Goal: Check status: Check status

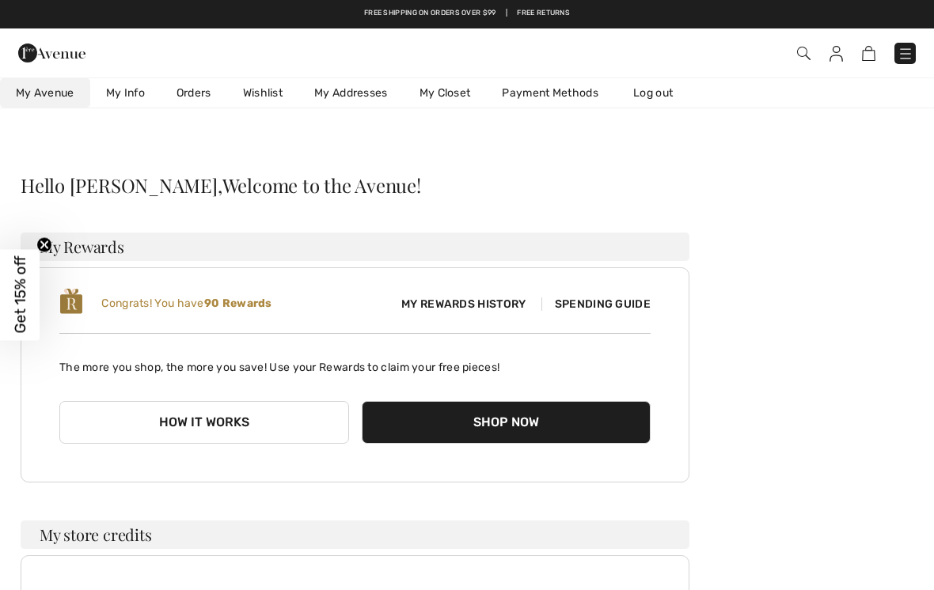
click at [191, 89] on link "Orders" at bounding box center [194, 92] width 66 height 29
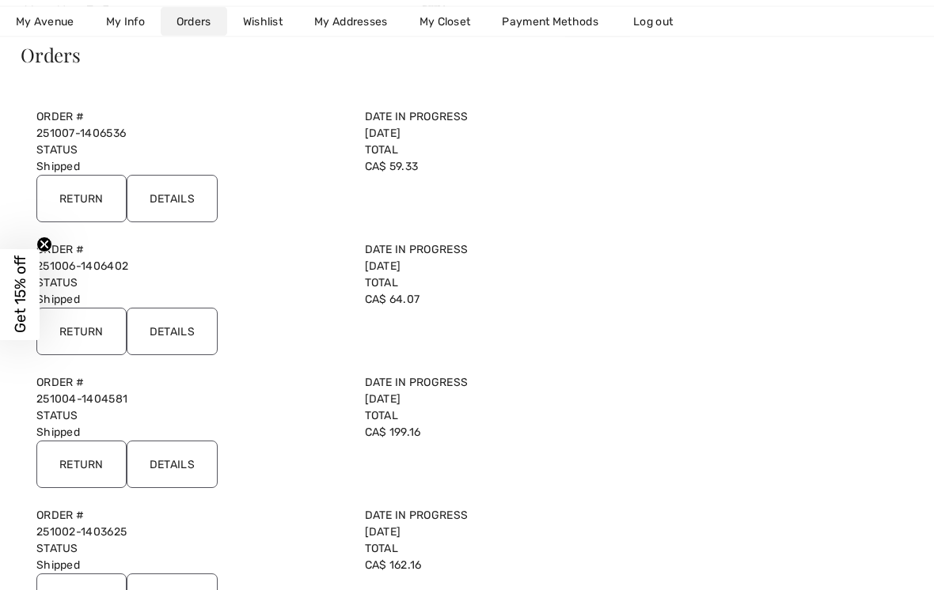
scroll to position [131, 0]
click at [184, 195] on input "Details" at bounding box center [172, 198] width 91 height 47
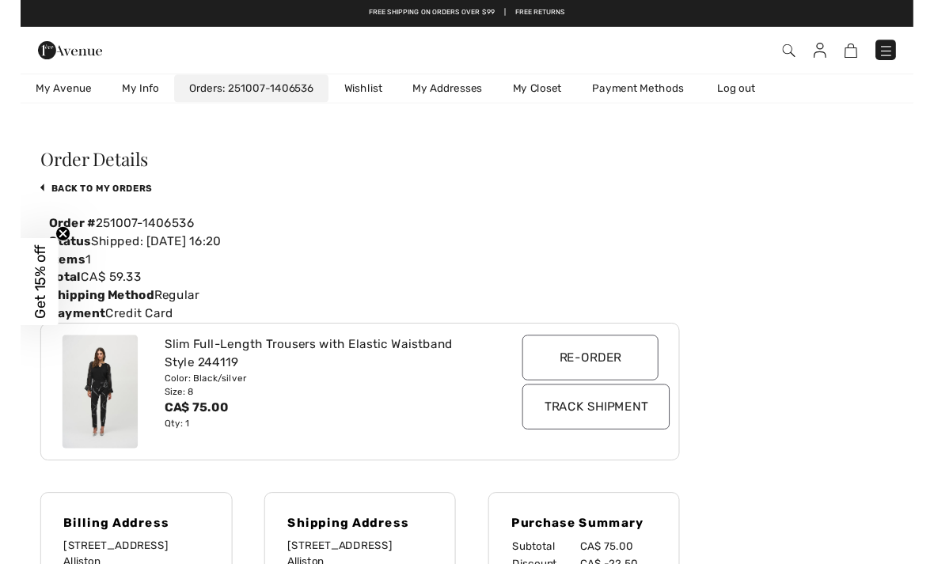
scroll to position [20, 0]
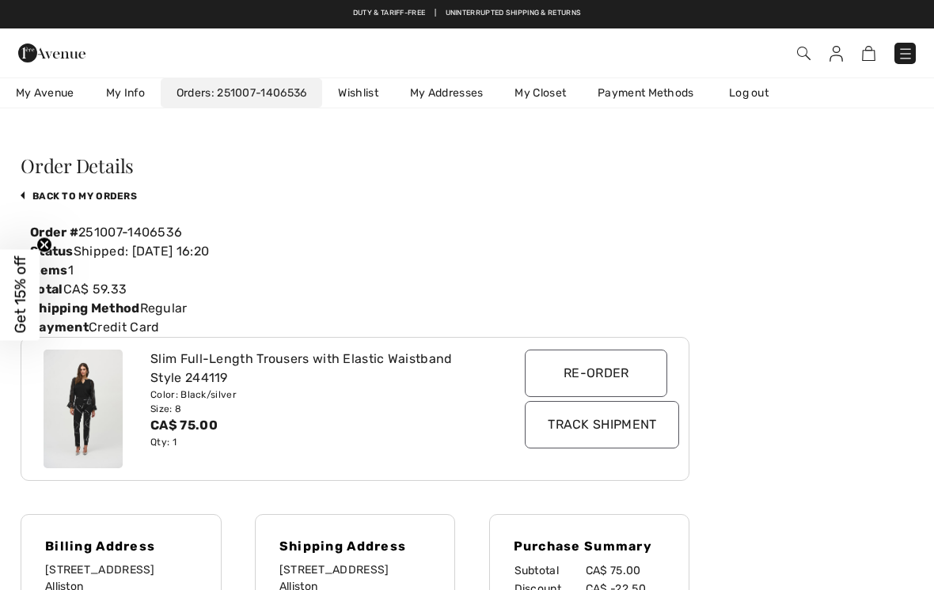
click at [634, 426] on input "Track Shipment" at bounding box center [602, 424] width 154 height 47
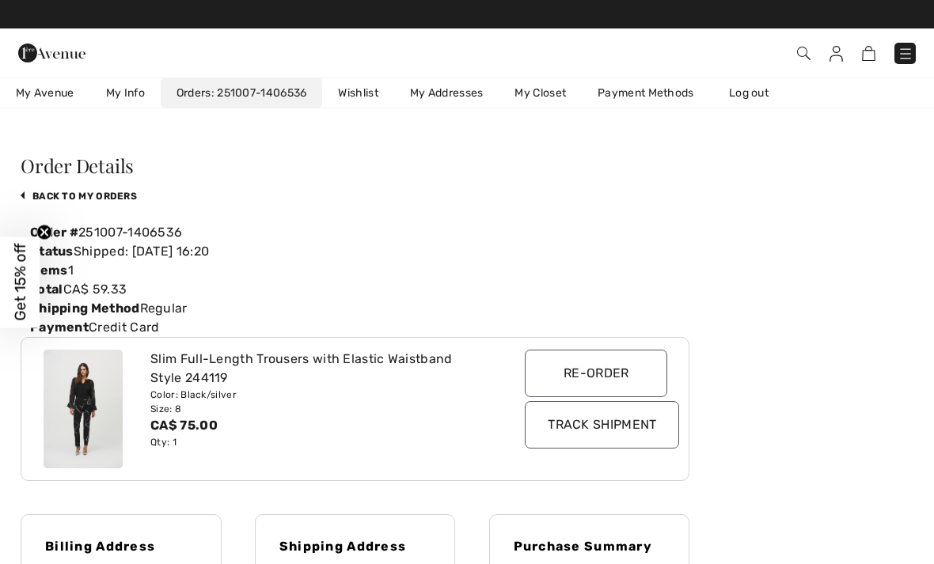
click at [130, 90] on link "My Info" at bounding box center [125, 92] width 70 height 29
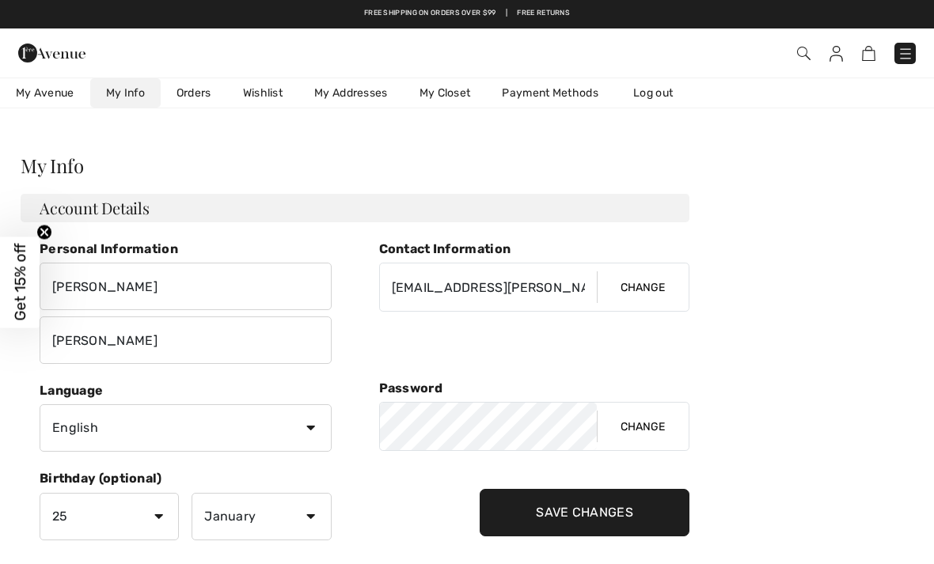
click at [199, 92] on link "Orders" at bounding box center [194, 92] width 66 height 29
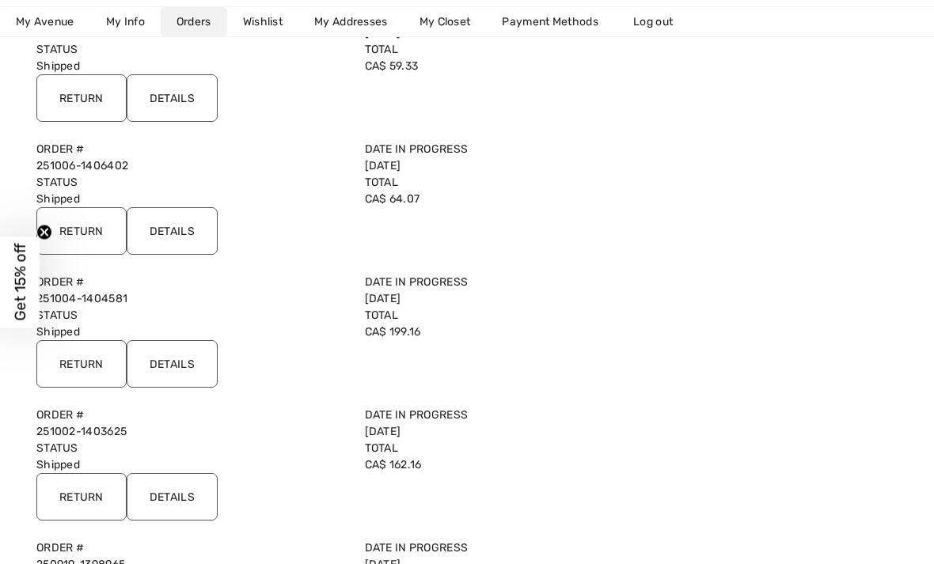
scroll to position [257, 0]
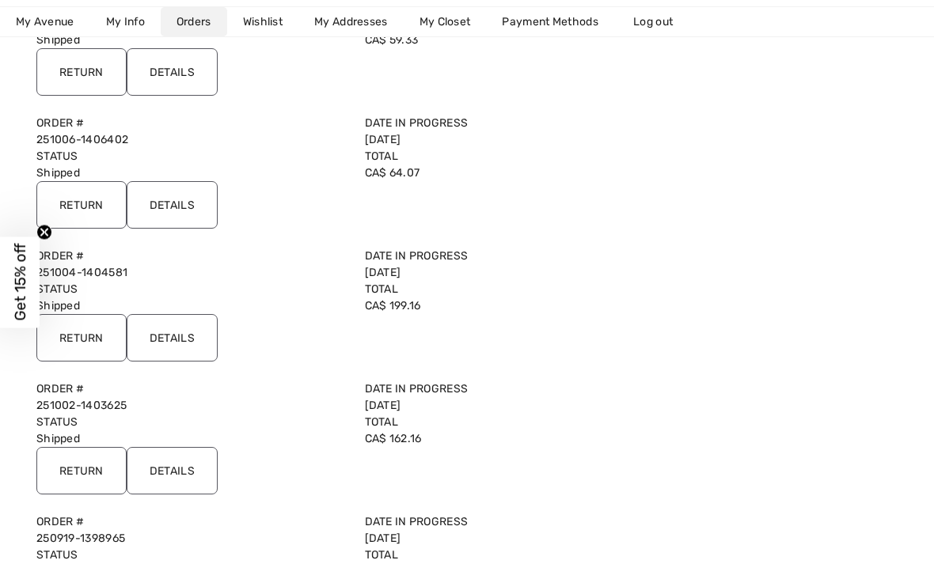
click at [191, 337] on input "Details" at bounding box center [172, 337] width 91 height 47
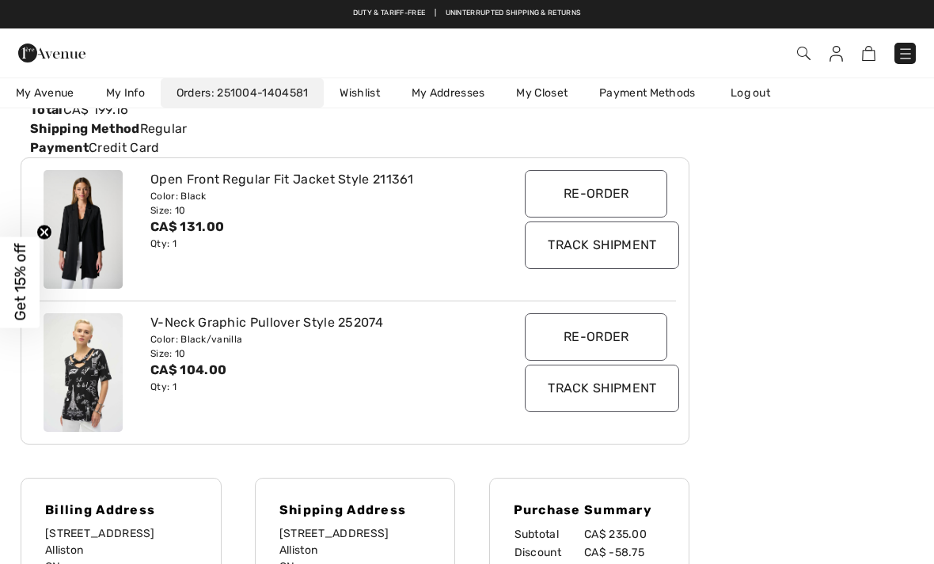
scroll to position [0, 0]
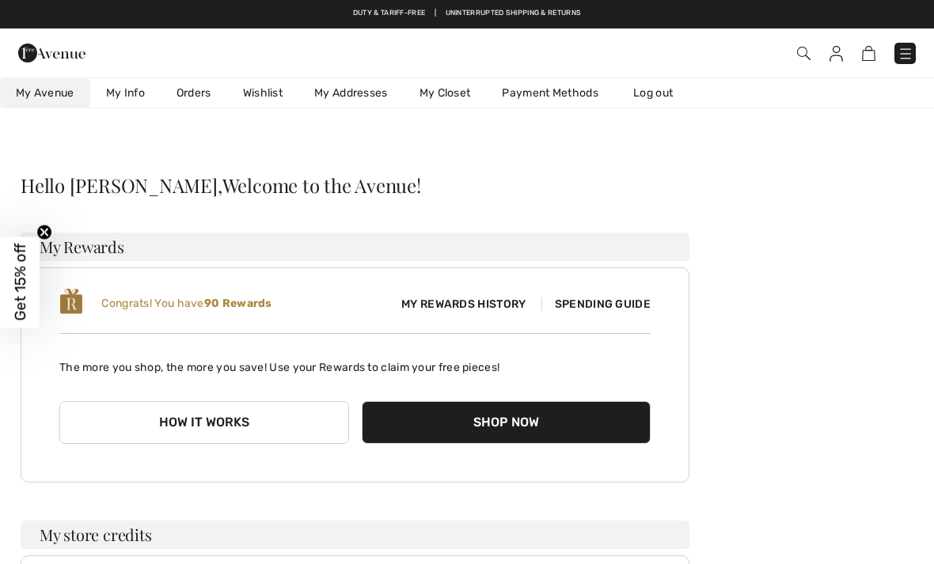
click at [189, 95] on link "Orders" at bounding box center [194, 92] width 66 height 29
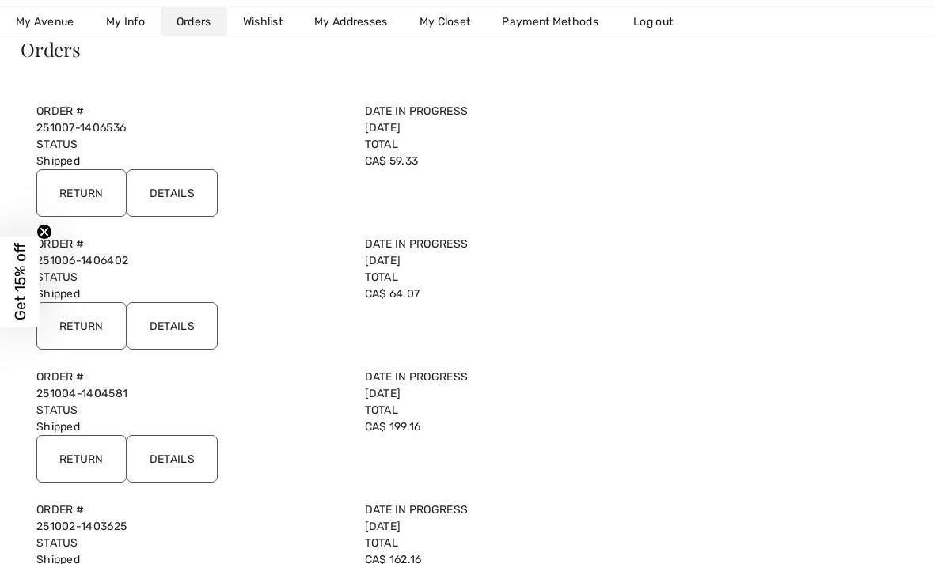
scroll to position [136, 0]
click at [188, 324] on input "Details" at bounding box center [172, 325] width 91 height 47
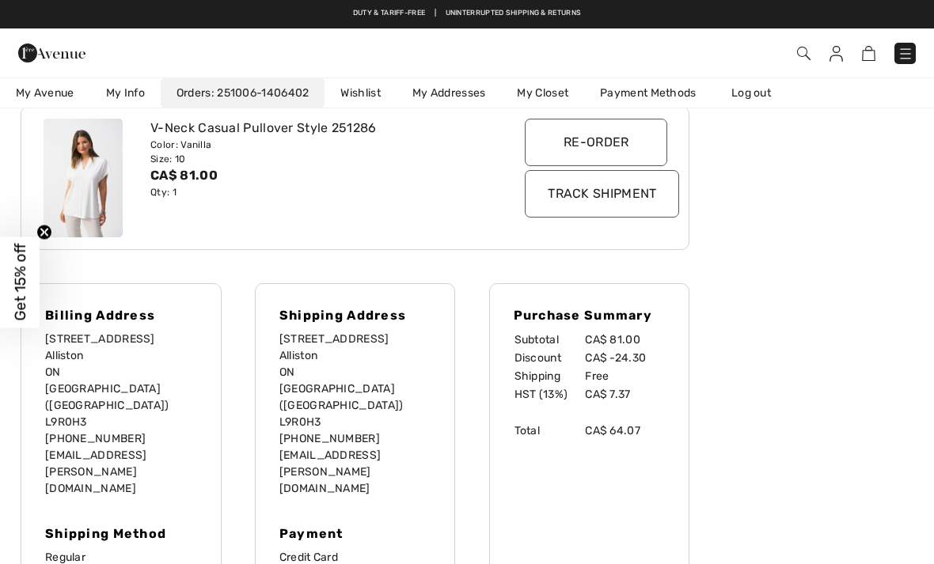
scroll to position [252, 0]
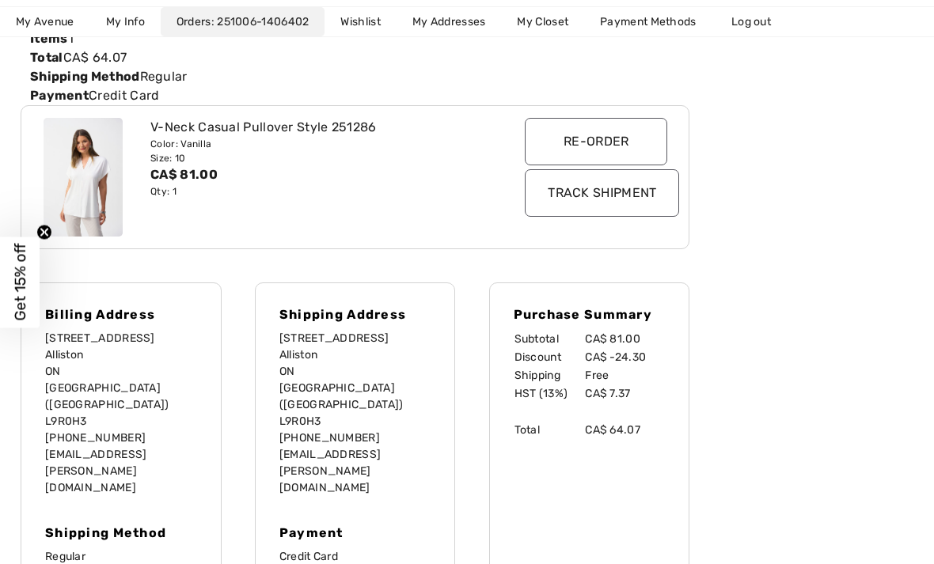
click at [623, 198] on input "Track Shipment" at bounding box center [602, 192] width 154 height 47
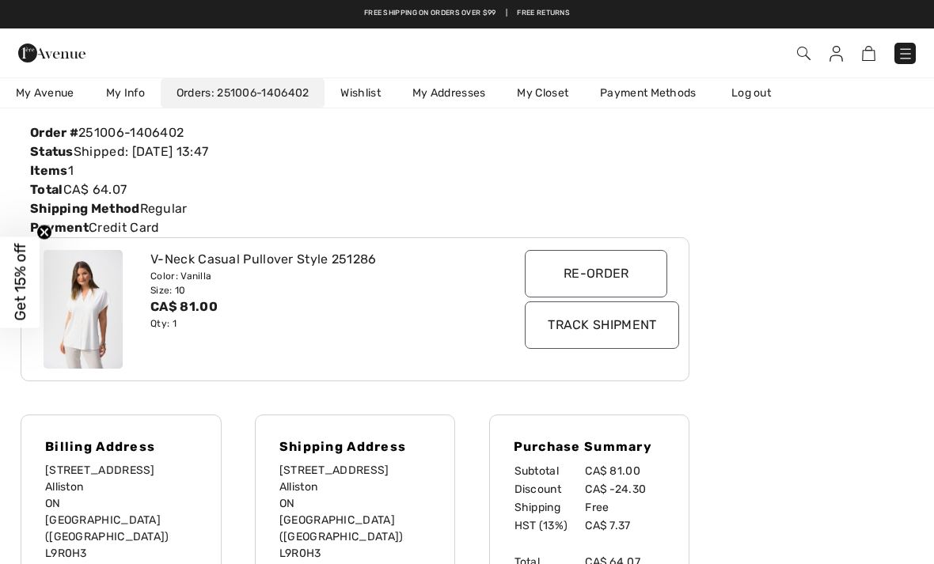
scroll to position [0, 0]
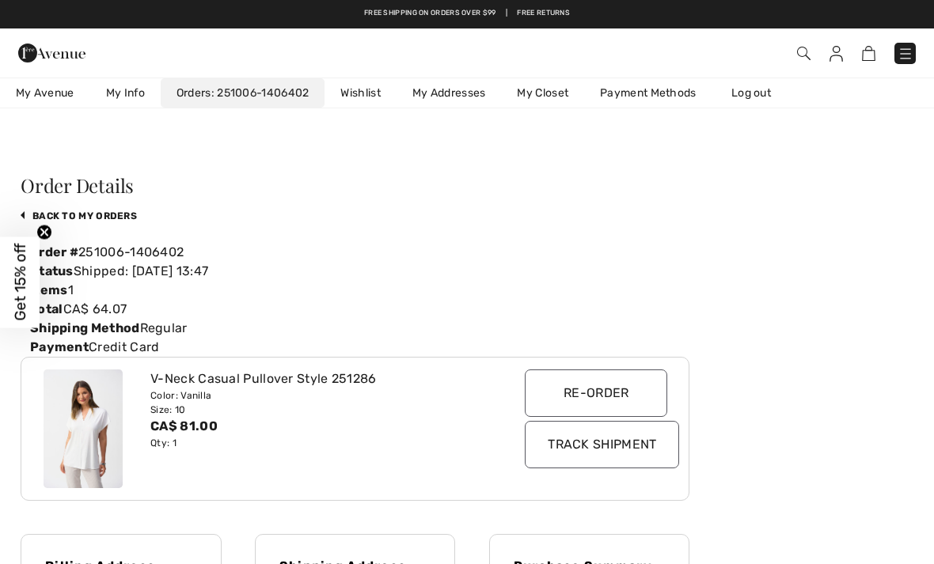
click at [134, 89] on link "My Info" at bounding box center [125, 92] width 70 height 29
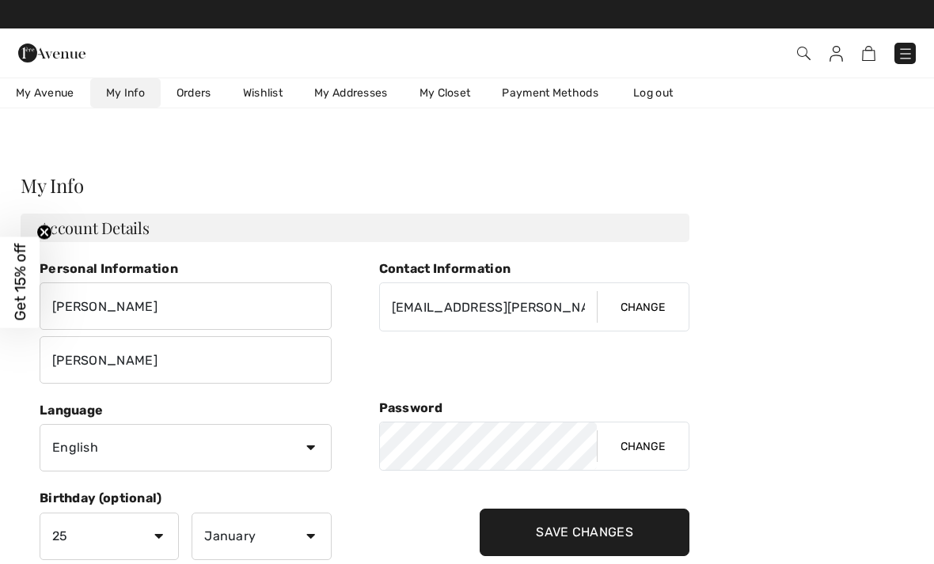
click at [196, 96] on link "Orders" at bounding box center [194, 92] width 66 height 29
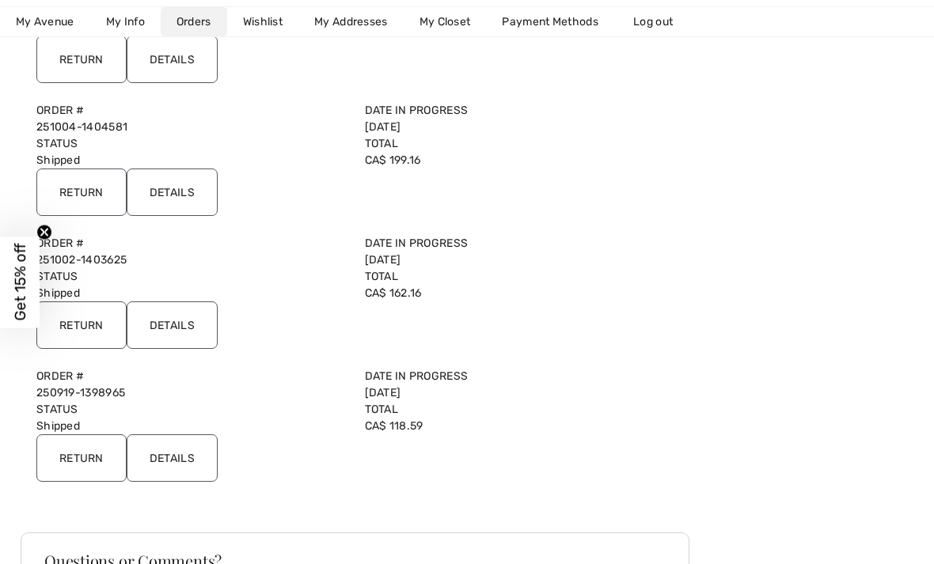
scroll to position [396, 0]
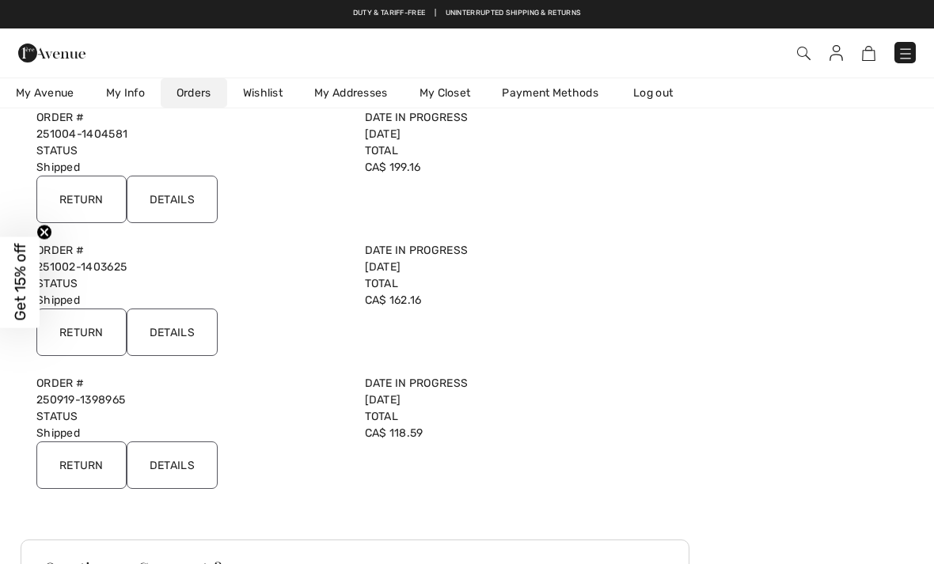
click at [205, 332] on input "Details" at bounding box center [172, 332] width 91 height 47
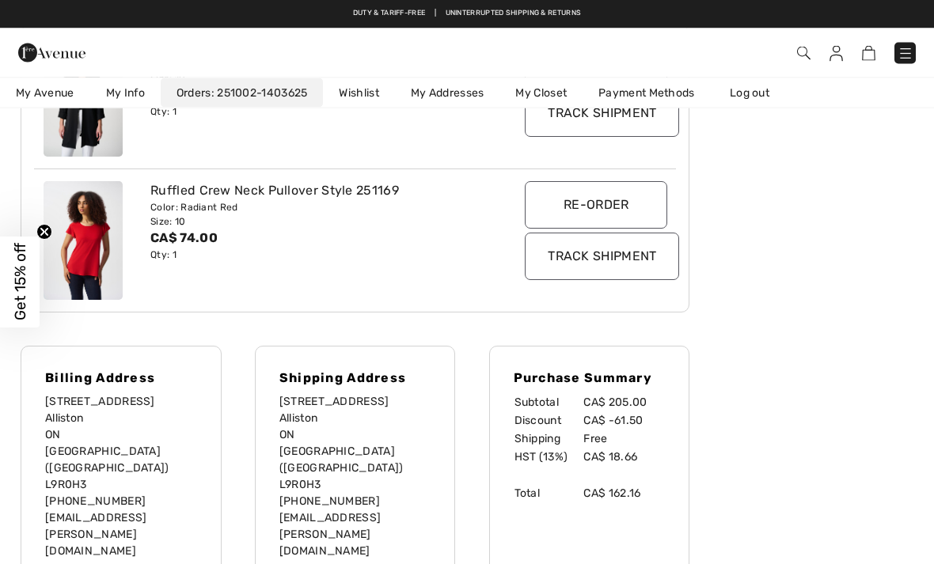
scroll to position [328, 0]
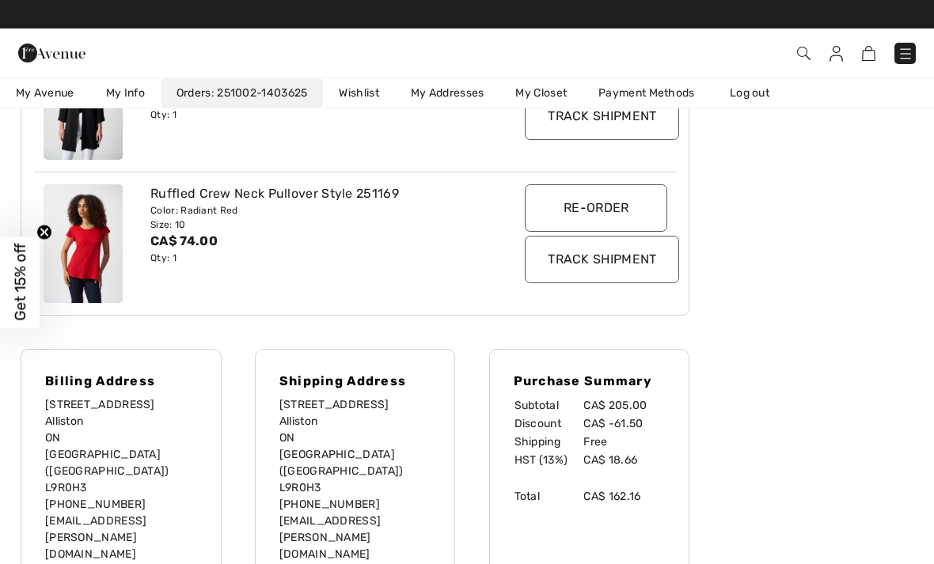
click at [611, 264] on input "Track Shipment" at bounding box center [602, 259] width 154 height 47
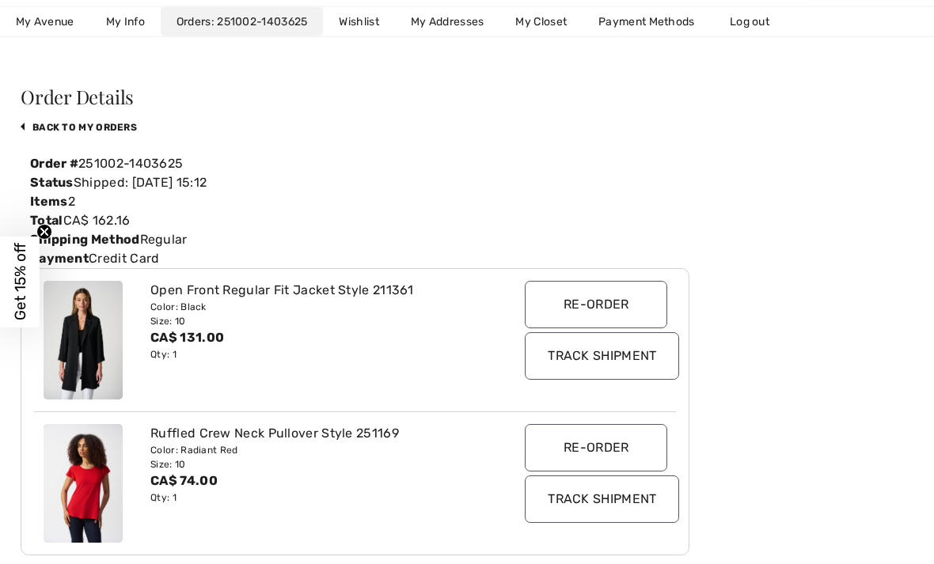
scroll to position [89, 0]
click at [648, 361] on input "Track Shipment" at bounding box center [602, 355] width 154 height 47
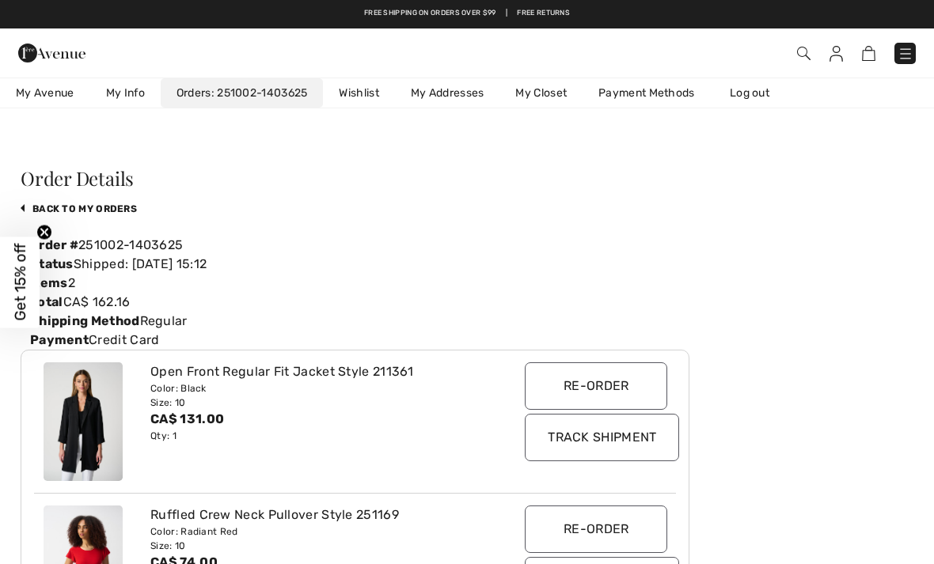
scroll to position [0, 0]
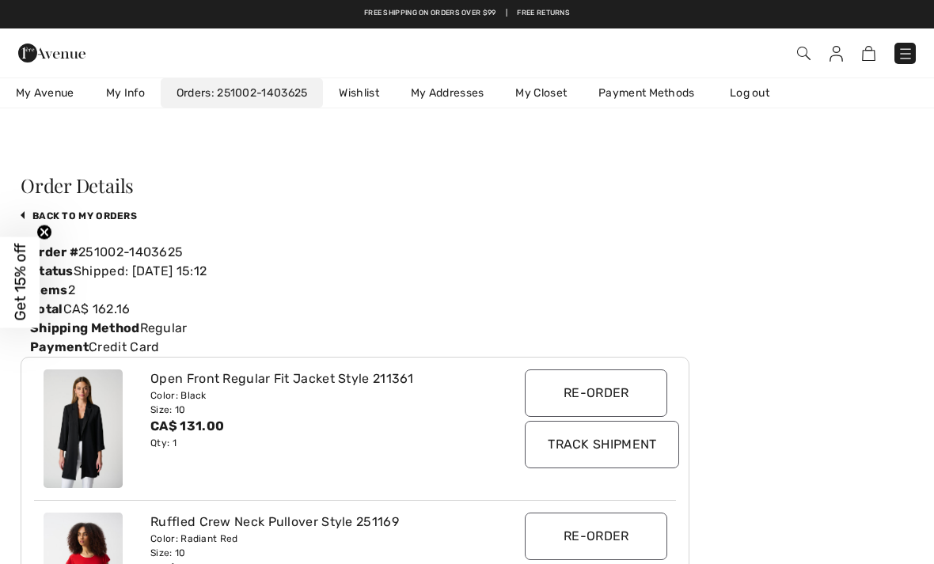
click at [127, 92] on link "My Info" at bounding box center [125, 92] width 70 height 29
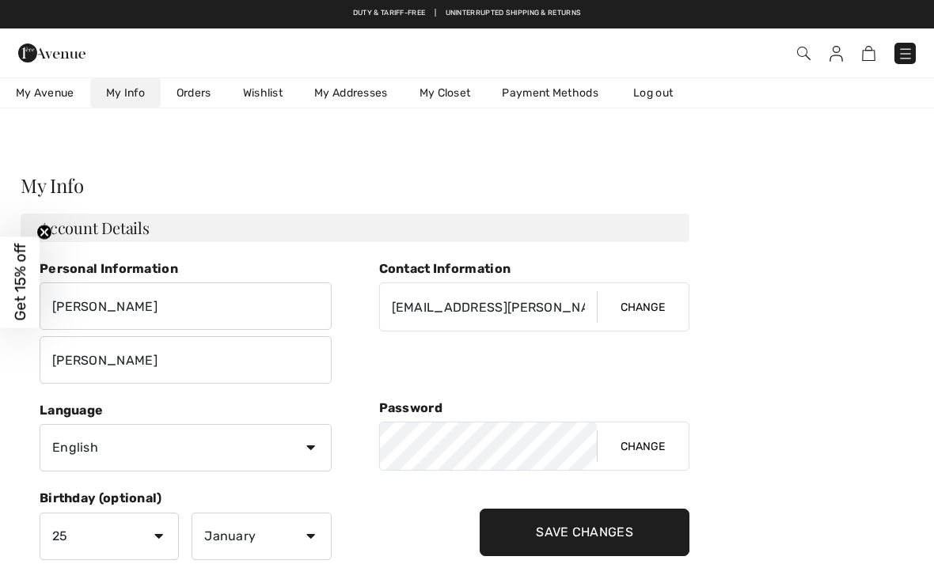
click at [200, 92] on link "Orders" at bounding box center [194, 92] width 66 height 29
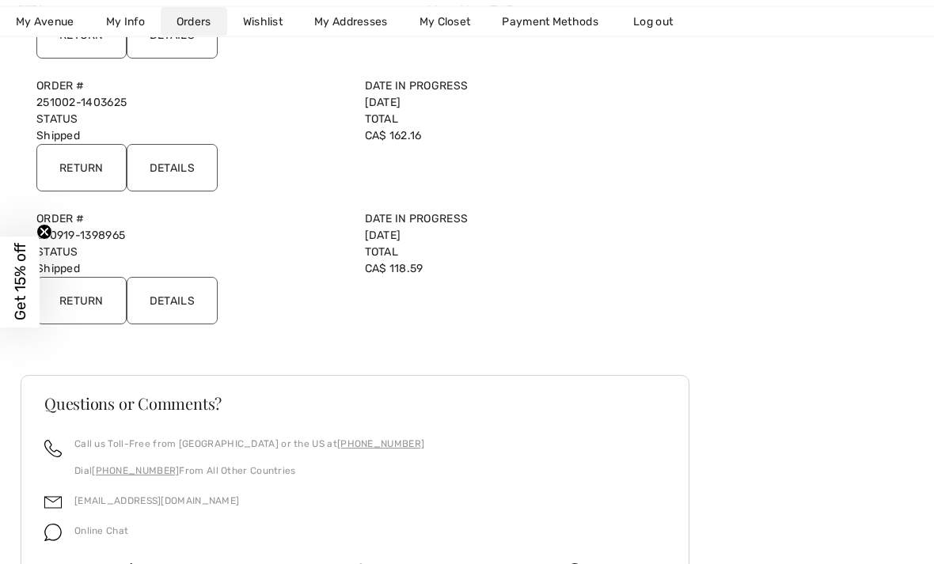
scroll to position [563, 0]
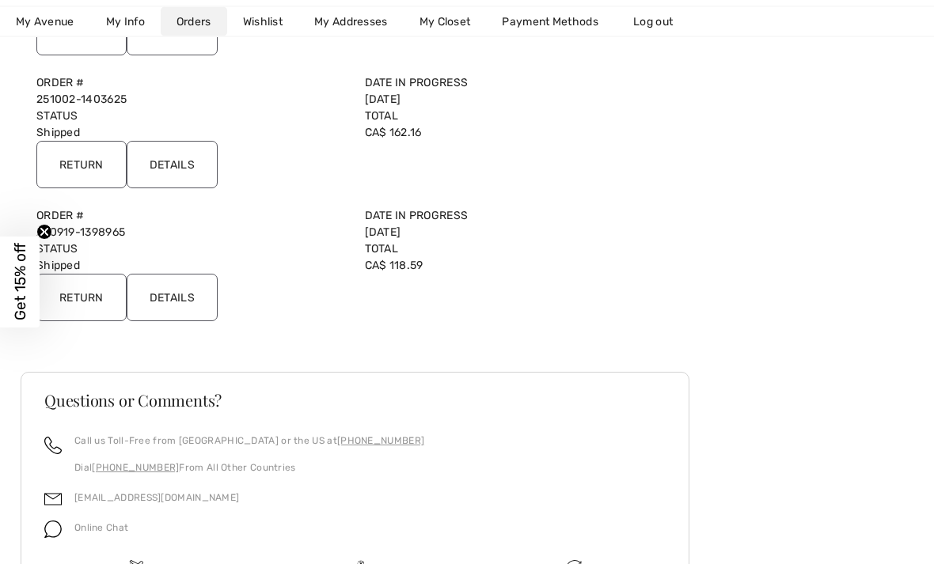
click at [172, 304] on input "Details" at bounding box center [172, 298] width 91 height 47
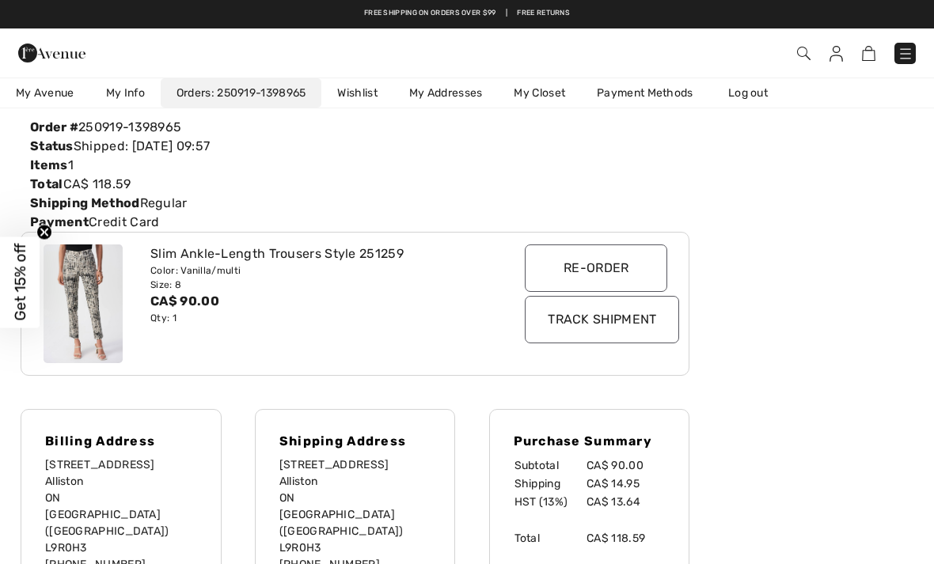
scroll to position [0, 0]
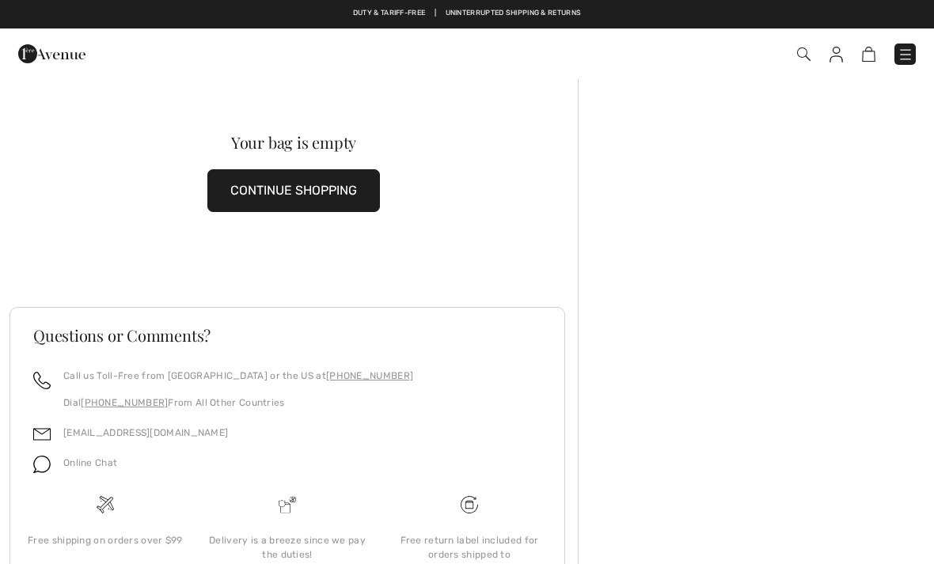
scroll to position [2, 0]
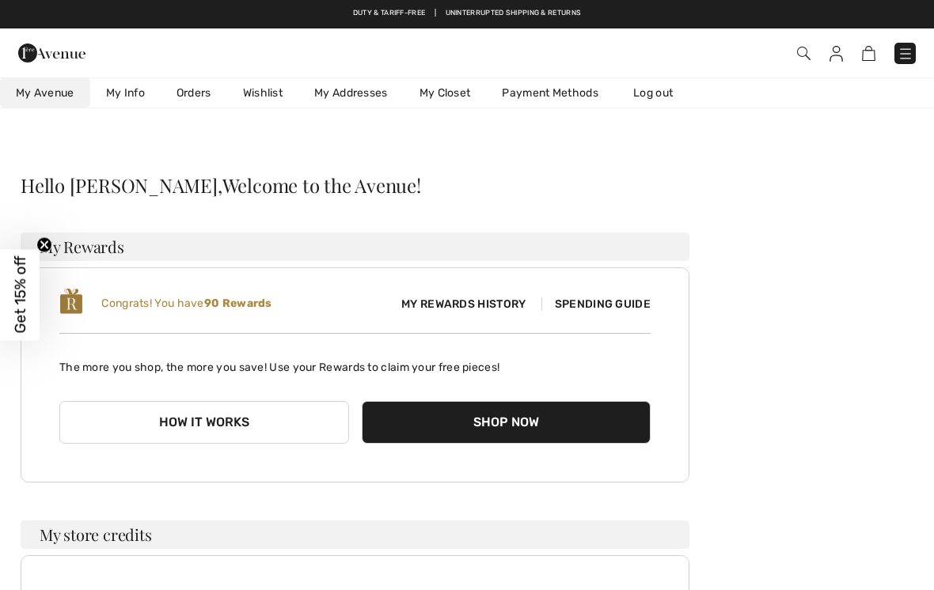
click at [842, 48] on img at bounding box center [835, 54] width 13 height 16
click at [196, 85] on link "Orders" at bounding box center [194, 92] width 66 height 29
click at [188, 92] on link "Orders" at bounding box center [194, 92] width 66 height 29
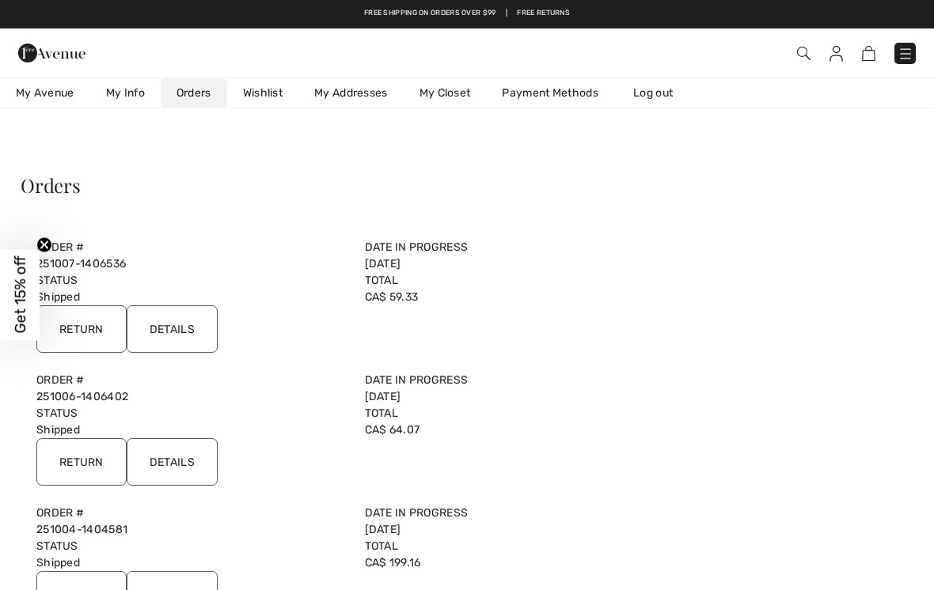
click at [407, 254] on label "Date in Progress" at bounding box center [519, 247] width 309 height 17
click at [195, 333] on input "Details" at bounding box center [172, 328] width 91 height 47
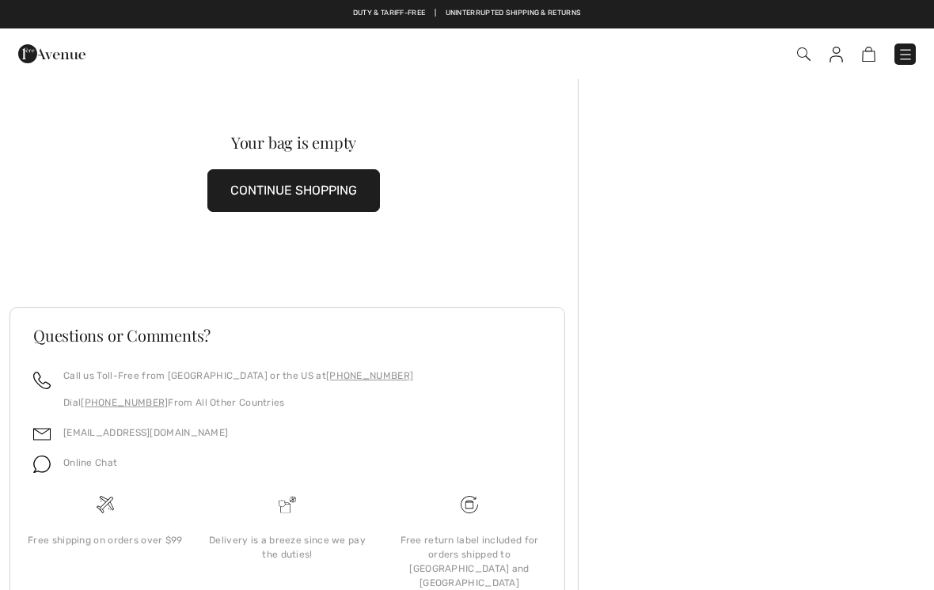
click at [838, 55] on img at bounding box center [835, 55] width 13 height 16
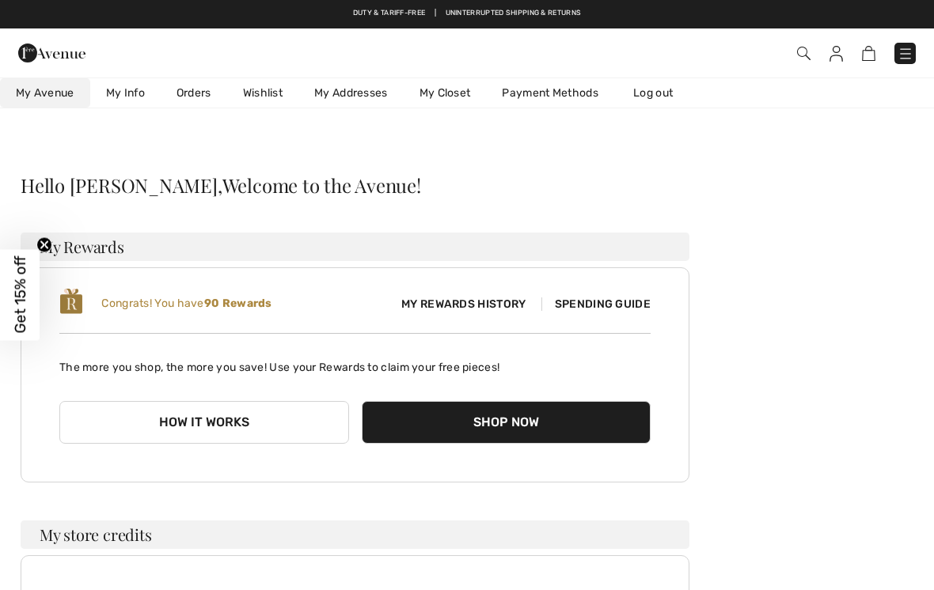
click at [195, 100] on link "Orders" at bounding box center [194, 92] width 66 height 29
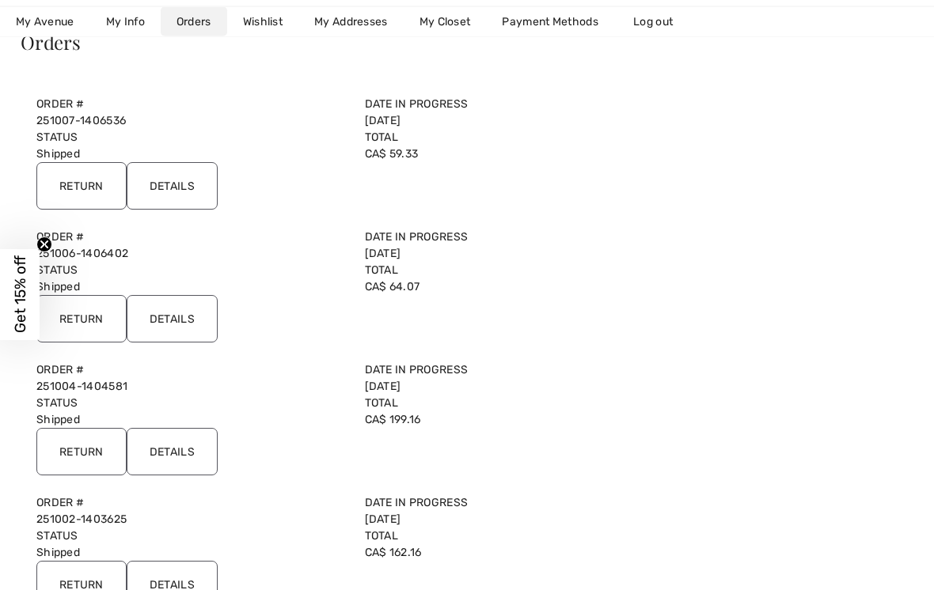
click at [191, 317] on input "Details" at bounding box center [172, 319] width 91 height 47
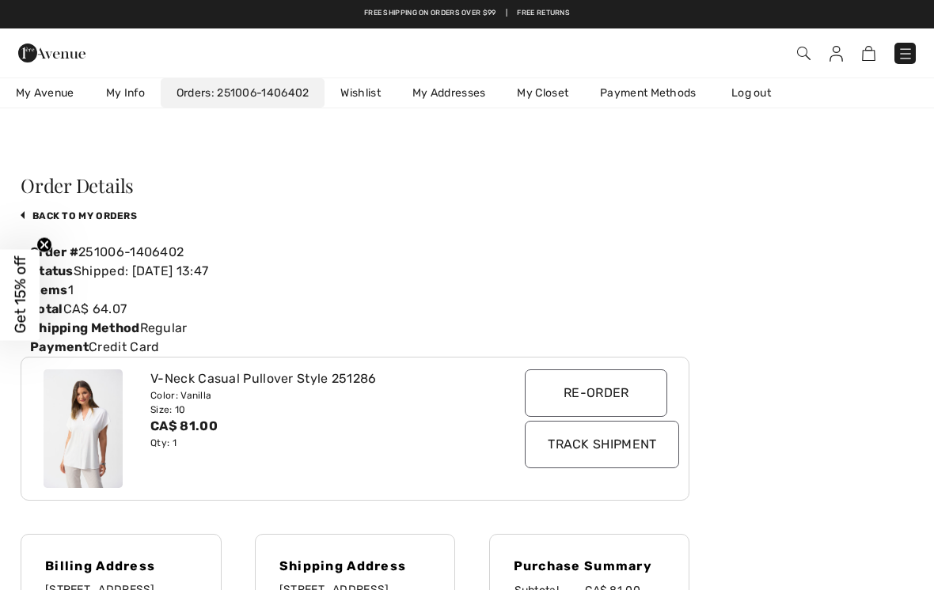
click at [134, 93] on link "My Info" at bounding box center [125, 92] width 70 height 29
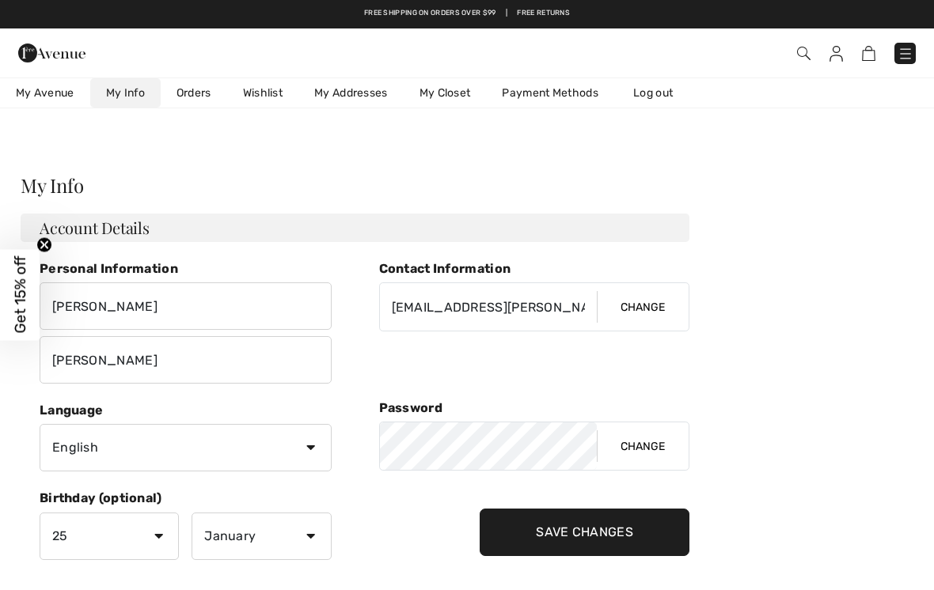
click at [196, 93] on link "Orders" at bounding box center [194, 92] width 66 height 29
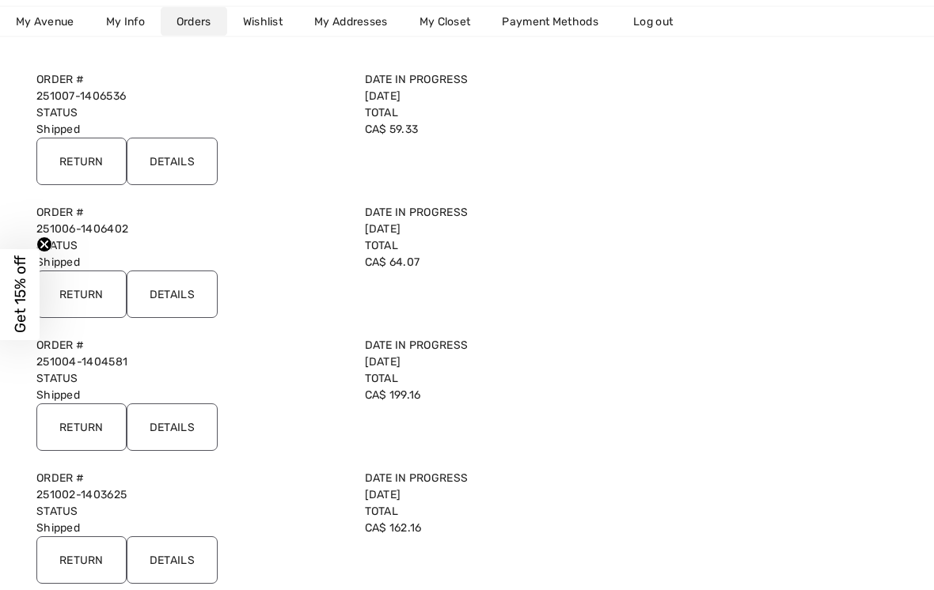
click at [193, 425] on input "Details" at bounding box center [172, 427] width 91 height 47
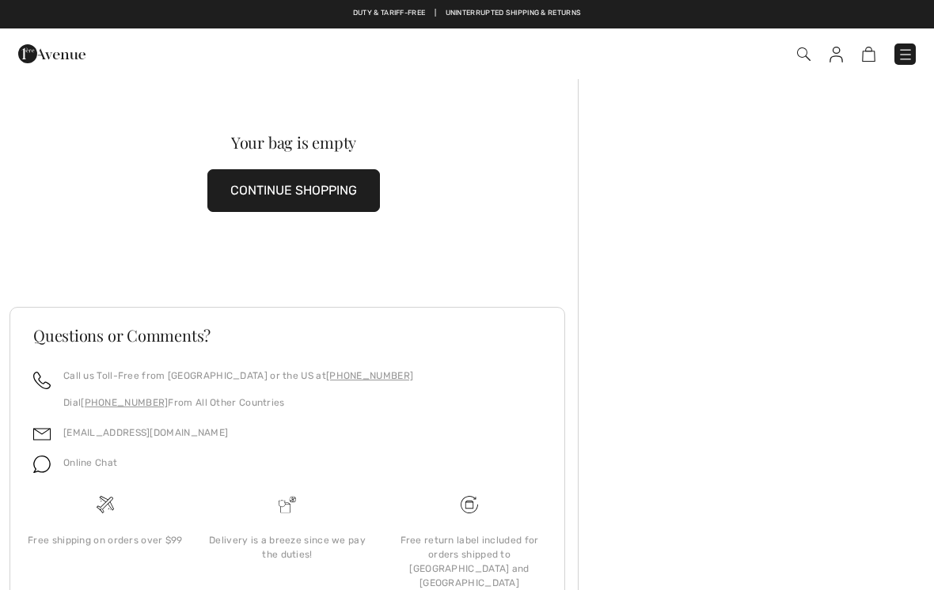
click at [835, 59] on img at bounding box center [835, 55] width 13 height 16
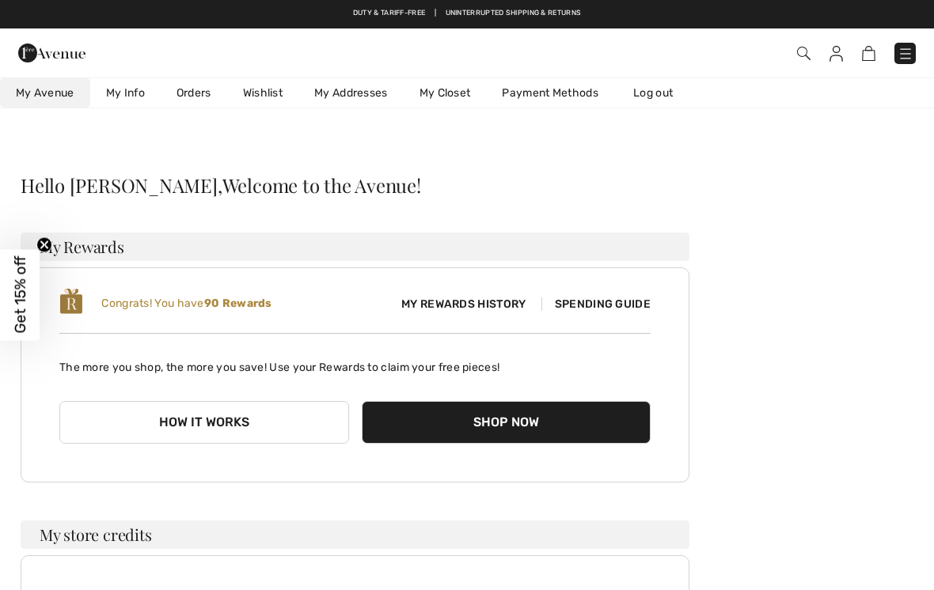
click at [197, 91] on link "Orders" at bounding box center [194, 92] width 66 height 29
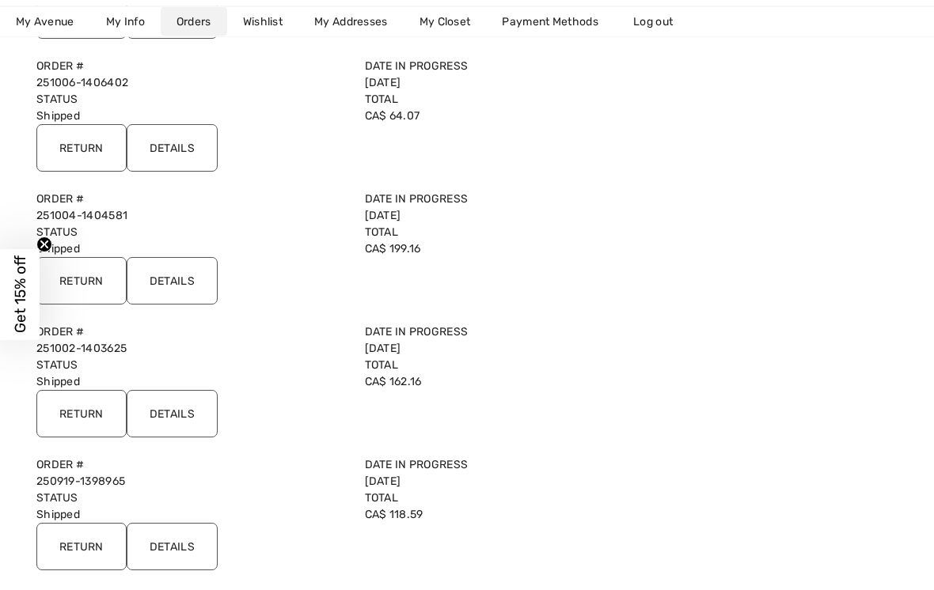
scroll to position [316, 0]
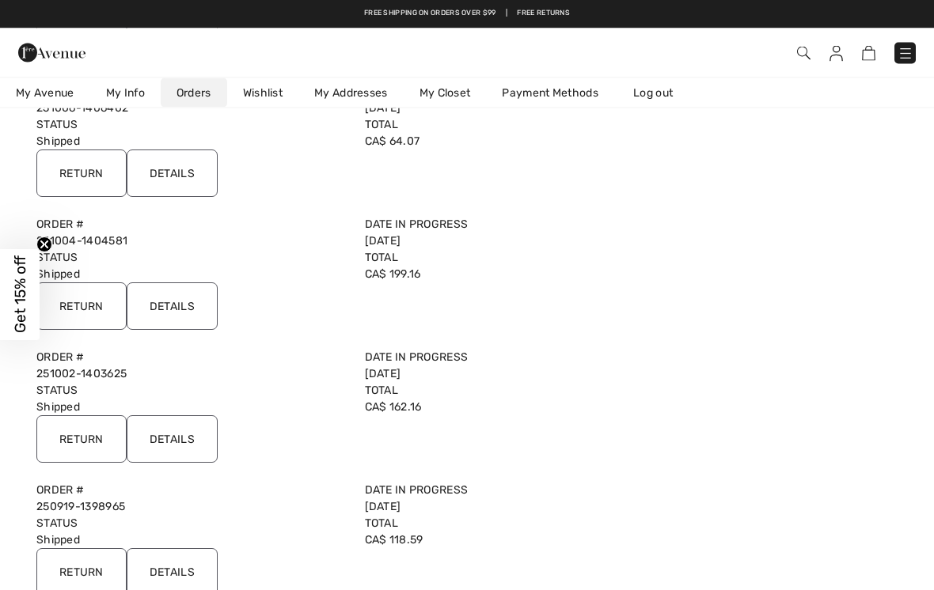
click at [192, 299] on input "Details" at bounding box center [172, 306] width 91 height 47
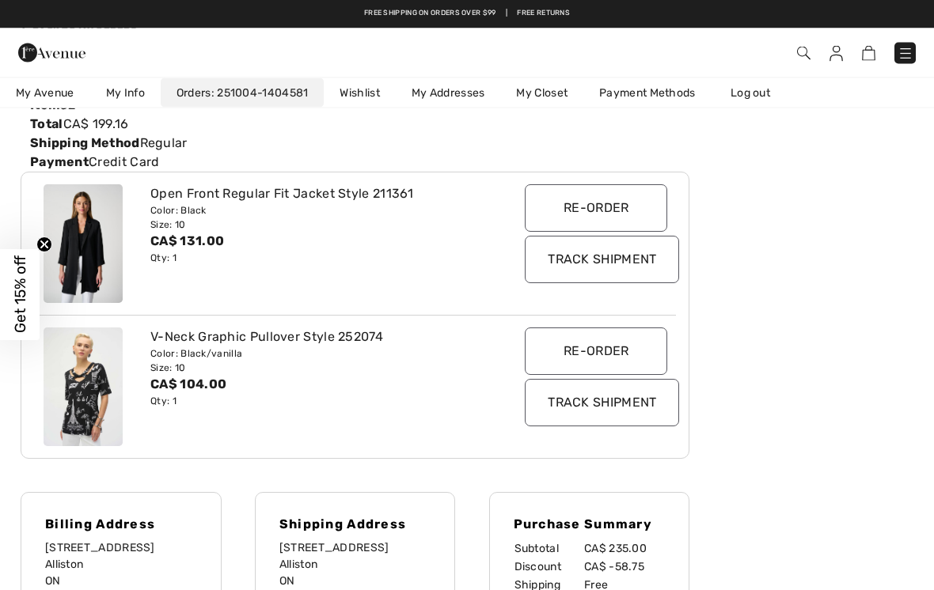
scroll to position [0, 0]
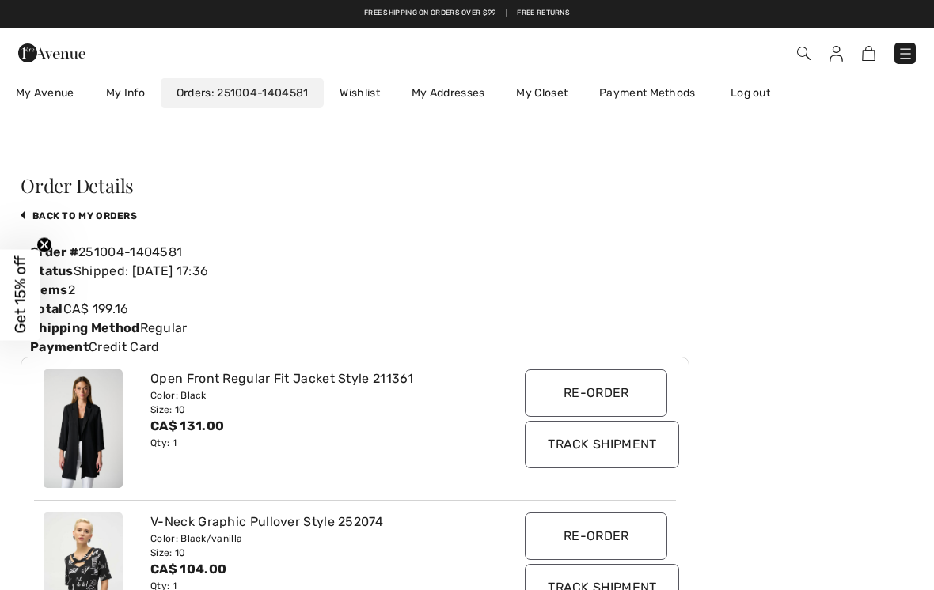
click at [131, 86] on link "My Info" at bounding box center [125, 92] width 70 height 29
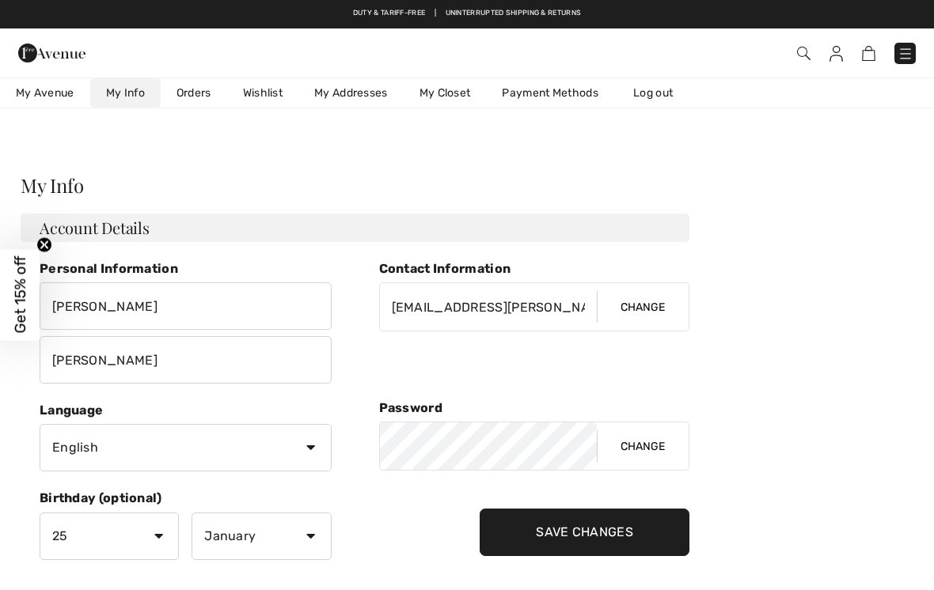
click at [197, 89] on link "Orders" at bounding box center [194, 92] width 66 height 29
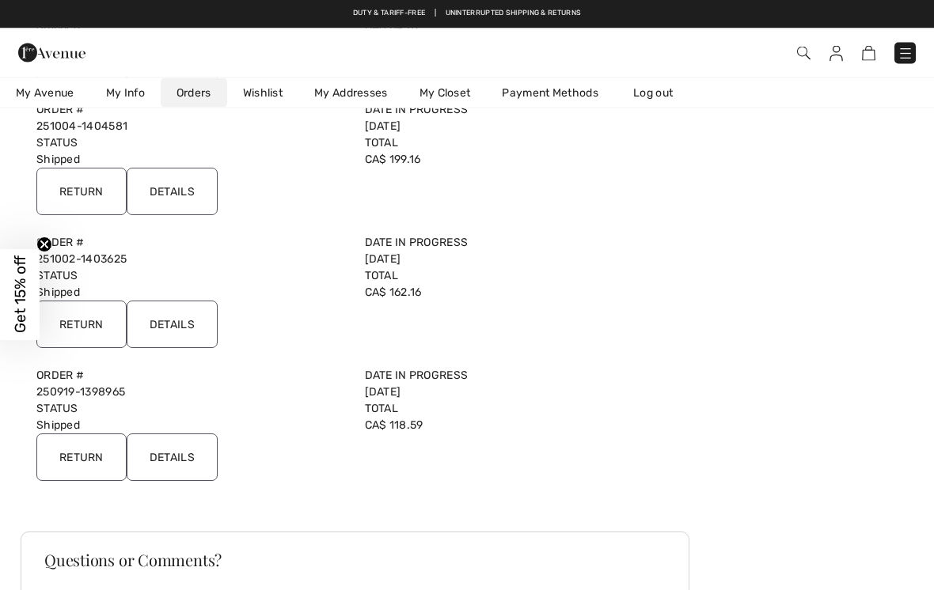
scroll to position [400, 0]
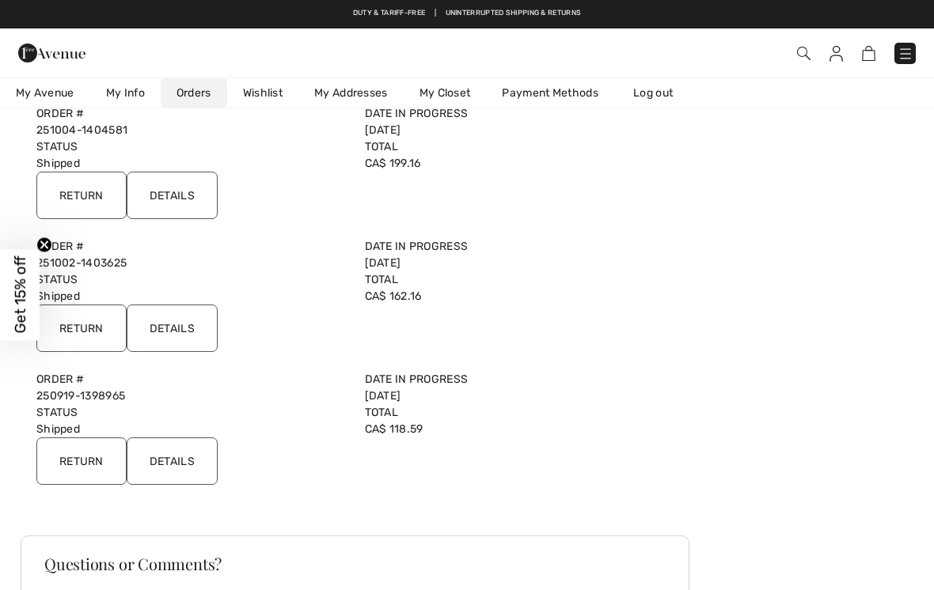
click at [205, 320] on input "Details" at bounding box center [172, 328] width 91 height 47
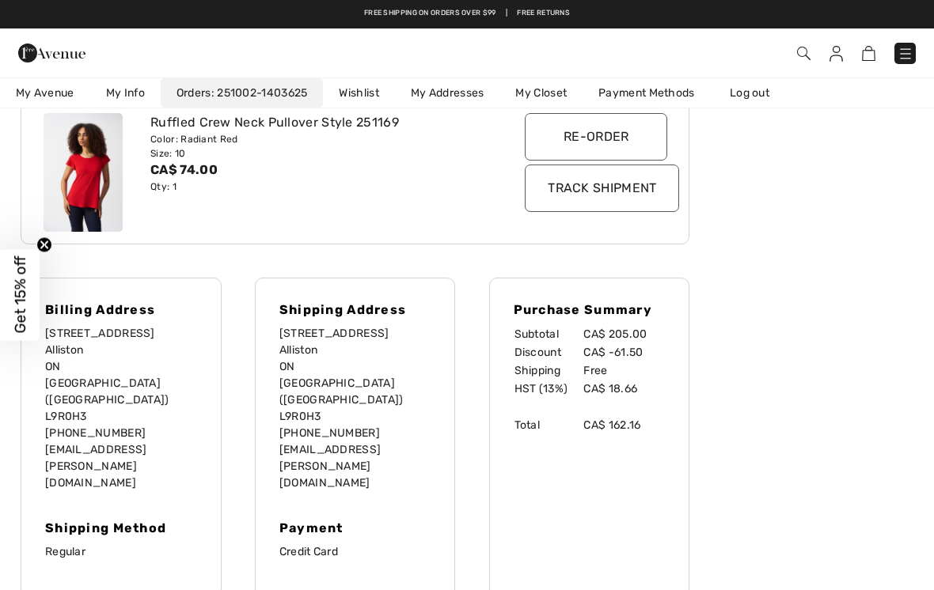
click at [646, 193] on input "Track Shipment" at bounding box center [602, 188] width 154 height 47
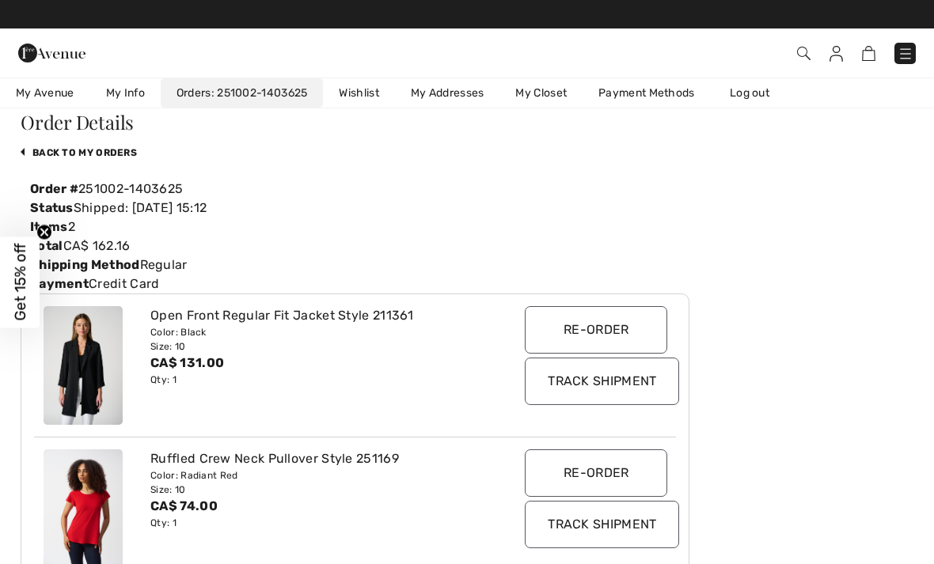
scroll to position [0, 0]
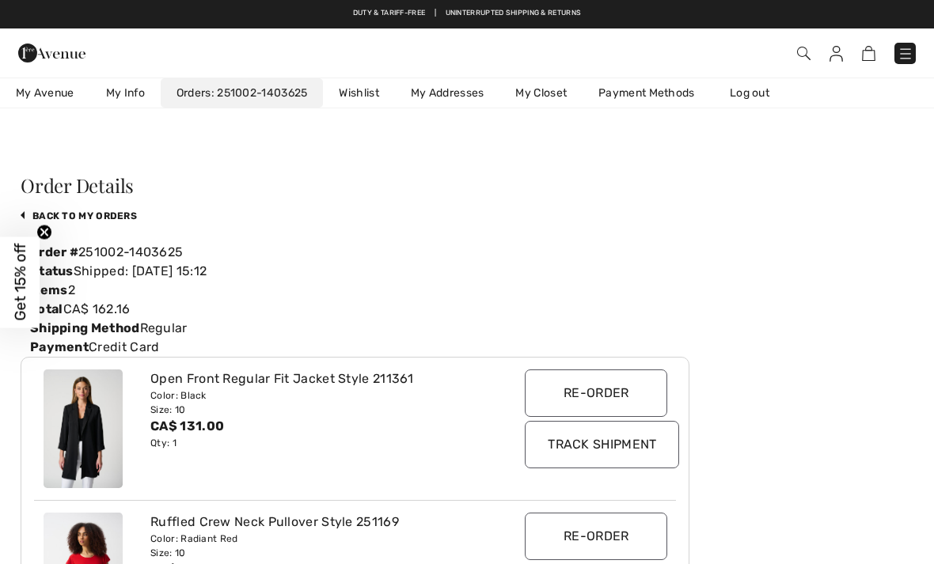
click at [132, 93] on link "My Info" at bounding box center [125, 92] width 70 height 29
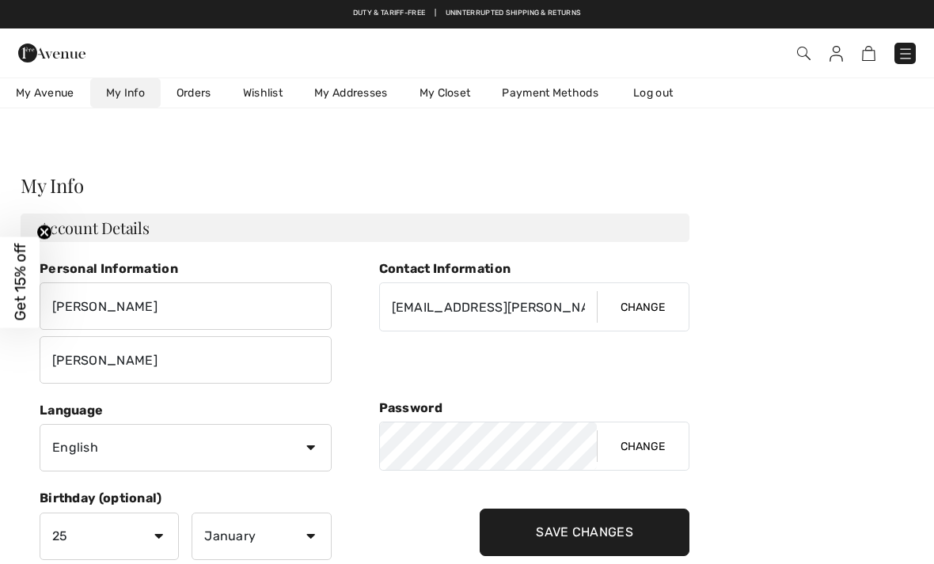
click at [202, 90] on link "Orders" at bounding box center [194, 92] width 66 height 29
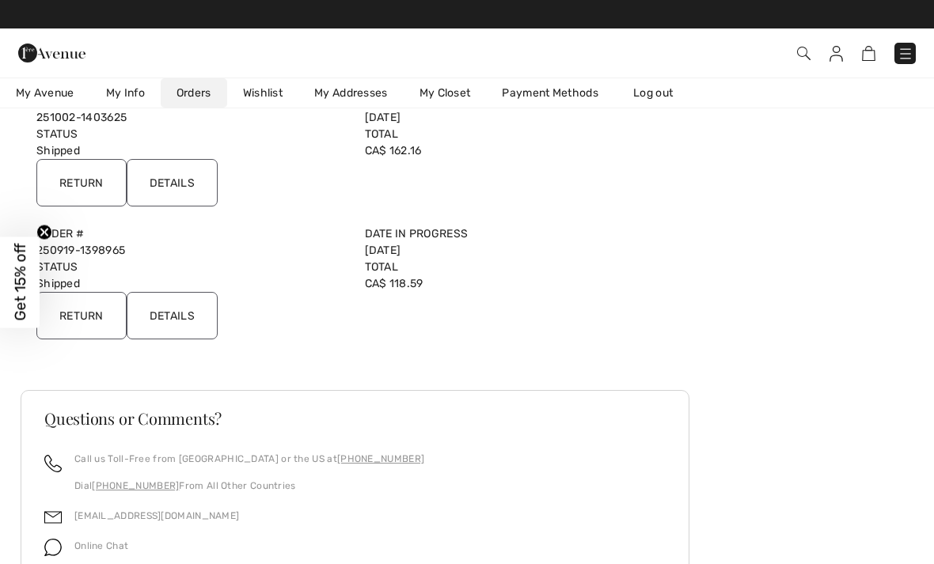
click at [194, 317] on input "Details" at bounding box center [172, 315] width 91 height 47
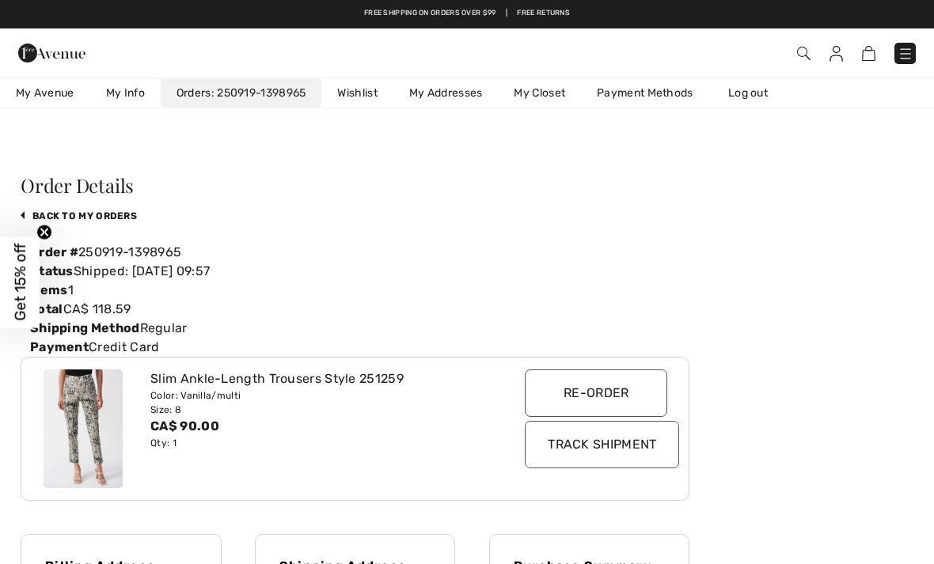
click at [117, 217] on link "back to My Orders" at bounding box center [79, 215] width 116 height 11
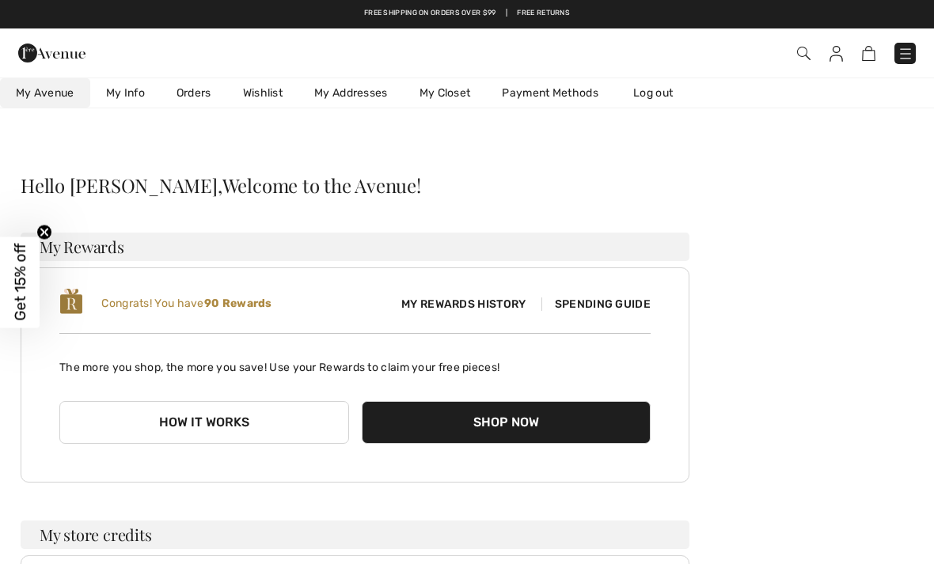
click at [207, 89] on link "Orders" at bounding box center [194, 92] width 66 height 29
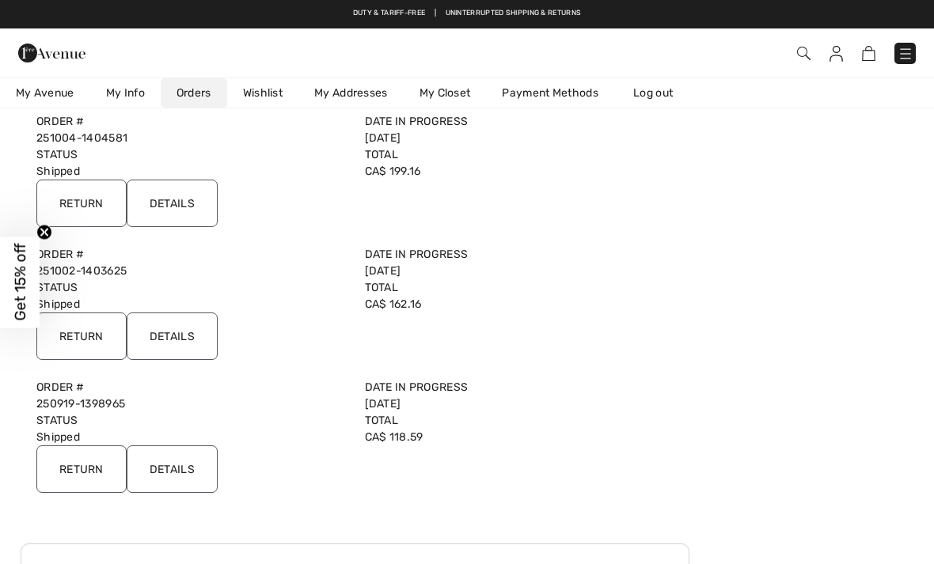
scroll to position [390, 0]
click at [193, 470] on input "Details" at bounding box center [172, 470] width 91 height 47
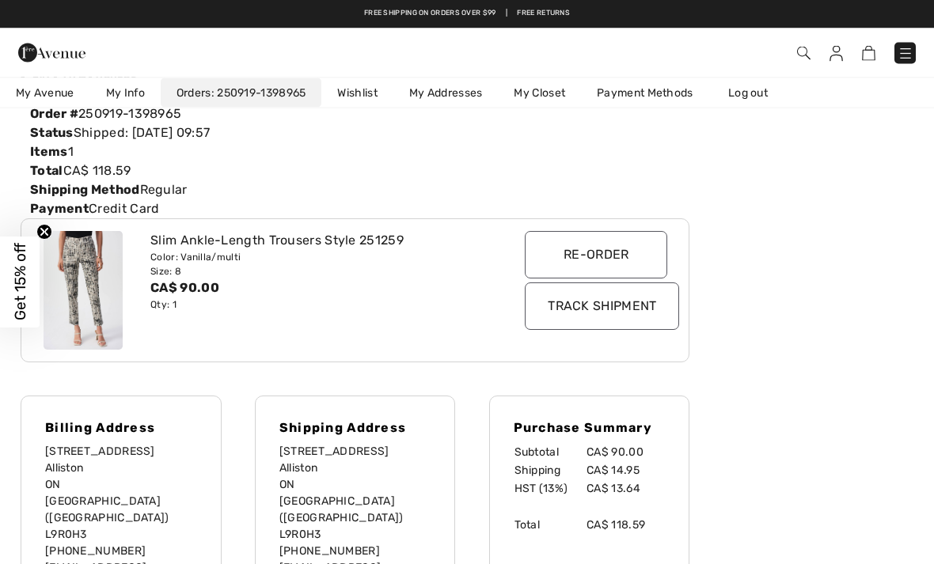
scroll to position [0, 0]
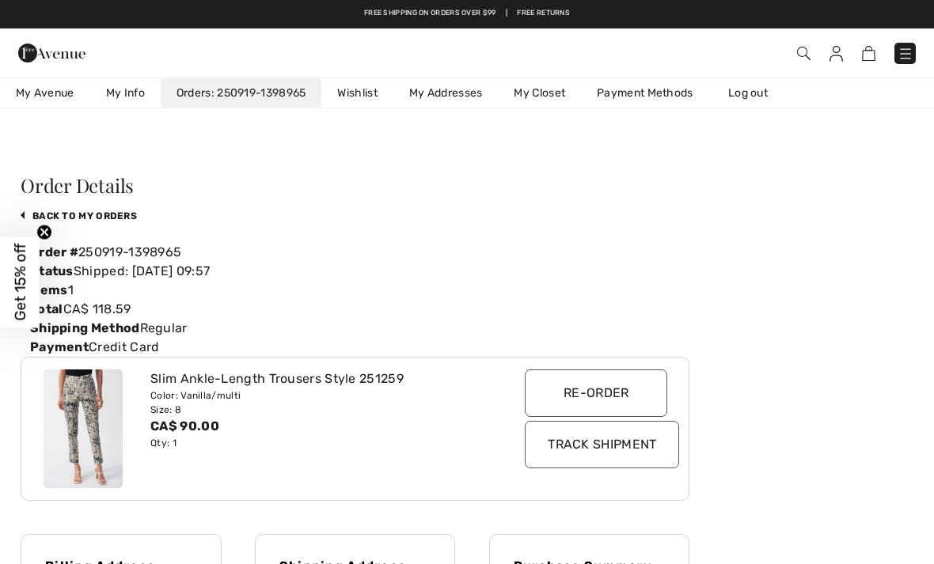
click at [139, 88] on link "My Info" at bounding box center [125, 92] width 70 height 29
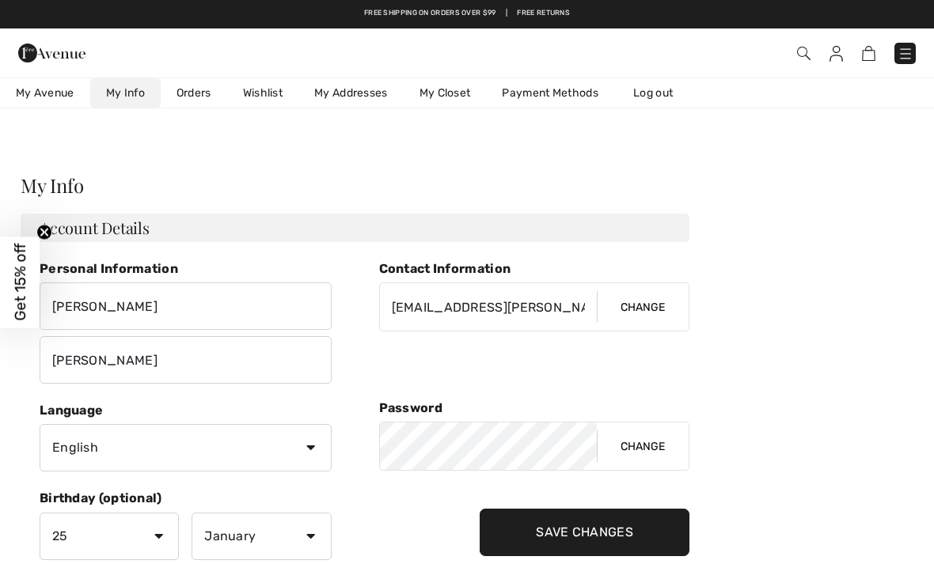
click at [199, 87] on link "Orders" at bounding box center [194, 92] width 66 height 29
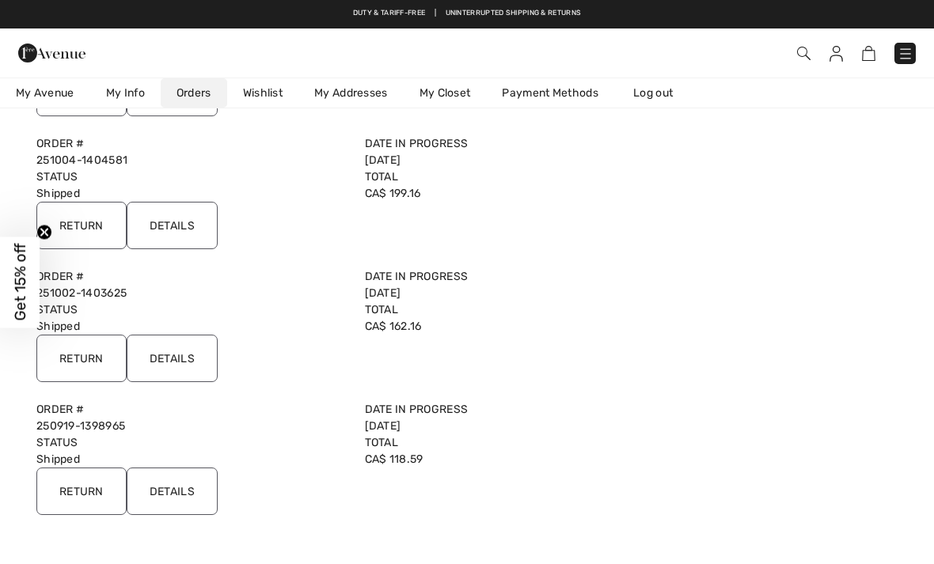
scroll to position [370, 0]
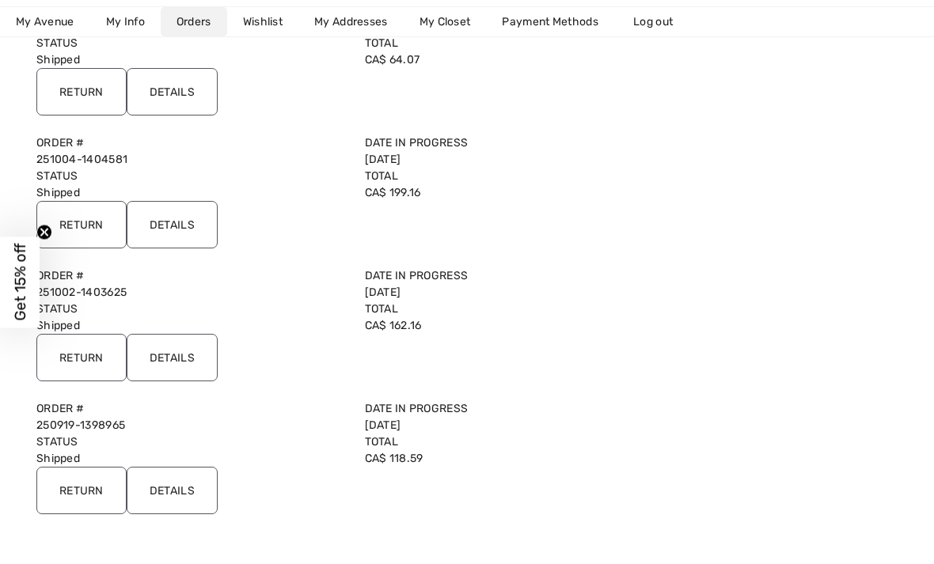
click at [197, 357] on input "Details" at bounding box center [172, 357] width 91 height 47
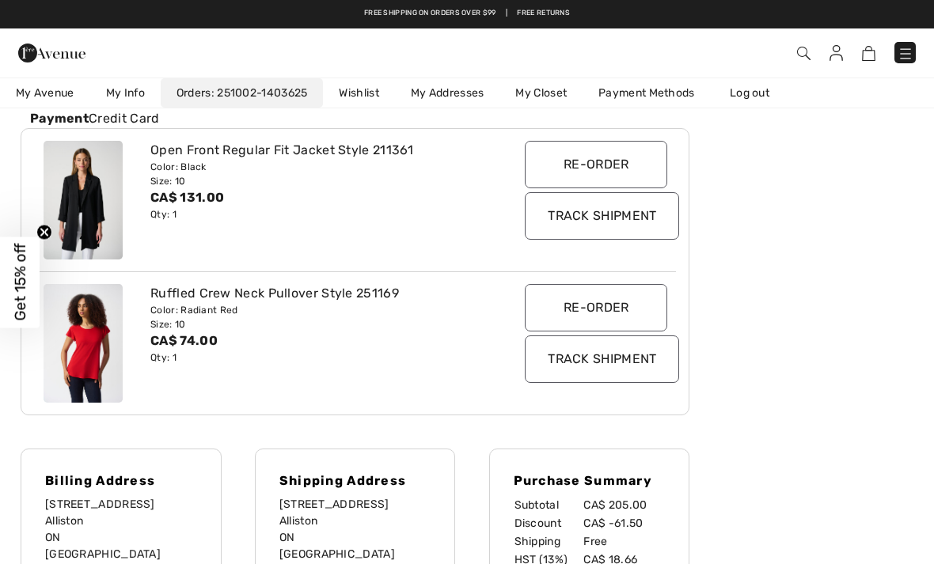
scroll to position [0, 0]
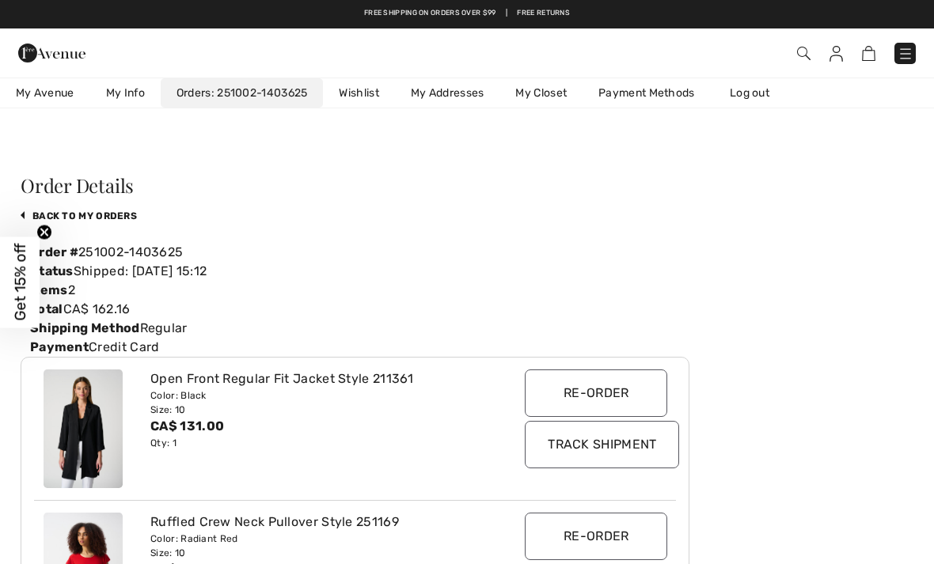
click at [127, 93] on link "My Info" at bounding box center [125, 92] width 70 height 29
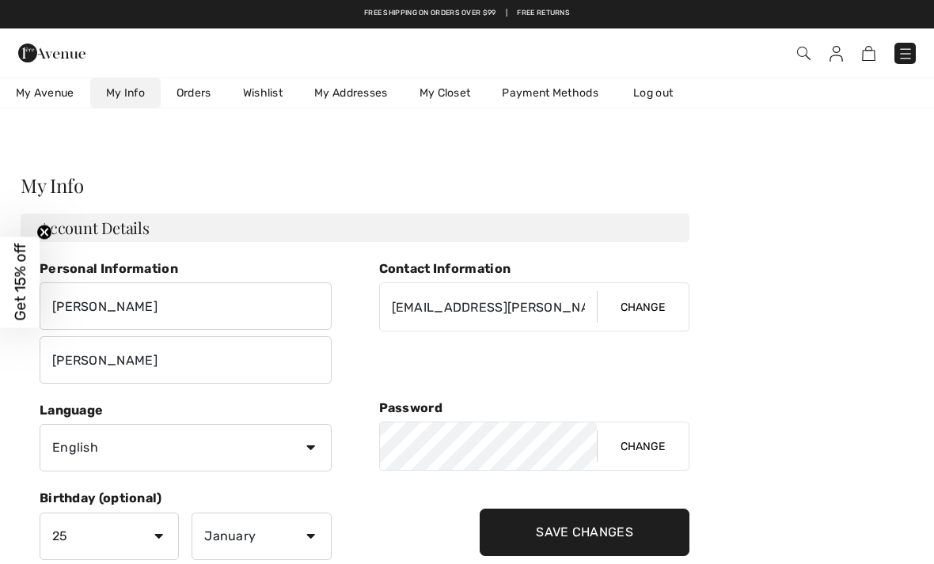
click at [196, 93] on link "Orders" at bounding box center [194, 92] width 66 height 29
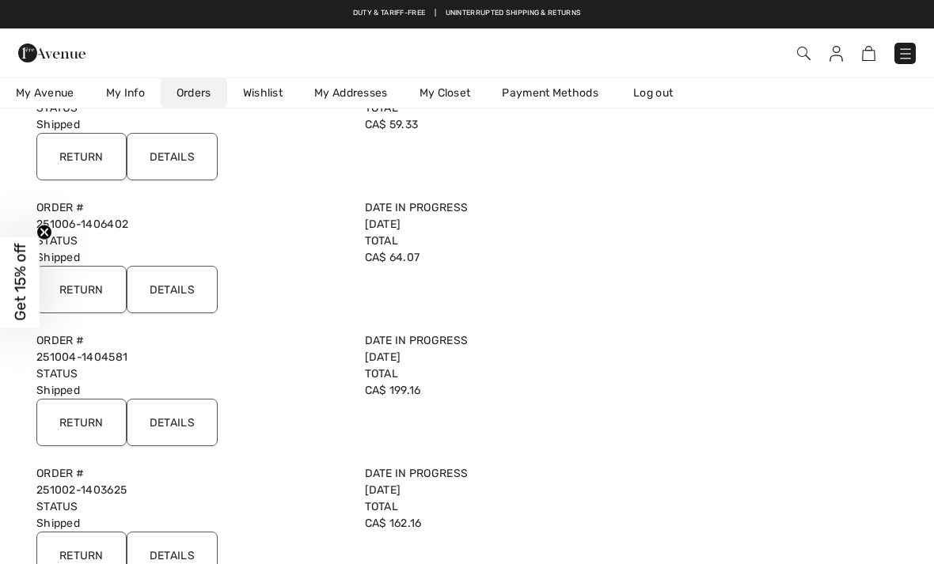
scroll to position [173, 0]
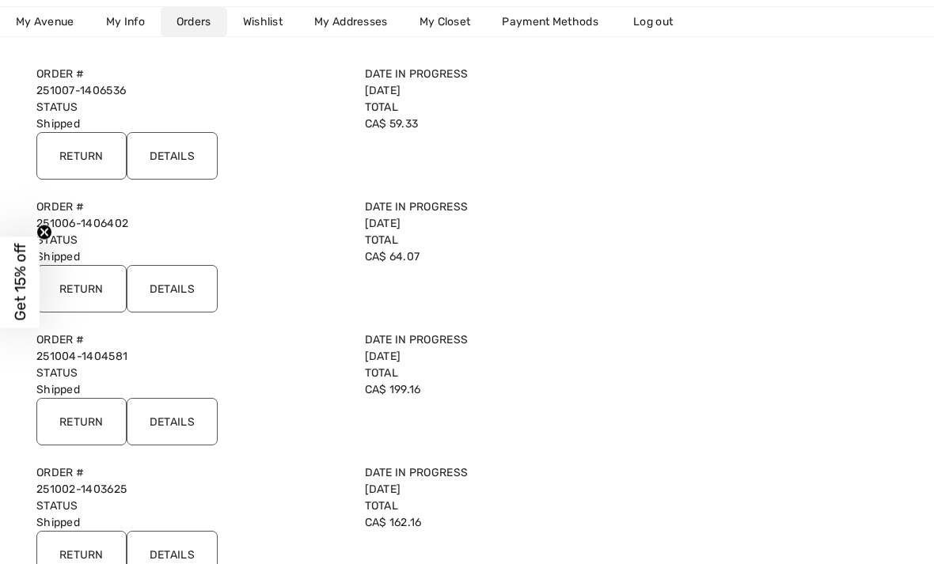
click at [199, 423] on input "Details" at bounding box center [172, 421] width 91 height 47
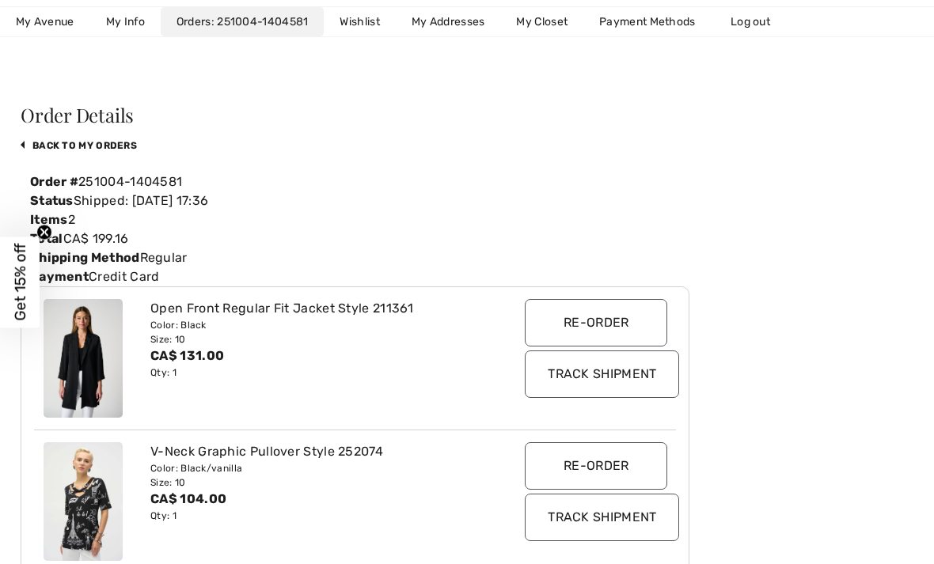
scroll to position [0, 0]
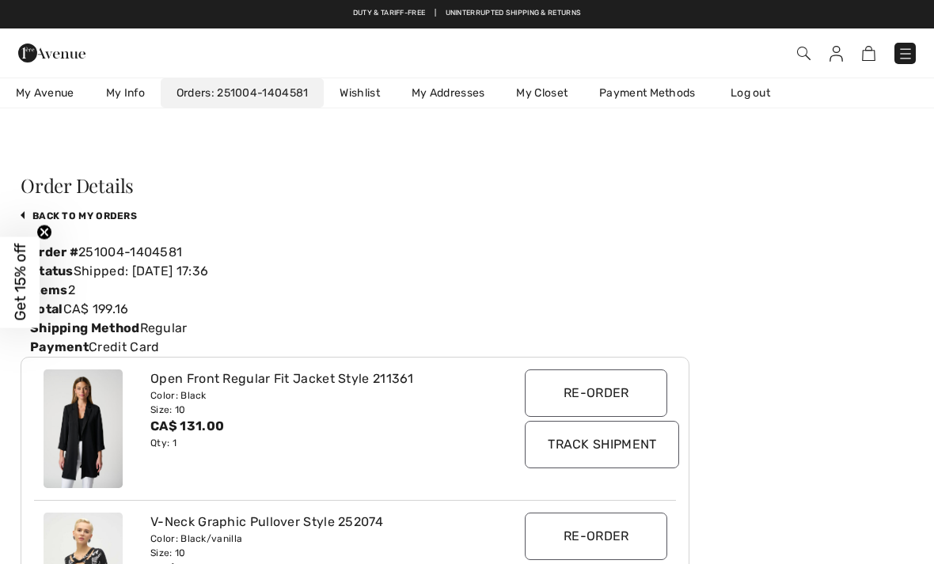
click at [133, 97] on link "My Info" at bounding box center [125, 92] width 70 height 29
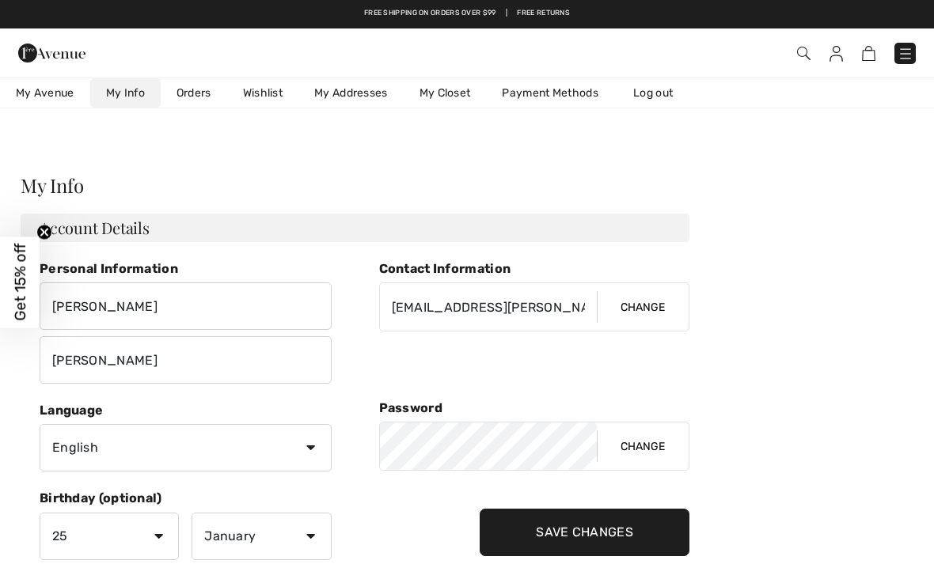
click at [194, 92] on link "Orders" at bounding box center [194, 92] width 66 height 29
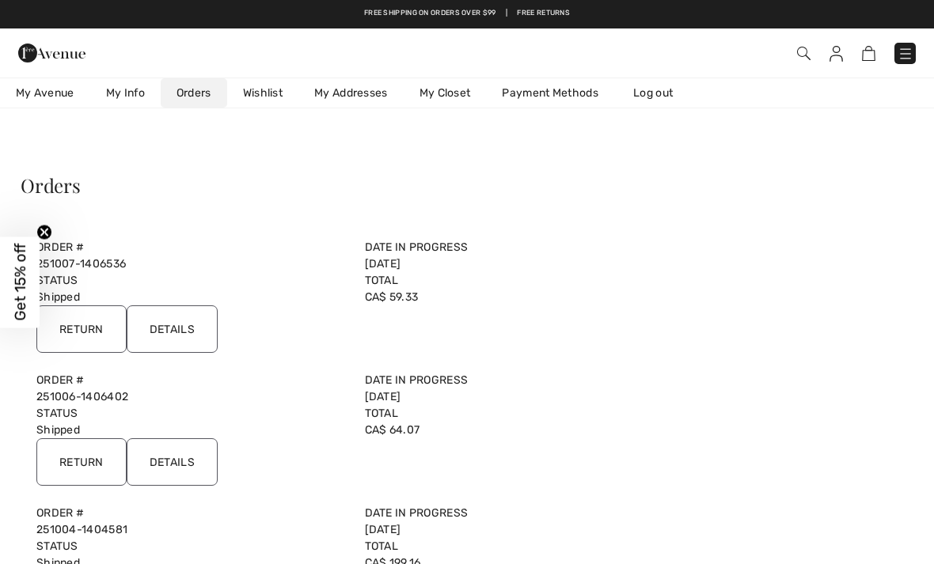
click at [203, 461] on input "Details" at bounding box center [172, 461] width 91 height 47
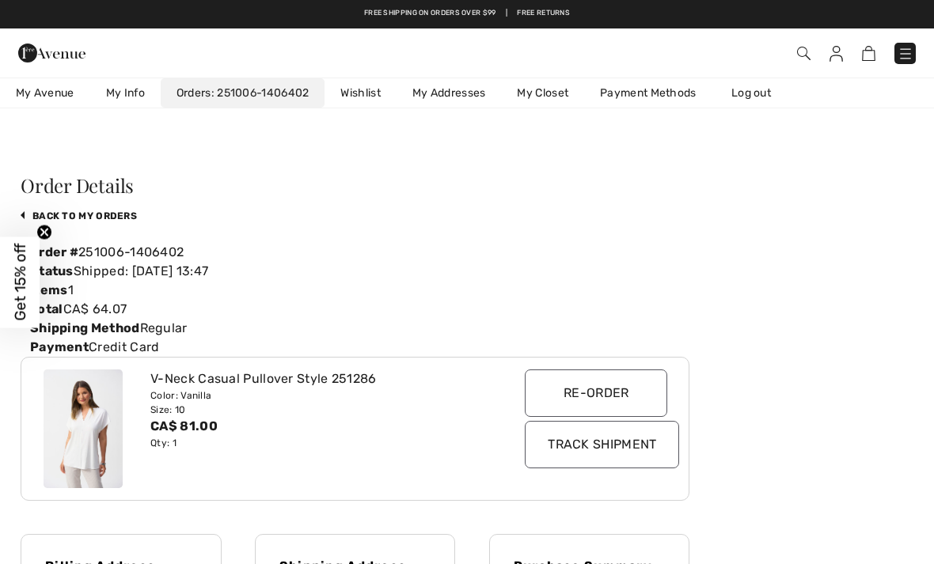
click at [135, 89] on link "My Info" at bounding box center [125, 92] width 70 height 29
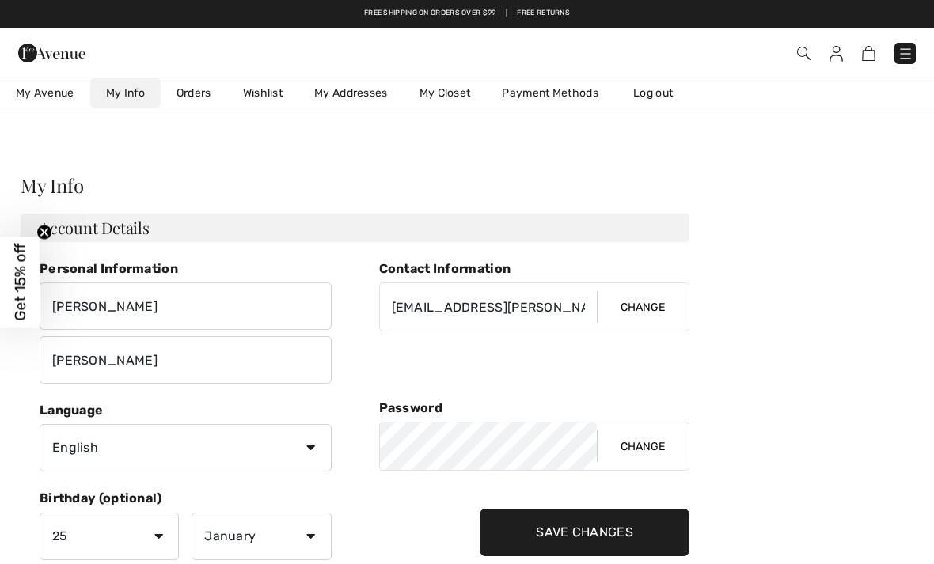
click at [204, 92] on link "Orders" at bounding box center [194, 92] width 66 height 29
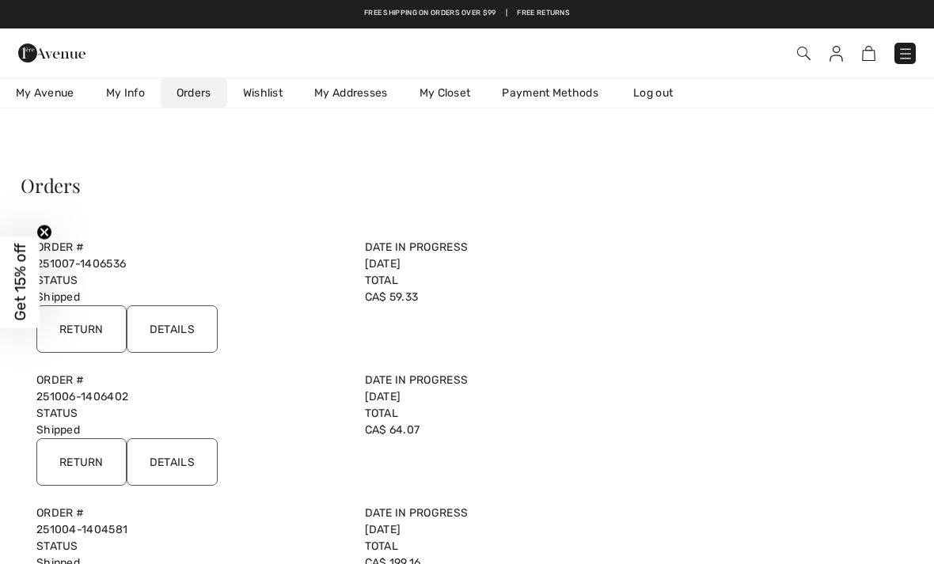
click at [195, 328] on input "Details" at bounding box center [172, 328] width 91 height 47
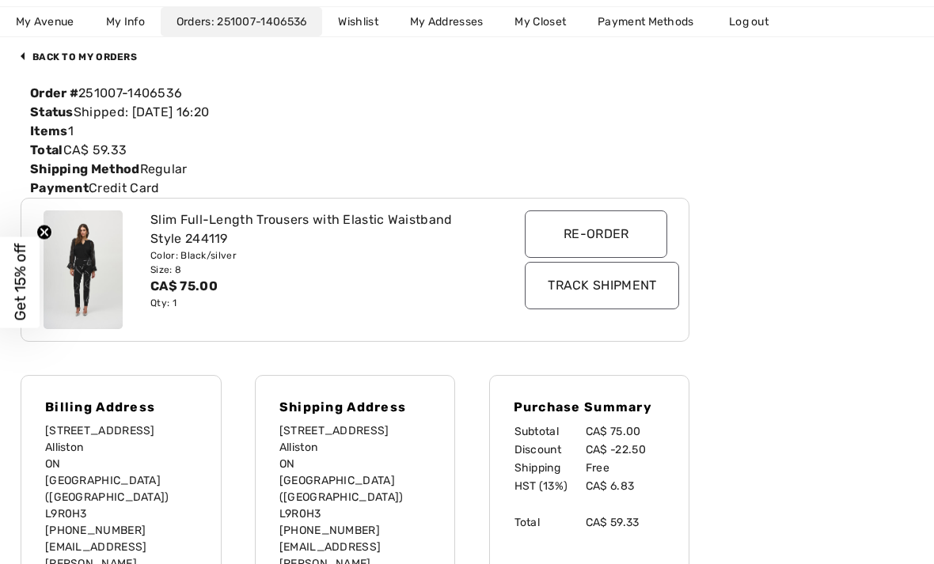
scroll to position [165, 0]
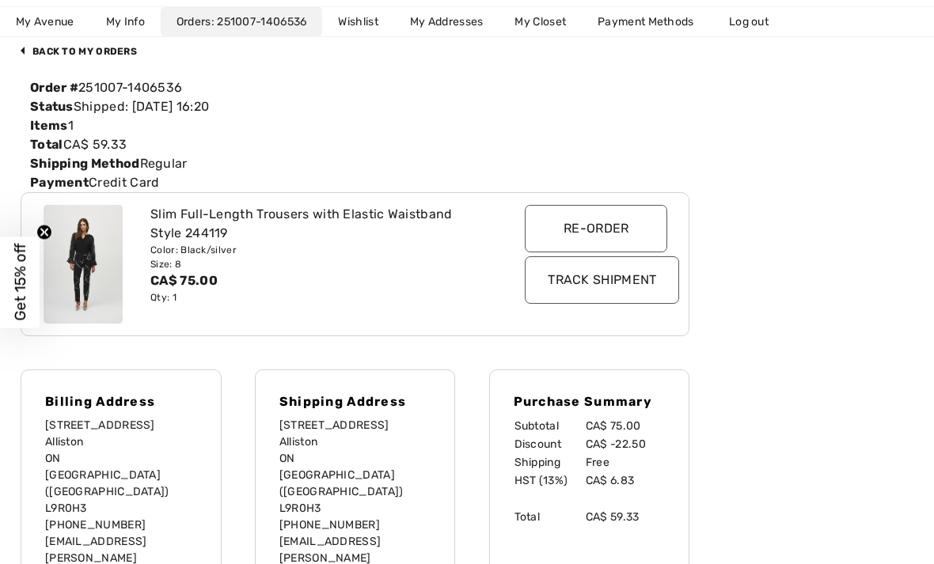
click at [116, 252] on img at bounding box center [83, 264] width 79 height 119
click at [436, 223] on div "Slim Full-Length Trousers with Elastic Waistband Style 244119" at bounding box center [327, 224] width 355 height 38
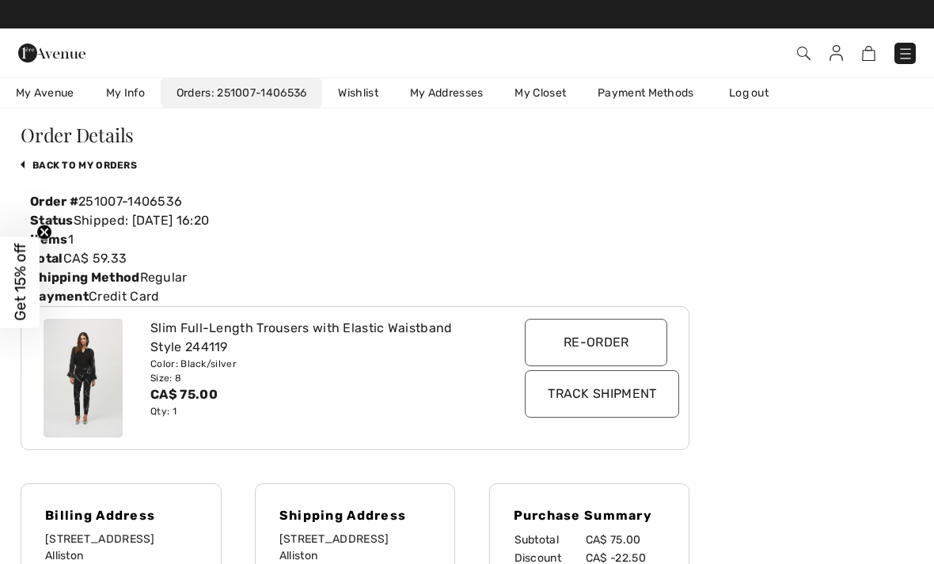
scroll to position [0, 0]
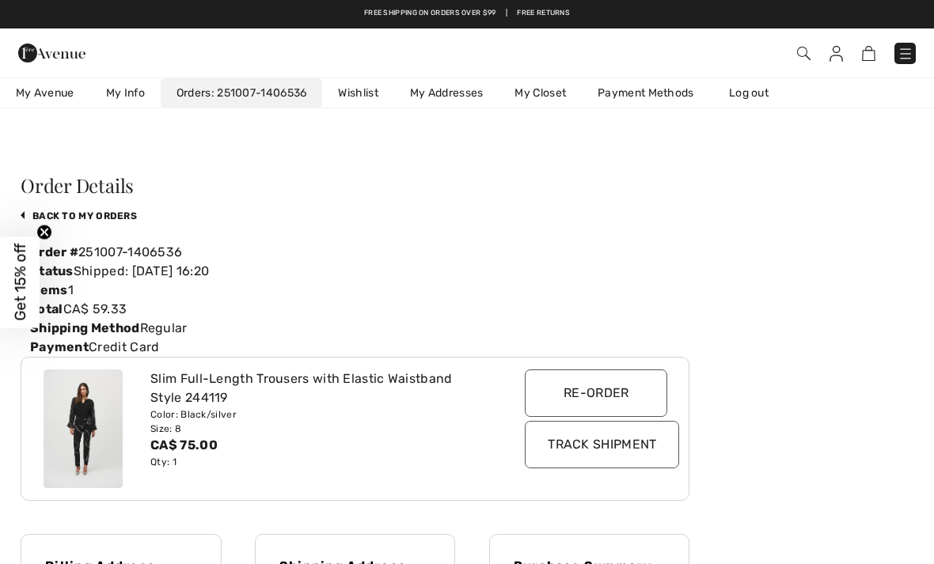
click at [135, 93] on link "My Info" at bounding box center [125, 92] width 70 height 29
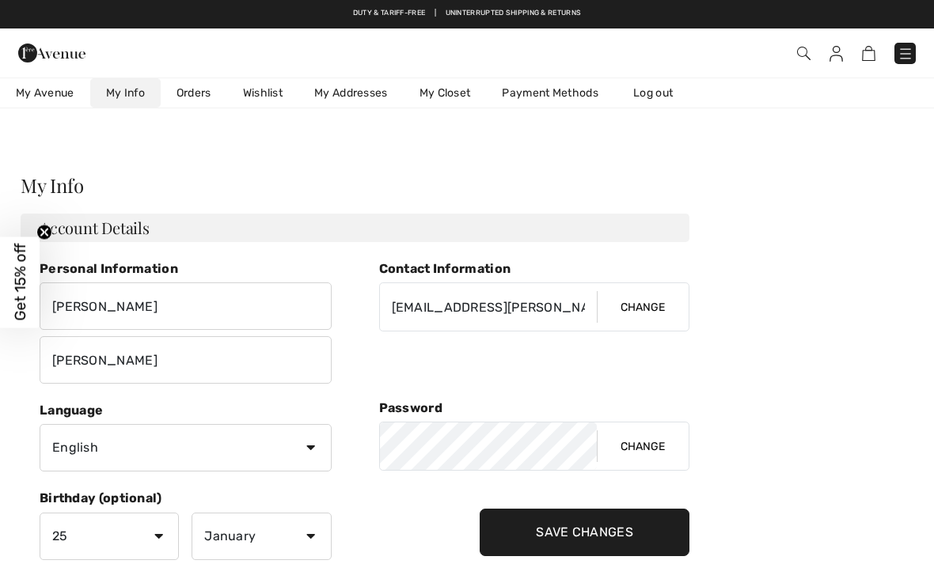
click at [195, 94] on link "Orders" at bounding box center [194, 92] width 66 height 29
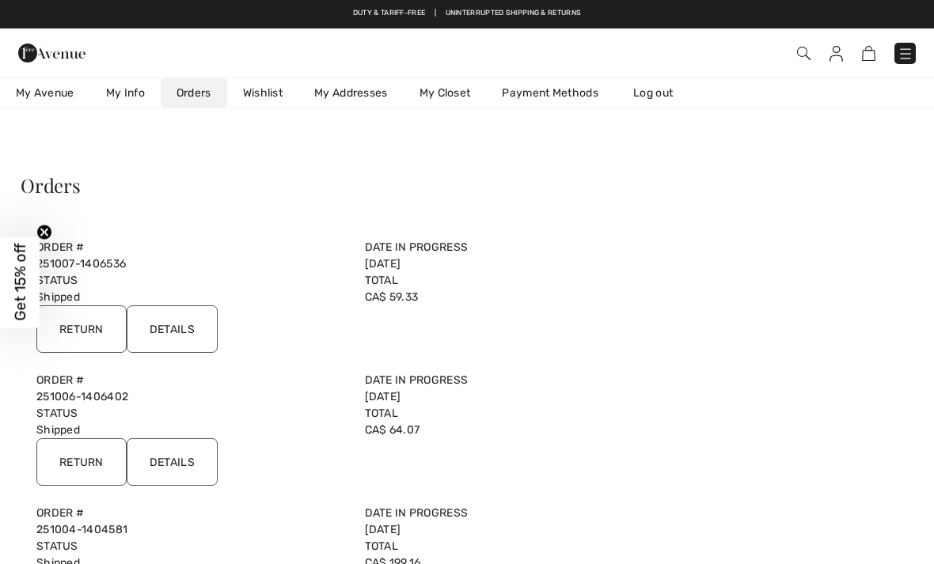
click at [203, 457] on input "Details" at bounding box center [172, 461] width 91 height 47
click at [204, 324] on input "Details" at bounding box center [172, 328] width 91 height 47
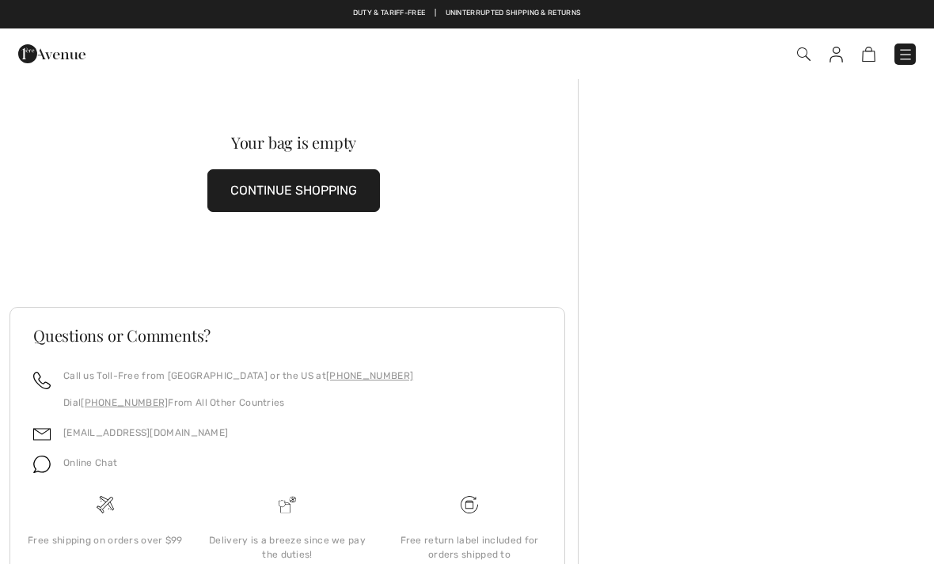
click at [840, 51] on img at bounding box center [835, 55] width 13 height 16
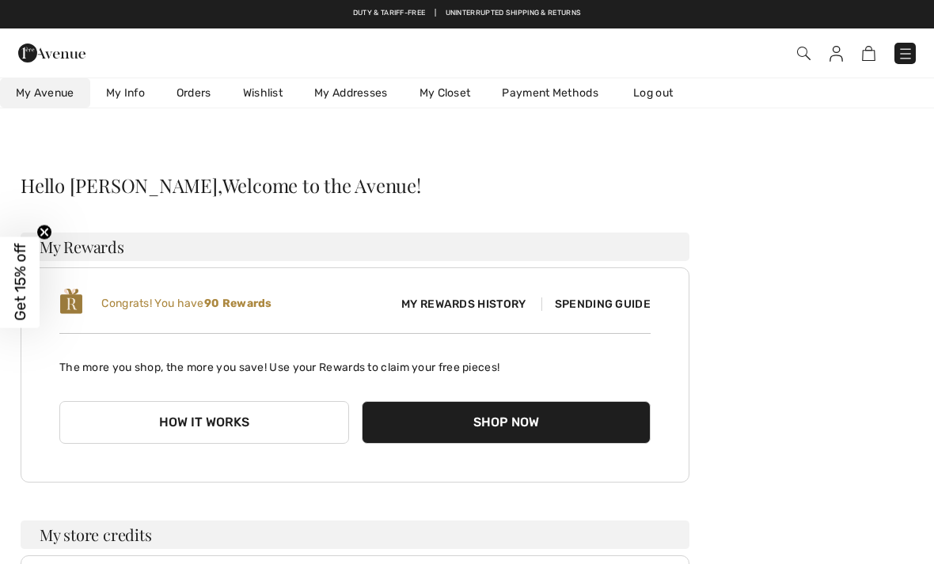
click at [196, 91] on link "Orders" at bounding box center [194, 92] width 66 height 29
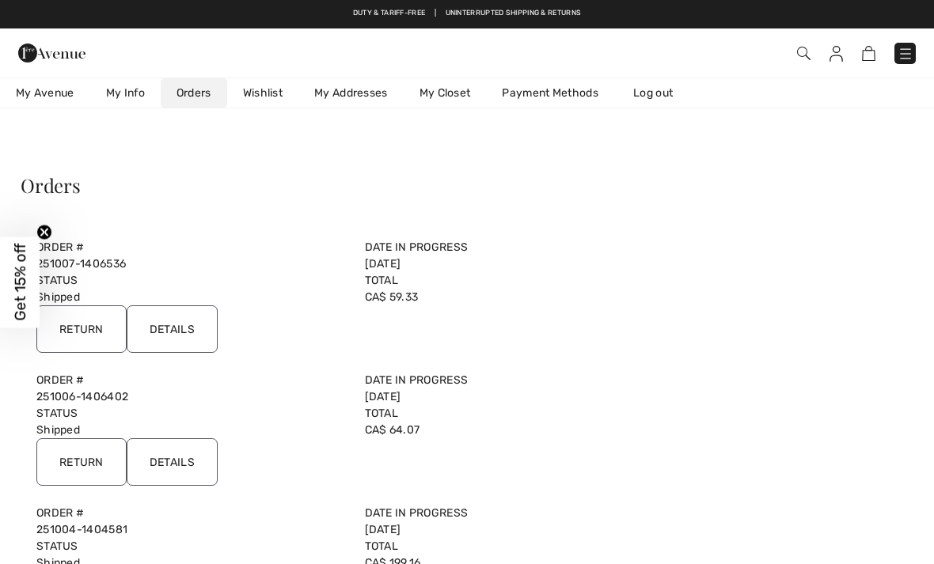
click at [184, 323] on input "Details" at bounding box center [172, 328] width 91 height 47
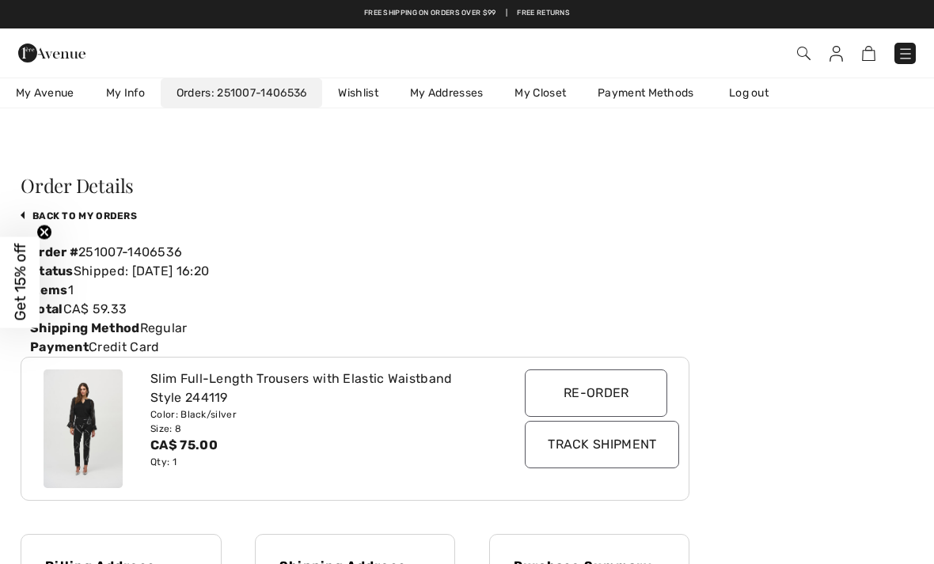
click at [140, 80] on link "My Info" at bounding box center [125, 92] width 70 height 29
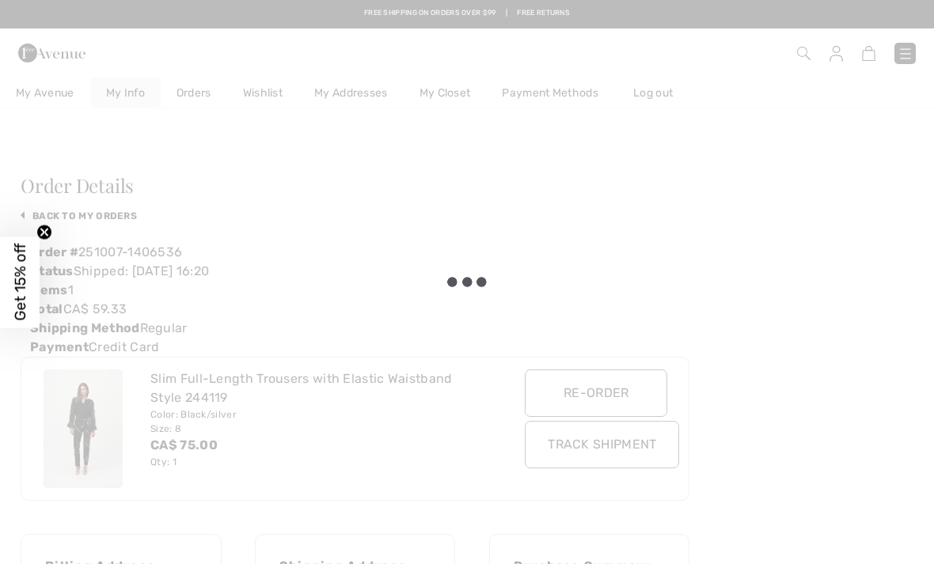
click at [134, 90] on div at bounding box center [467, 282] width 934 height 564
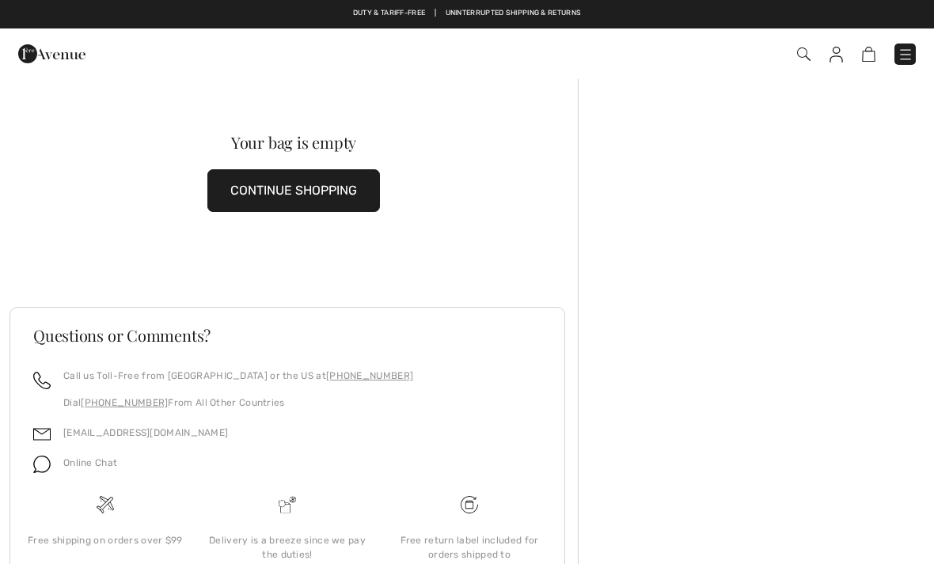
click at [842, 58] on img at bounding box center [835, 55] width 13 height 16
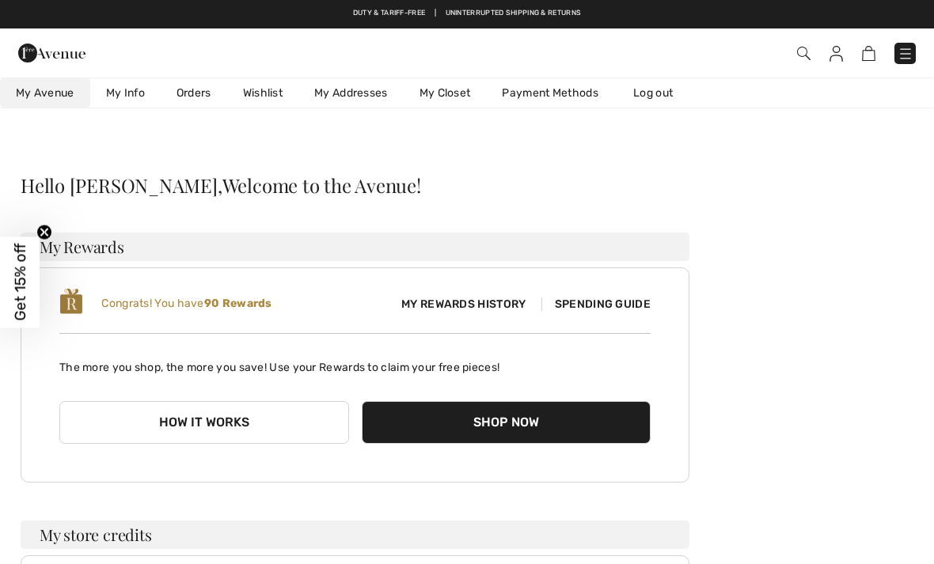
click at [192, 87] on link "Orders" at bounding box center [194, 92] width 66 height 29
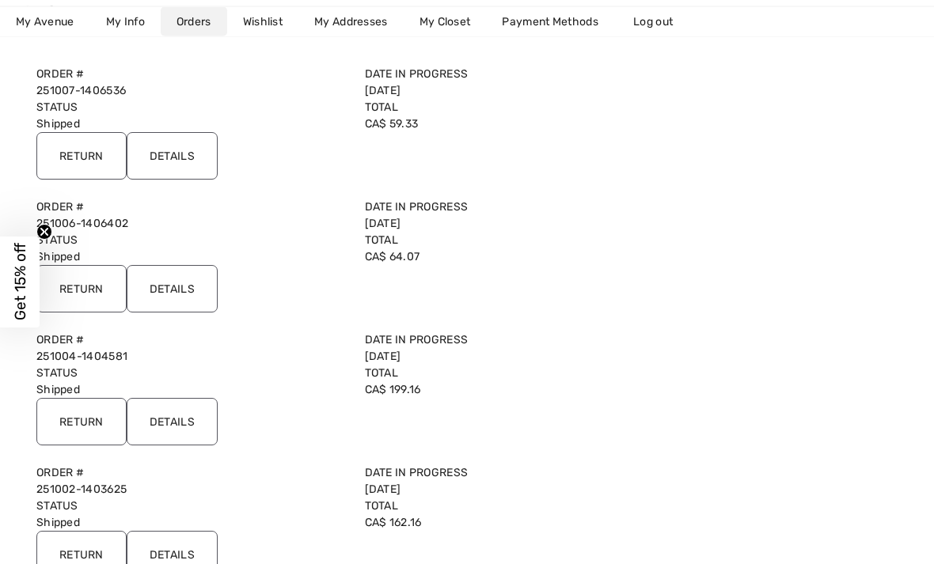
click at [191, 282] on input "Details" at bounding box center [172, 289] width 91 height 47
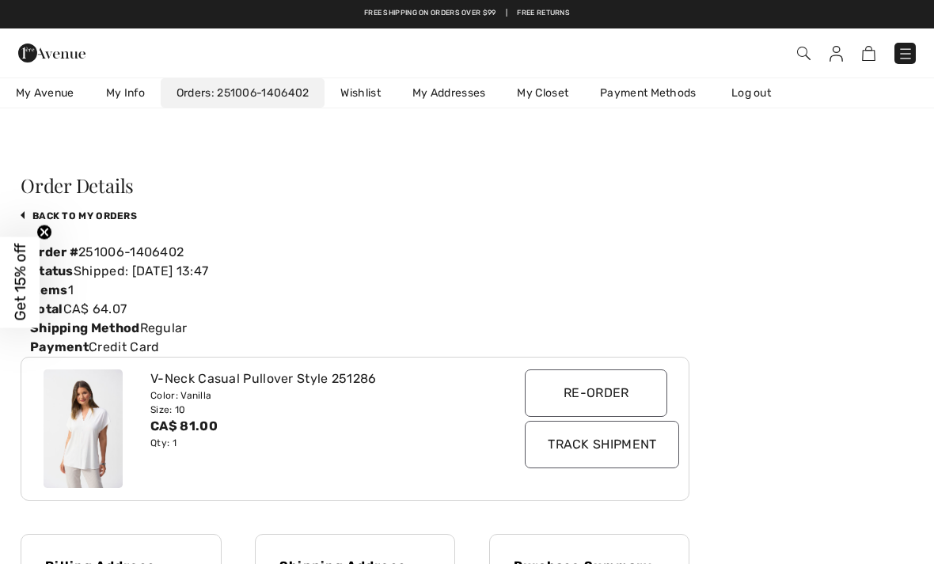
click at [126, 88] on link "My Info" at bounding box center [125, 92] width 70 height 29
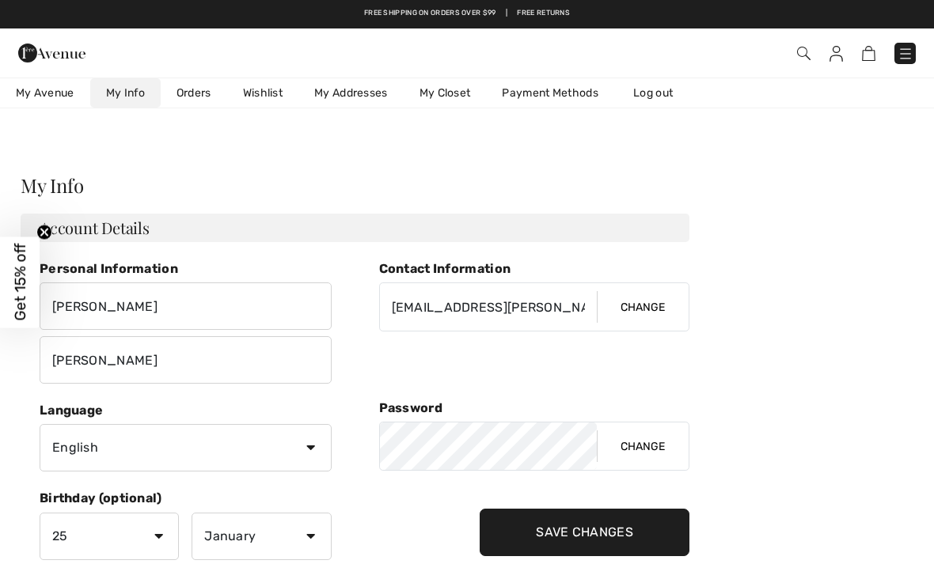
click at [193, 90] on link "Orders" at bounding box center [194, 92] width 66 height 29
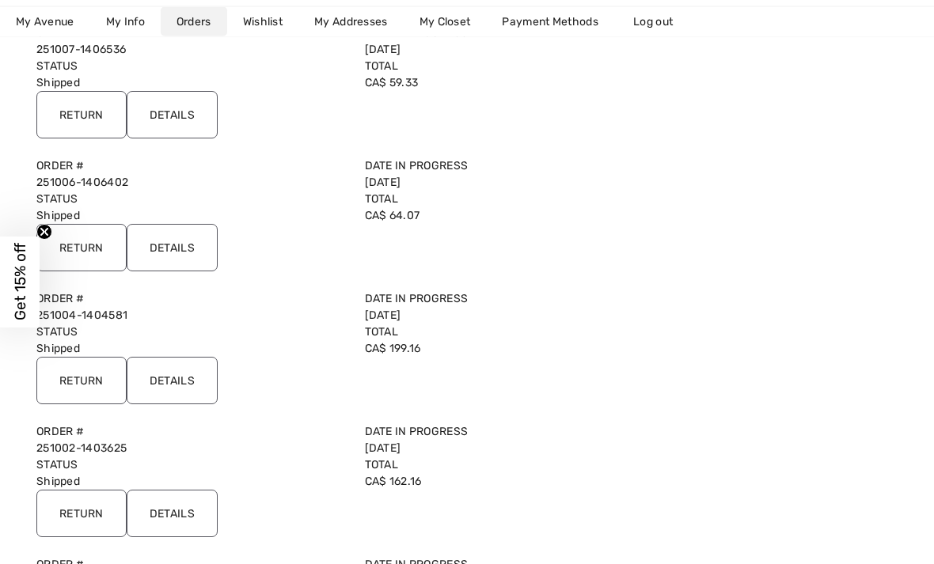
scroll to position [214, 0]
click at [185, 377] on input "Details" at bounding box center [172, 380] width 91 height 47
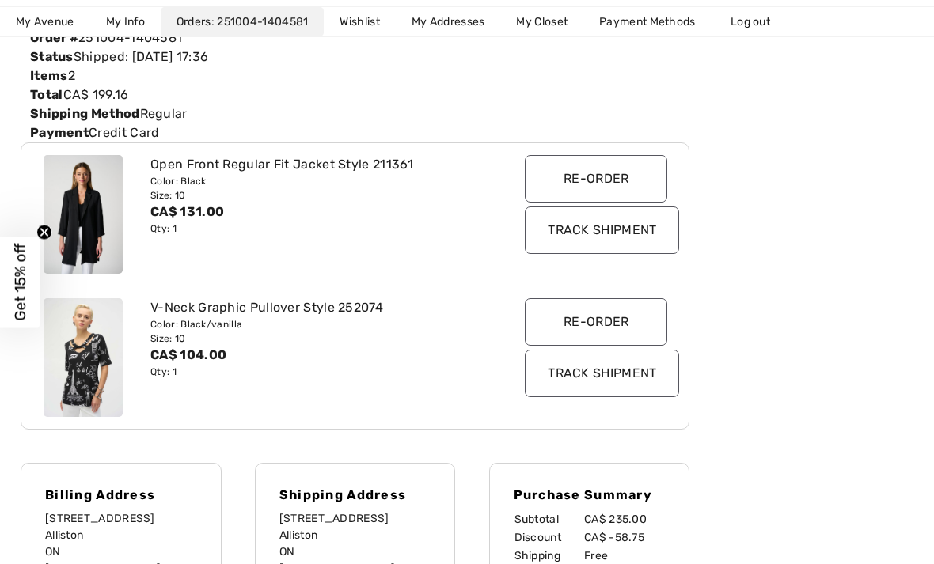
click at [644, 233] on input "Track Shipment" at bounding box center [602, 230] width 154 height 47
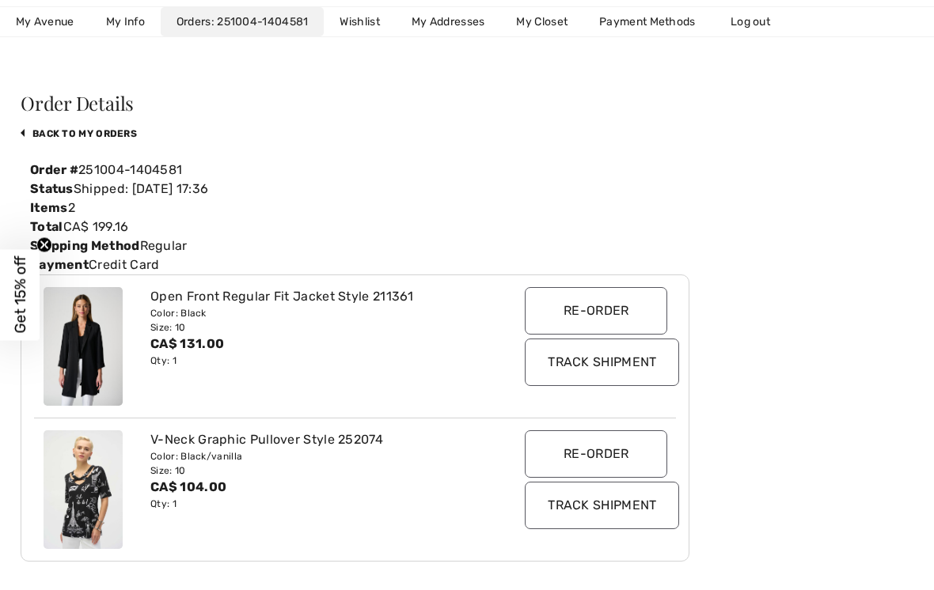
scroll to position [0, 0]
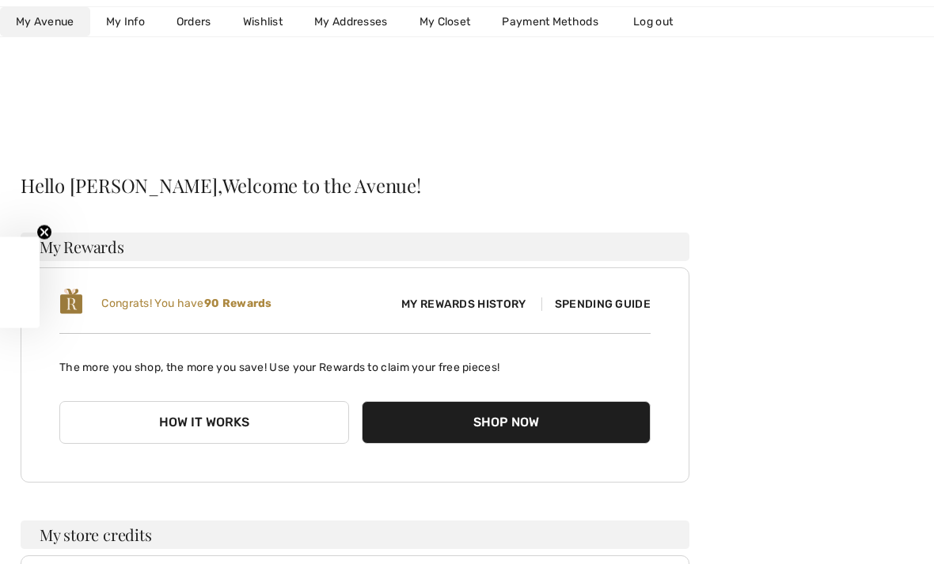
scroll to position [265, 0]
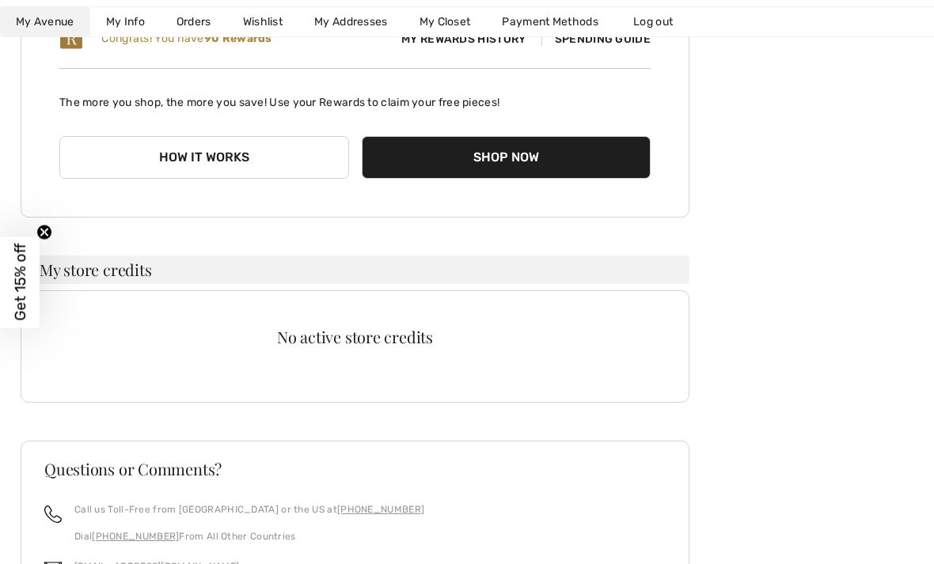
click at [196, 19] on link "Orders" at bounding box center [194, 21] width 66 height 29
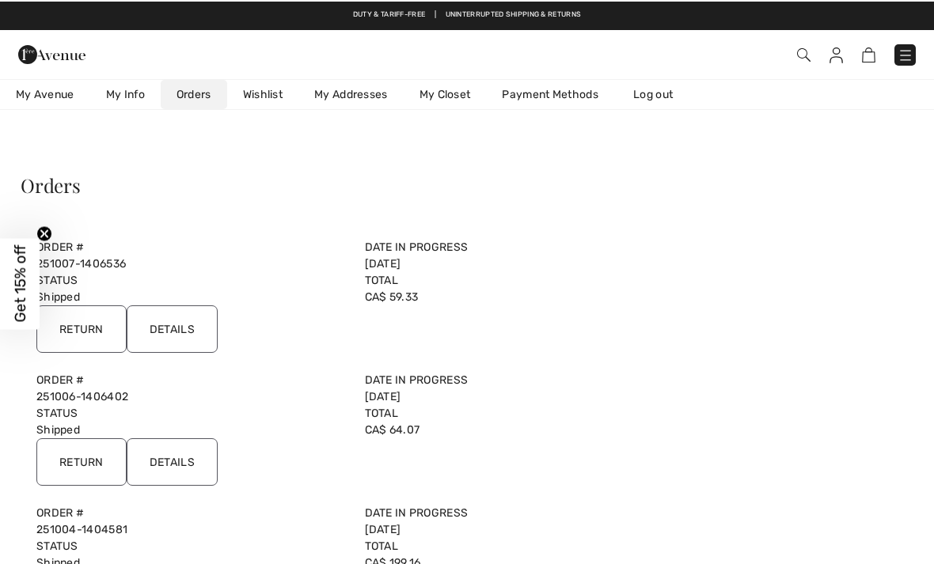
scroll to position [0, 0]
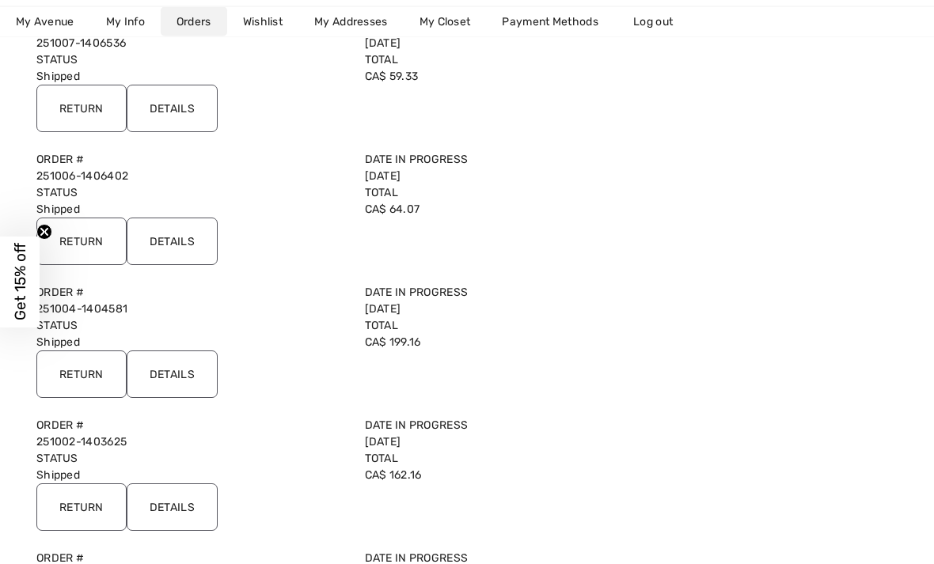
click at [189, 373] on input "Details" at bounding box center [172, 374] width 91 height 47
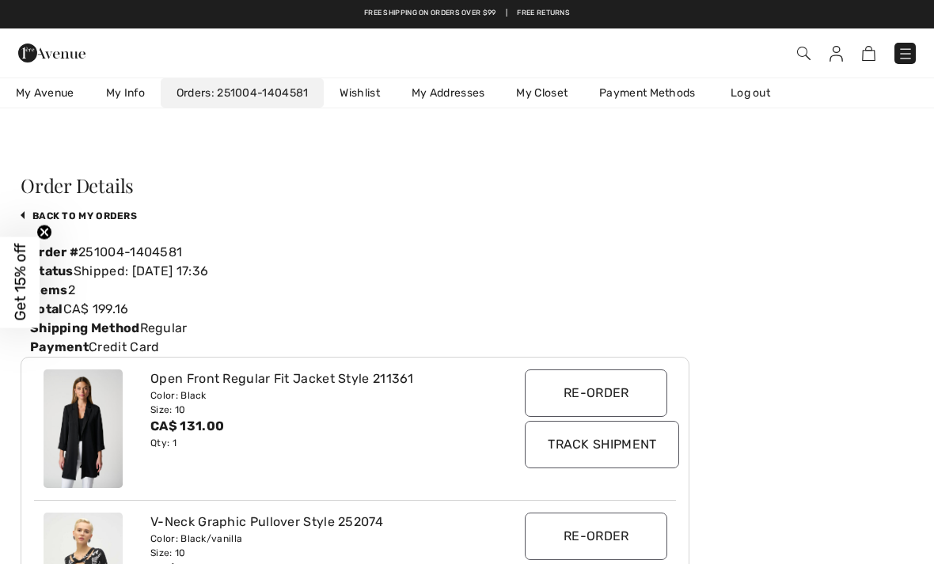
click at [131, 89] on link "My Info" at bounding box center [125, 92] width 70 height 29
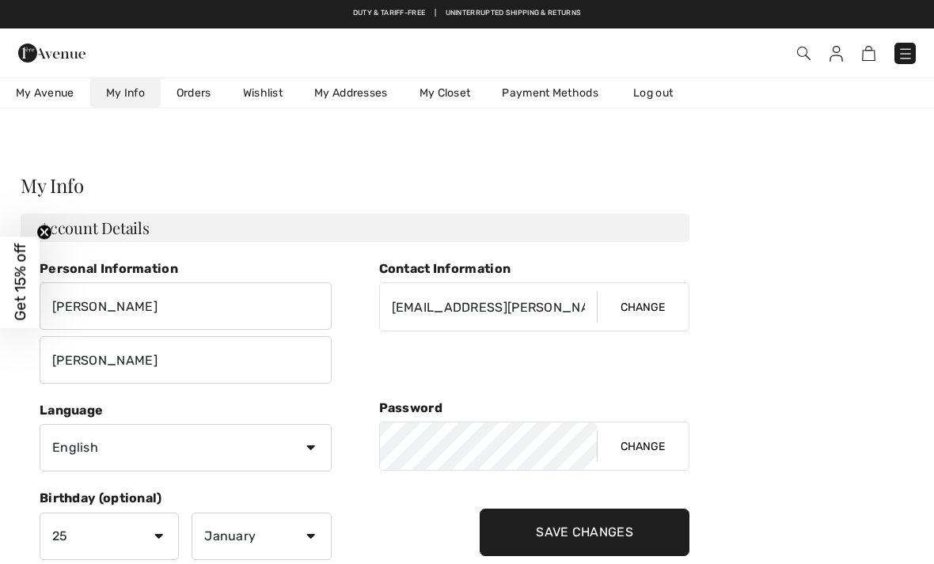
click at [203, 88] on link "Orders" at bounding box center [194, 92] width 66 height 29
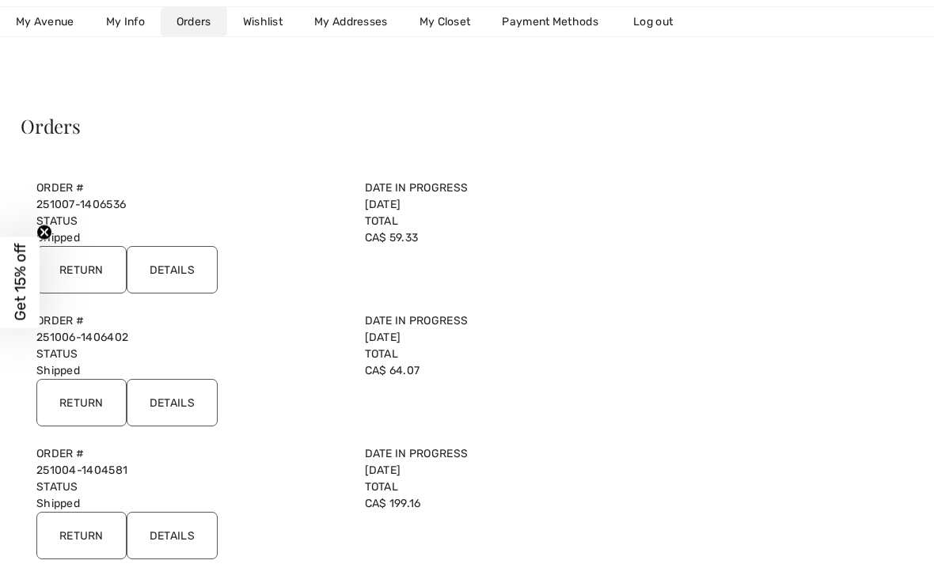
scroll to position [66, 0]
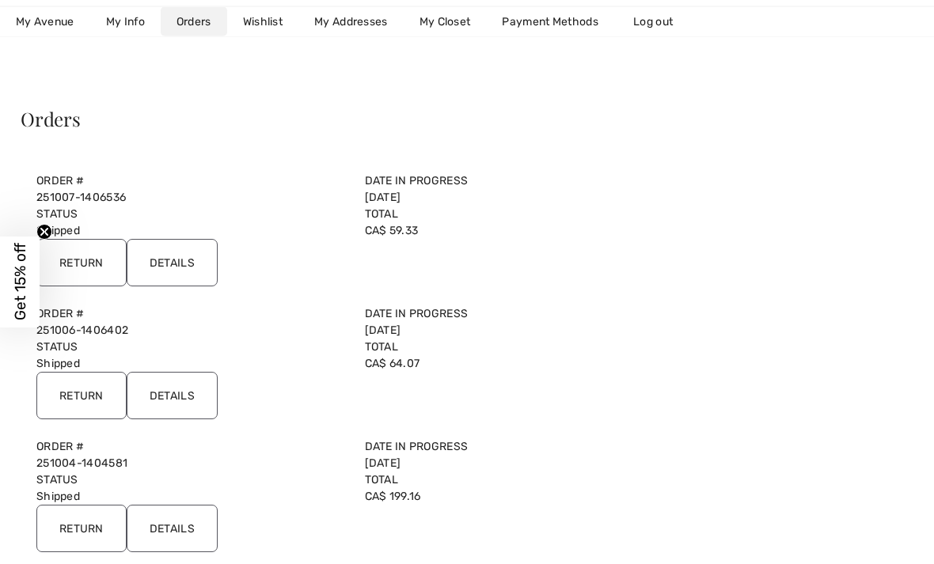
click at [191, 529] on input "Details" at bounding box center [172, 529] width 91 height 47
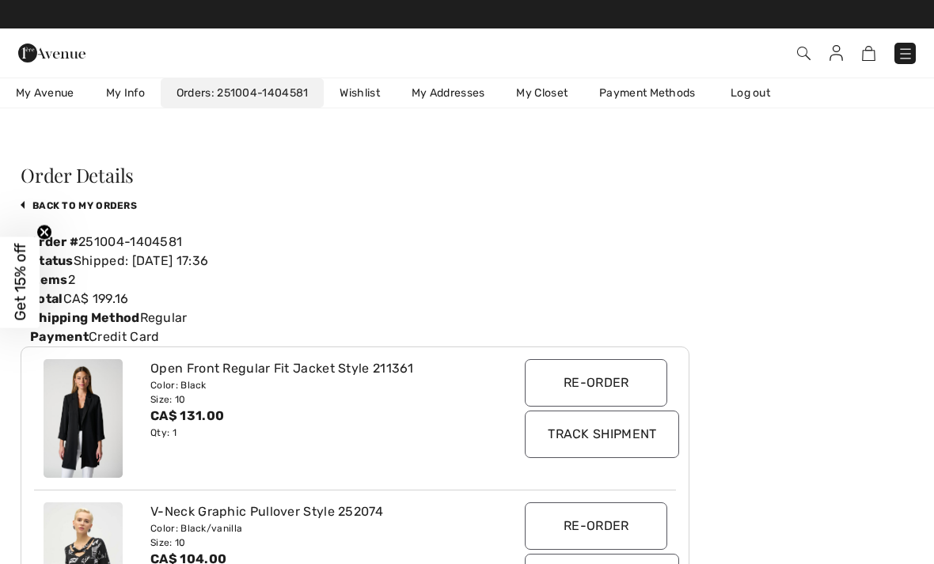
scroll to position [0, 0]
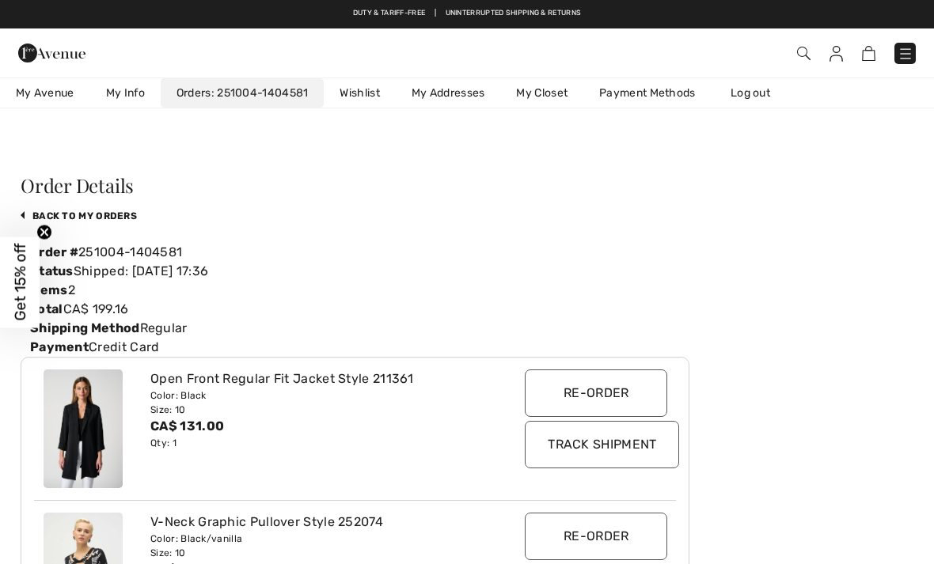
click at [138, 85] on link "My Info" at bounding box center [125, 92] width 70 height 29
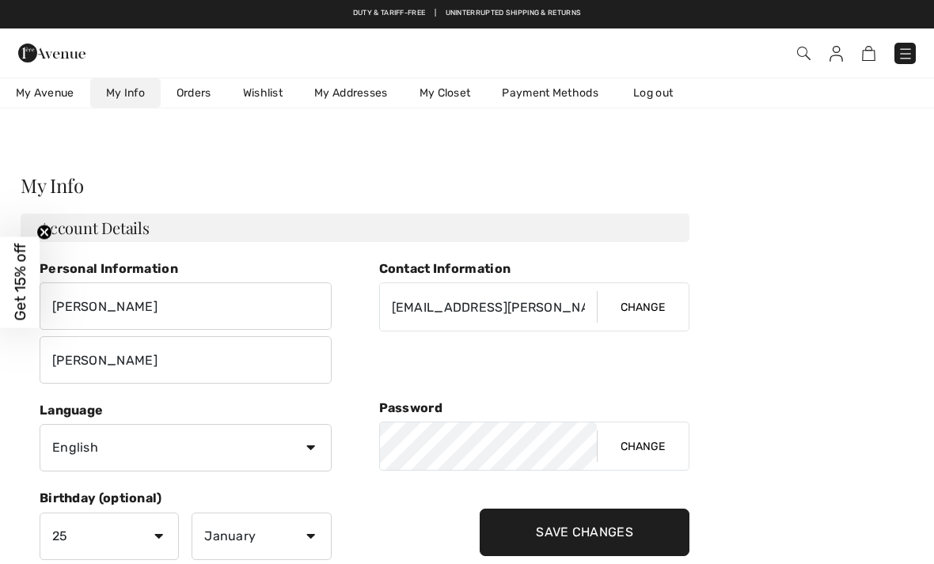
click at [196, 83] on link "Orders" at bounding box center [194, 92] width 66 height 29
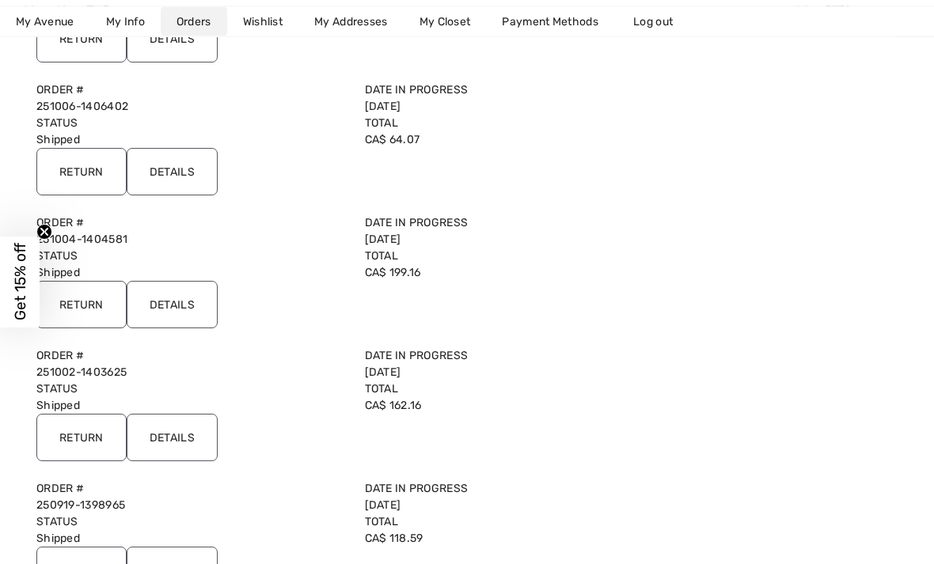
scroll to position [290, 0]
click at [196, 433] on input "Details" at bounding box center [172, 437] width 91 height 47
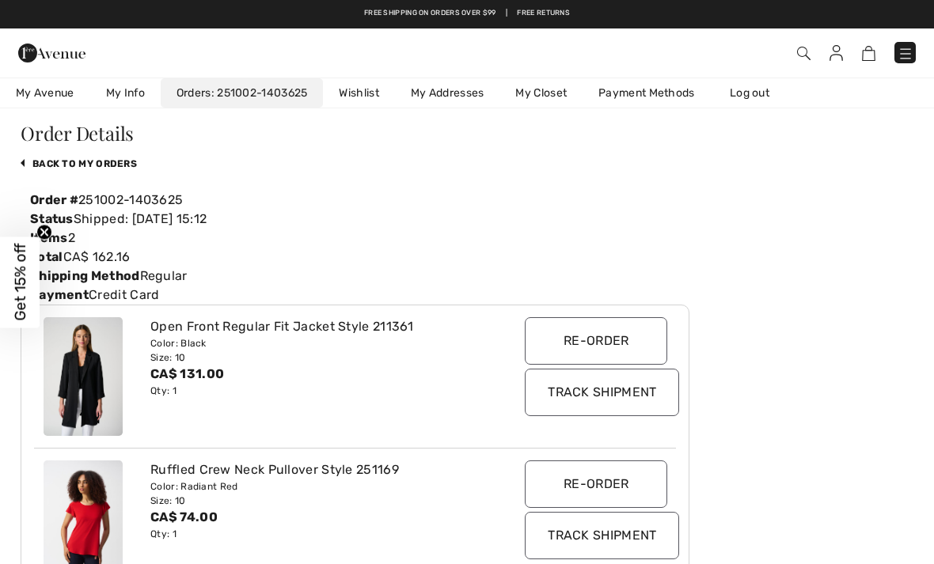
scroll to position [0, 0]
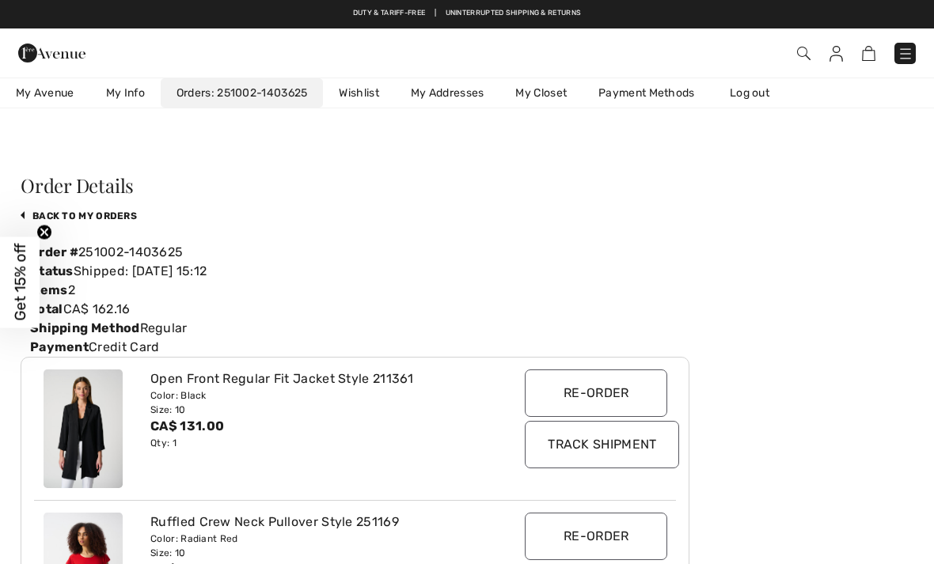
click at [122, 93] on link "My Info" at bounding box center [125, 92] width 70 height 29
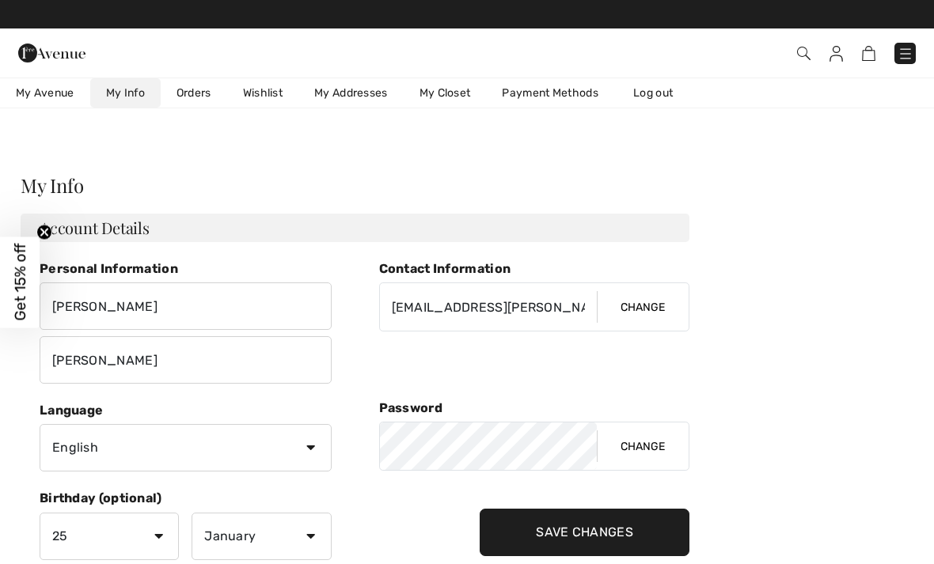
click at [195, 87] on link "Orders" at bounding box center [194, 92] width 66 height 29
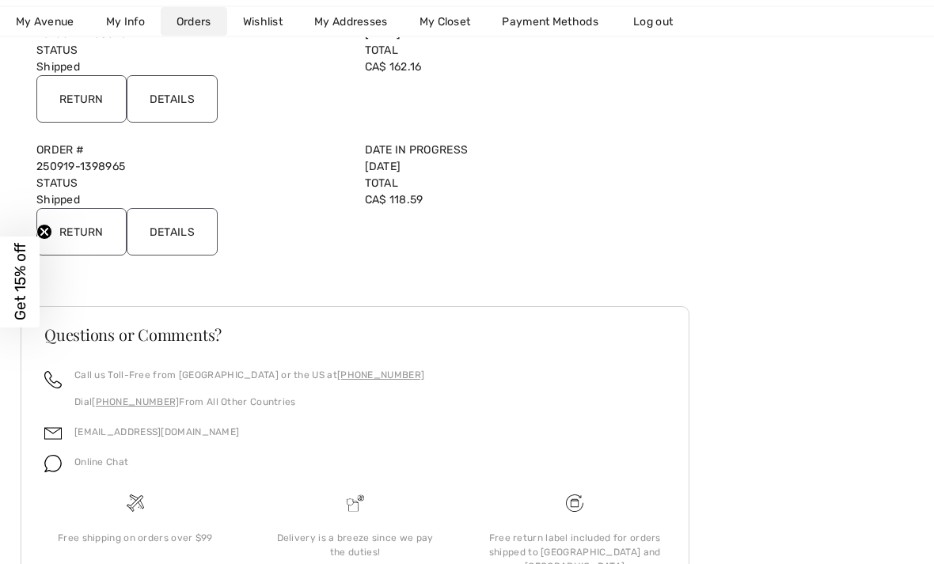
scroll to position [653, 0]
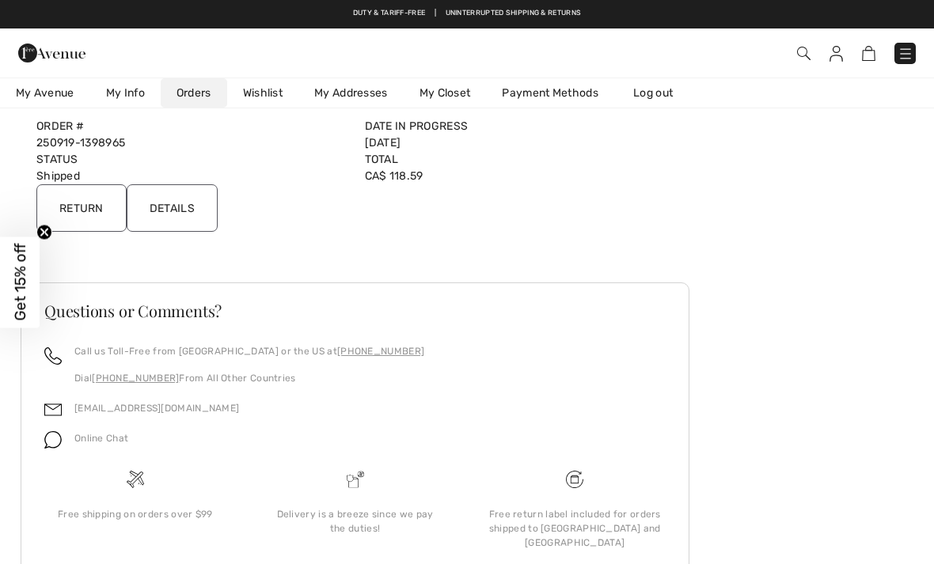
click at [790, 211] on div "Orders Order # 251007-1406536 Date in Progress 2025-10-07 Status Shipped Total …" at bounding box center [467, 74] width 896 height 1109
click at [46, 240] on circle "Close teaser" at bounding box center [44, 232] width 15 height 15
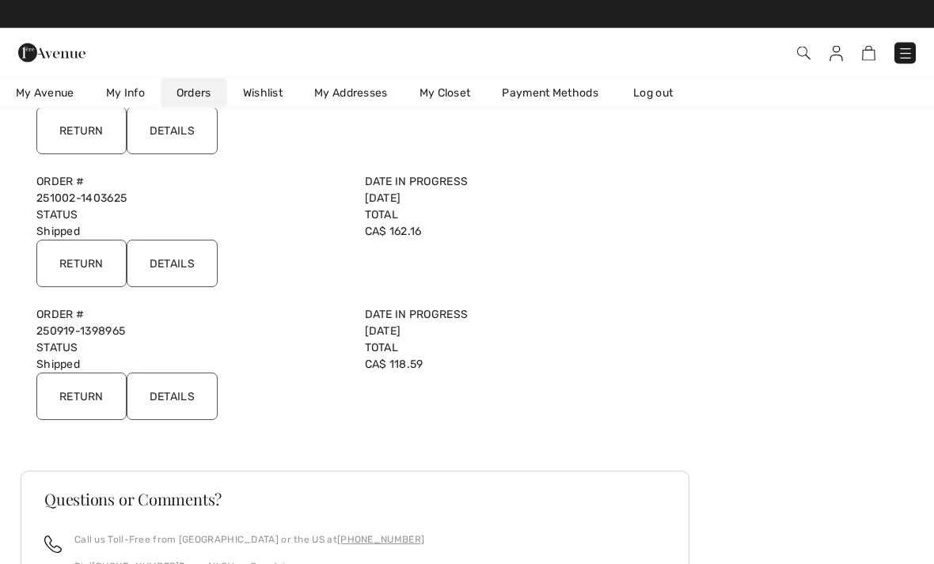
scroll to position [464, 0]
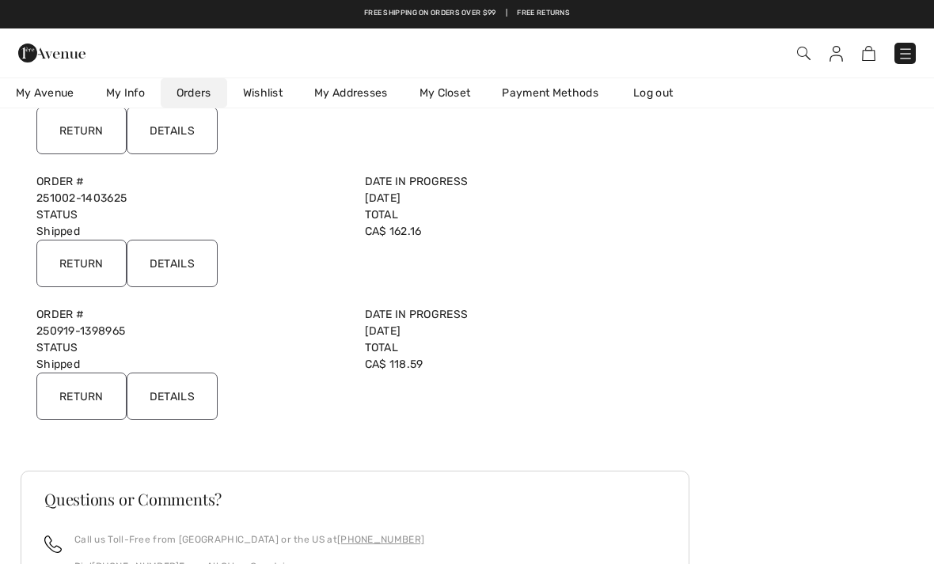
click at [191, 394] on input "Details" at bounding box center [172, 396] width 91 height 47
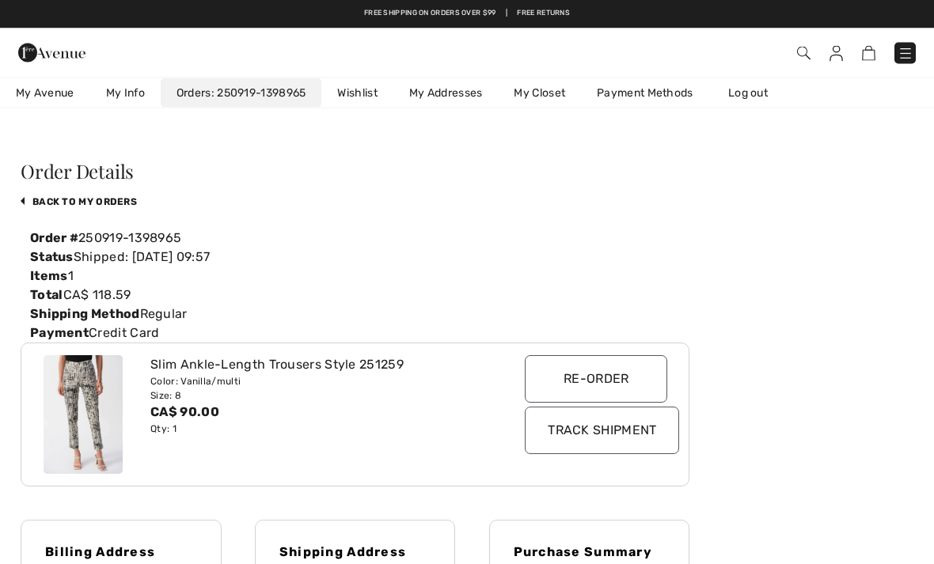
scroll to position [0, 0]
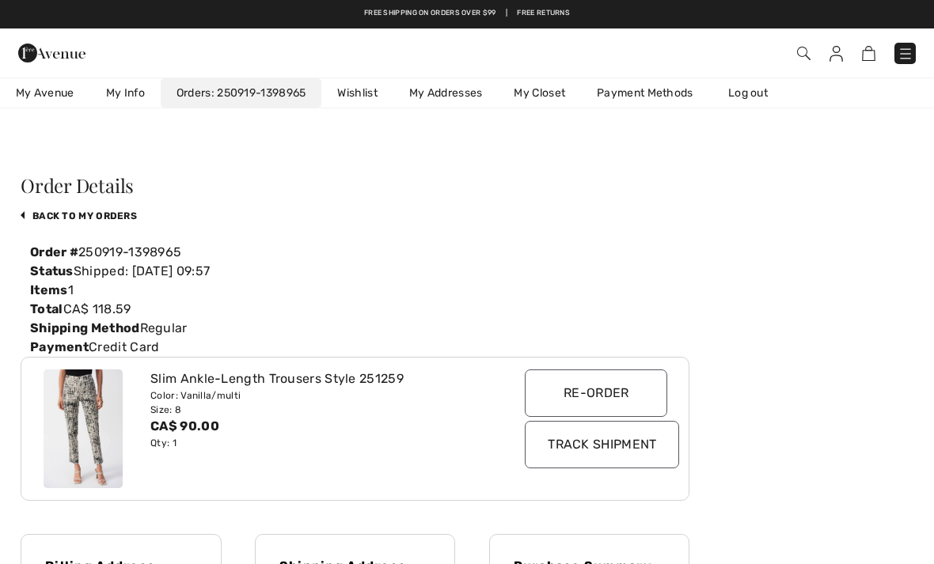
click at [135, 85] on link "My Info" at bounding box center [125, 92] width 70 height 29
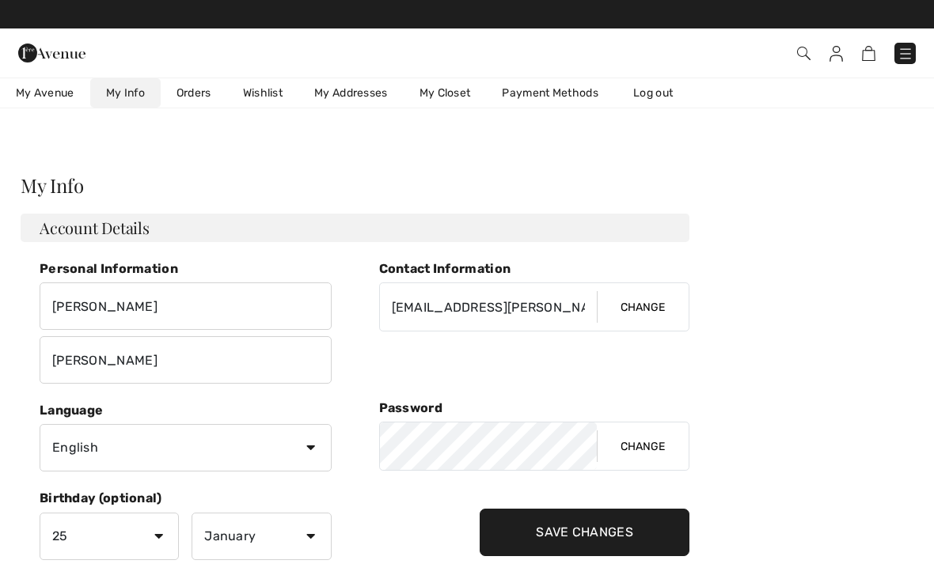
click at [195, 87] on link "Orders" at bounding box center [194, 92] width 66 height 29
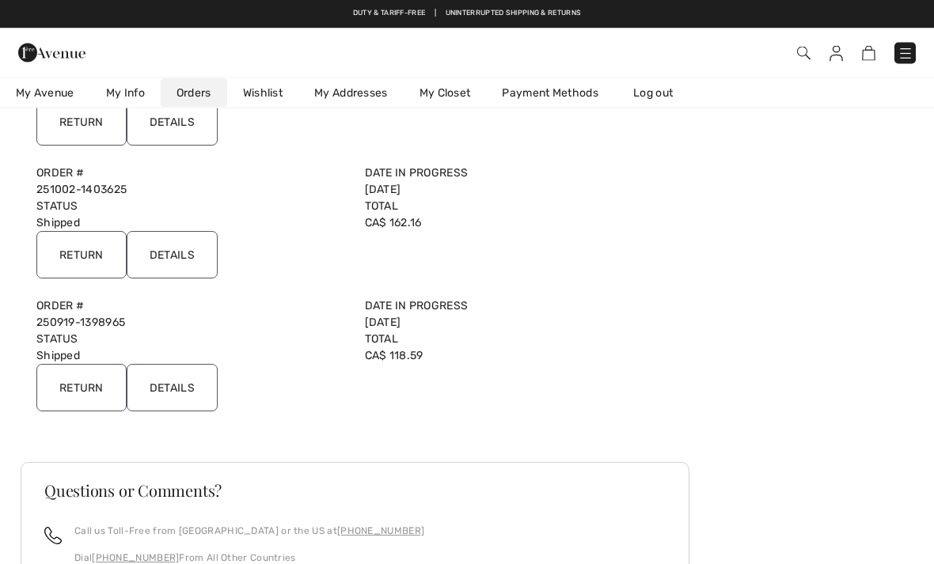
scroll to position [473, 0]
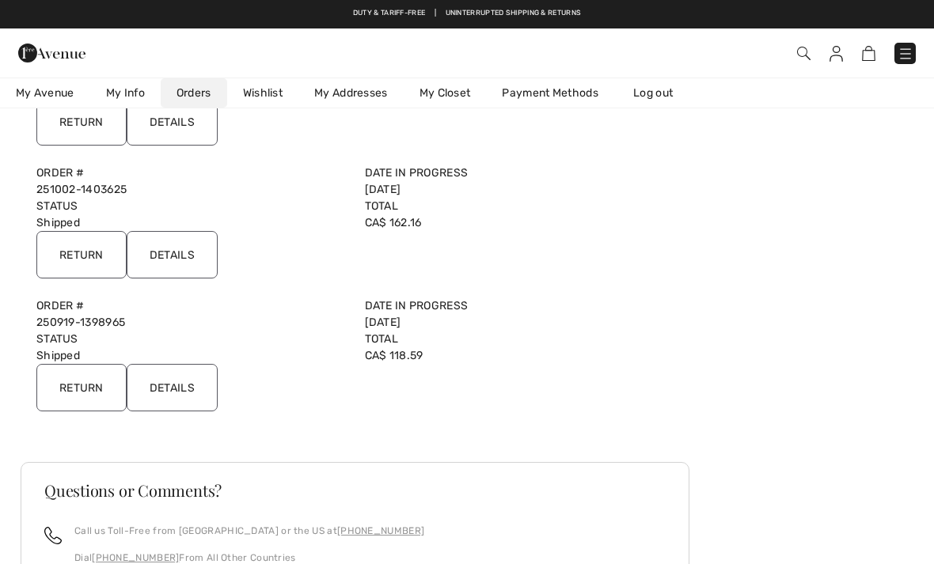
click at [189, 386] on input "Details" at bounding box center [172, 387] width 91 height 47
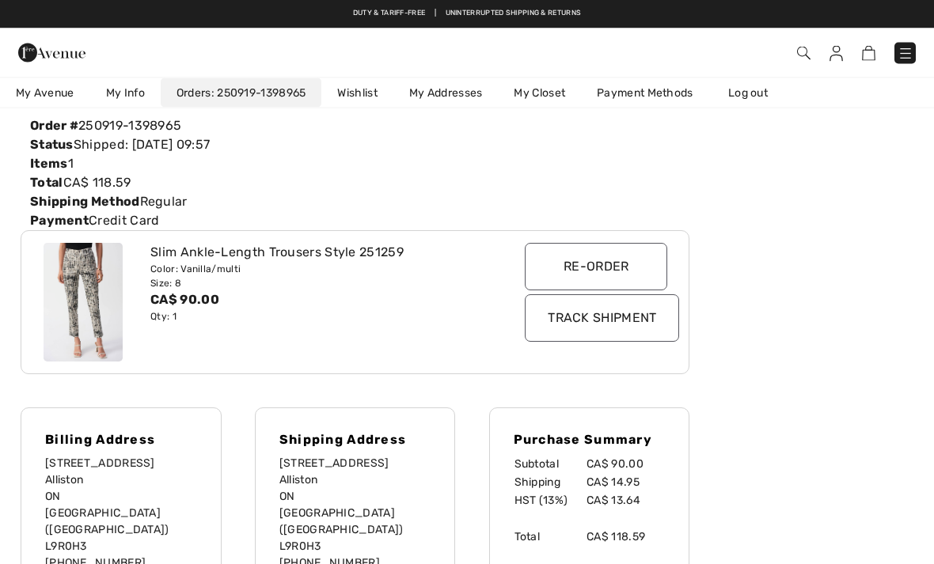
scroll to position [0, 0]
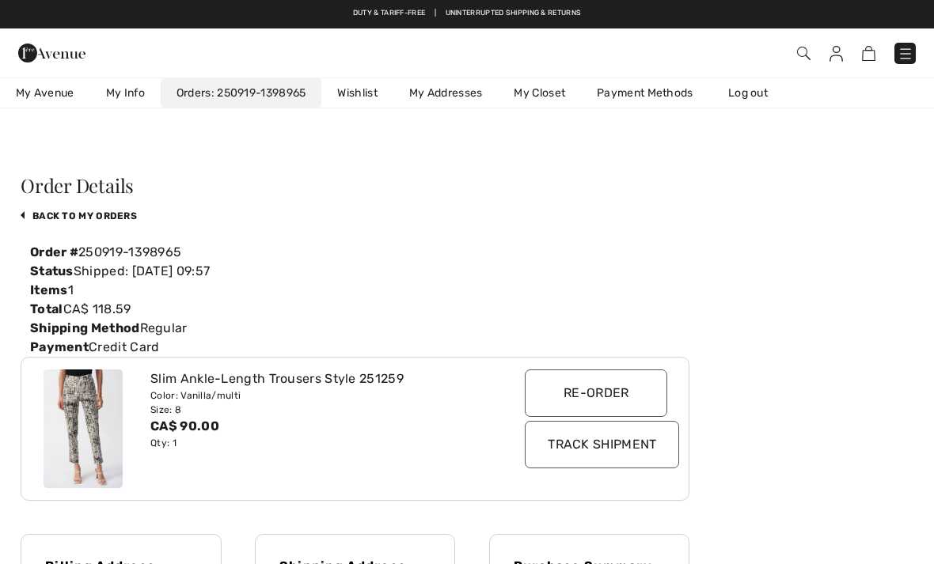
click at [128, 88] on link "My Info" at bounding box center [125, 92] width 70 height 29
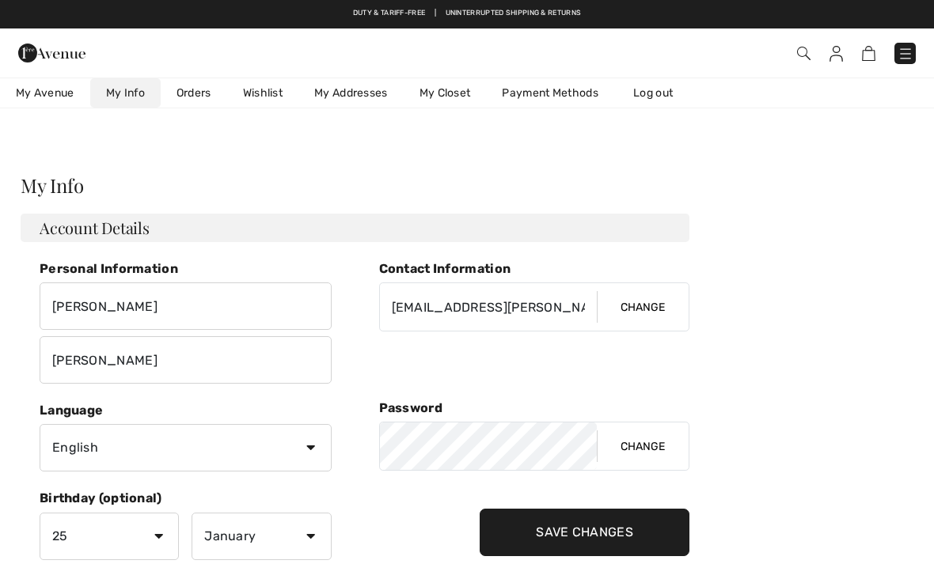
click at [199, 84] on link "Orders" at bounding box center [194, 92] width 66 height 29
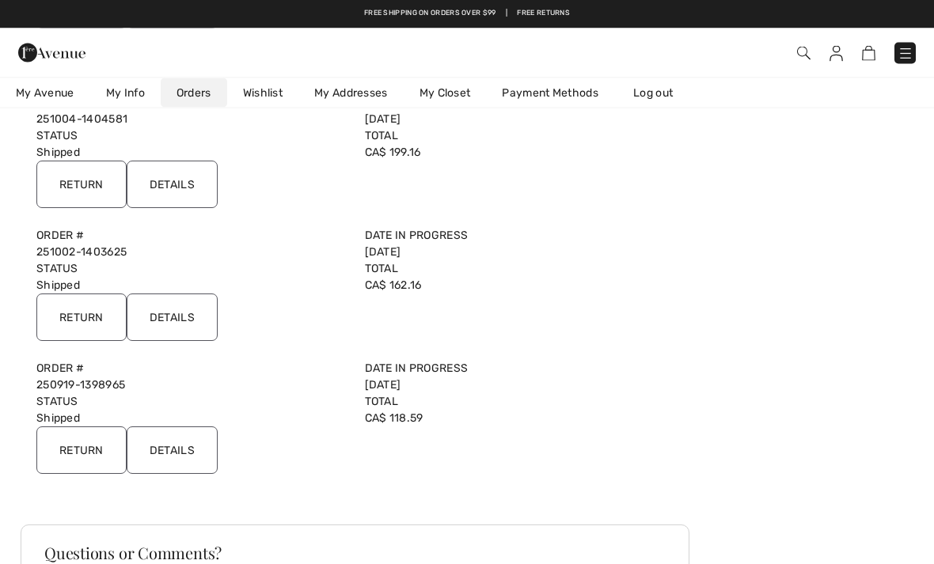
click at [185, 314] on input "Details" at bounding box center [172, 317] width 91 height 47
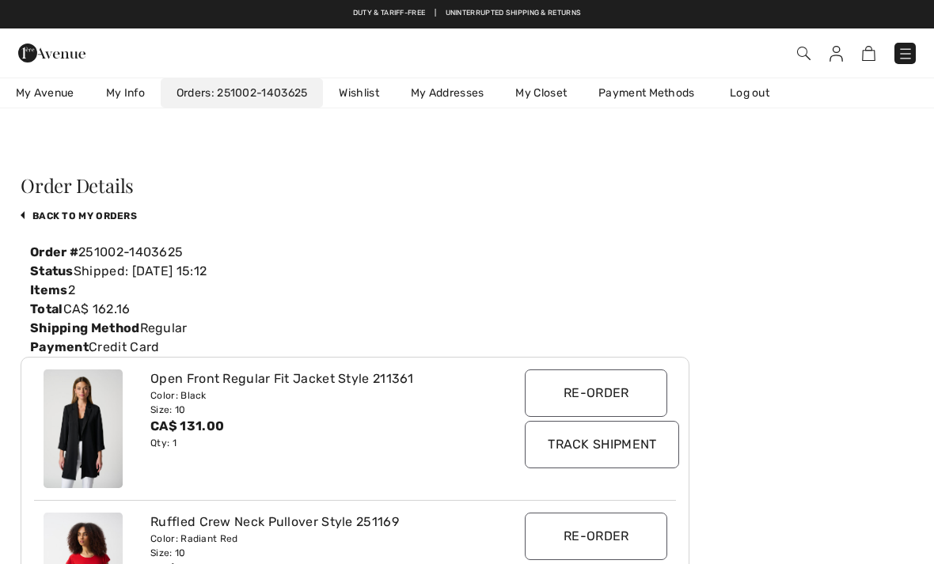
click at [135, 90] on link "My Info" at bounding box center [125, 92] width 70 height 29
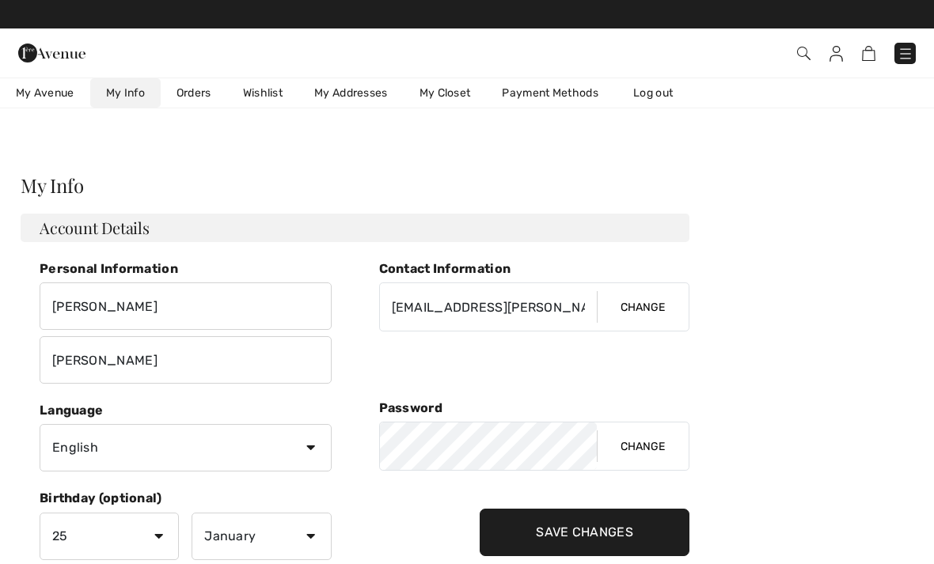
click at [197, 95] on link "Orders" at bounding box center [194, 92] width 66 height 29
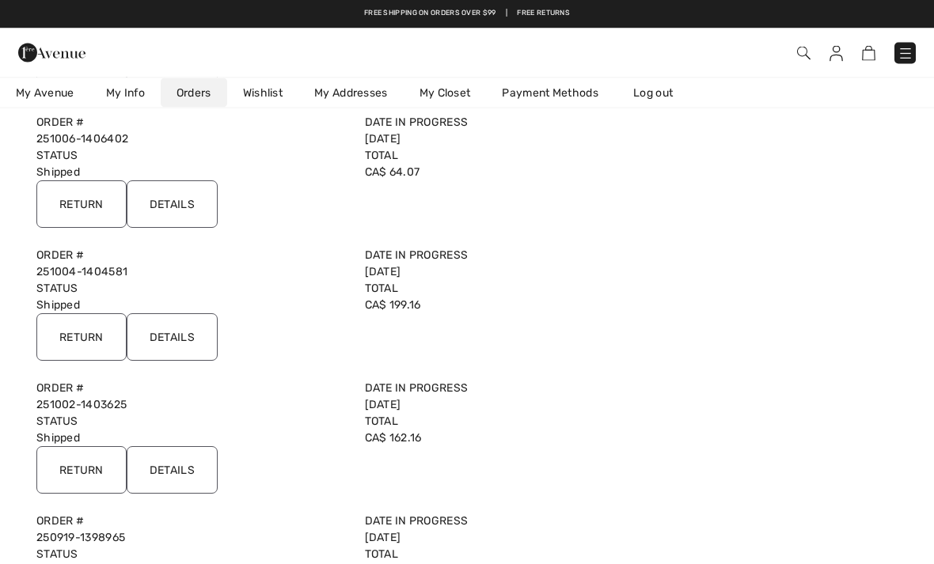
click at [194, 324] on input "Details" at bounding box center [172, 337] width 91 height 47
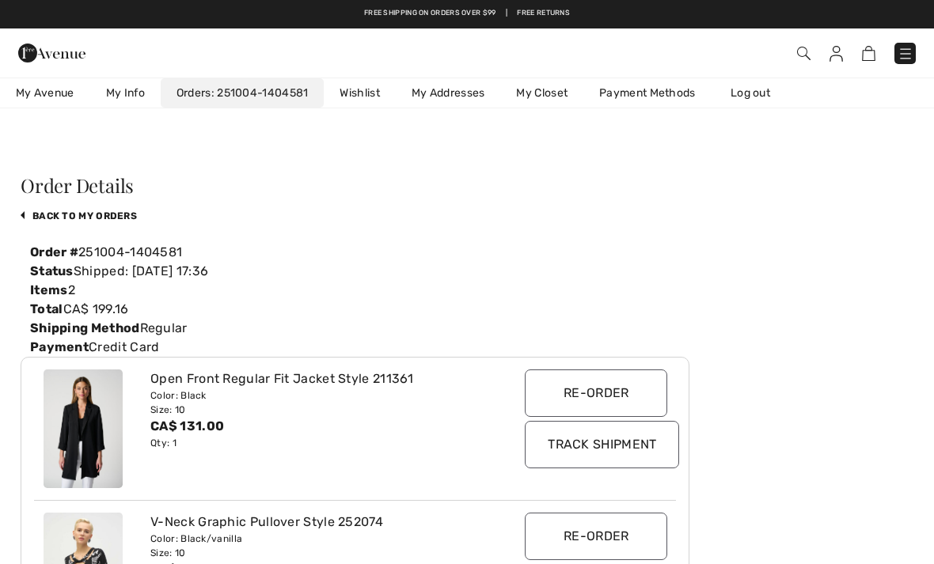
click at [129, 86] on link "My Info" at bounding box center [125, 92] width 70 height 29
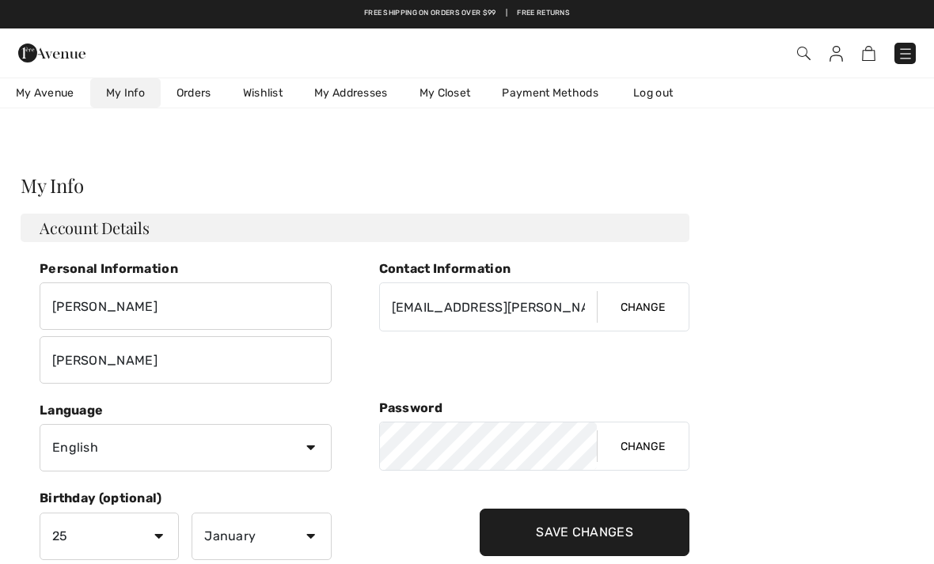
click at [449, 92] on link "My Closet" at bounding box center [445, 92] width 83 height 29
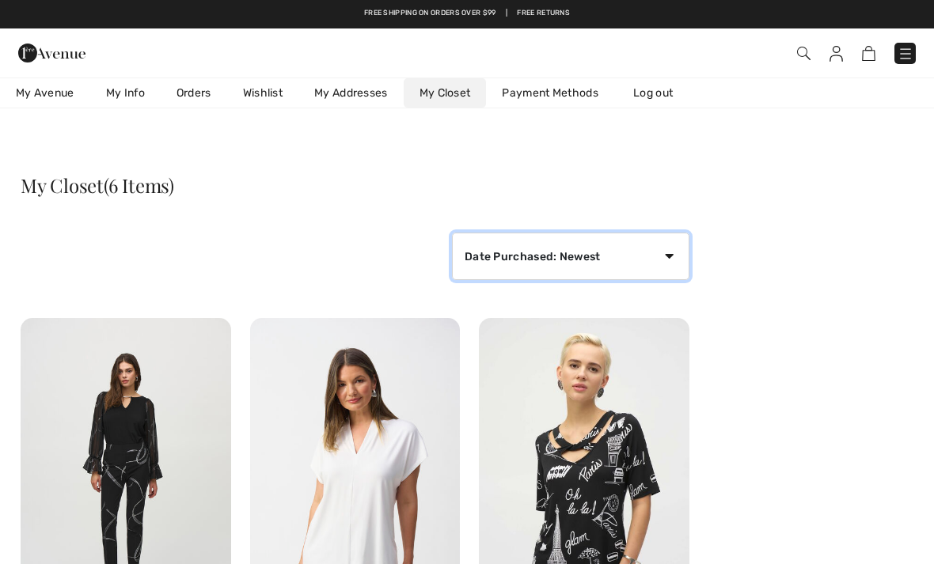
click at [666, 260] on select "Date Purchased: Newest Date Purchased: Oldest Price: High to Low Price: Low to …" at bounding box center [570, 256] width 237 height 47
select select "purchase-oldest"
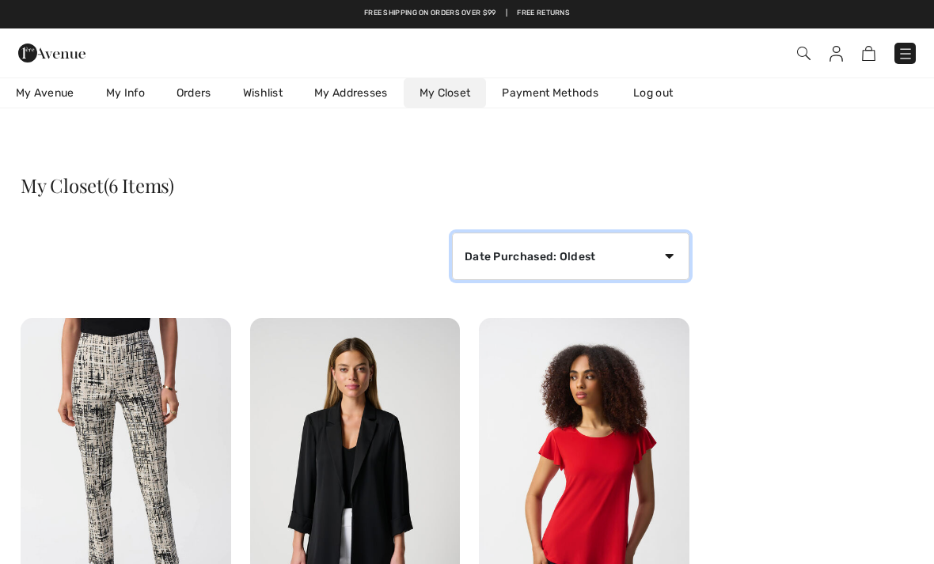
click at [663, 260] on select "Date Purchased: Newest Date Purchased: Oldest Price: High to Low Price: Low to …" at bounding box center [570, 256] width 237 height 47
select select "purchase-newest"
